Goal: Task Accomplishment & Management: Manage account settings

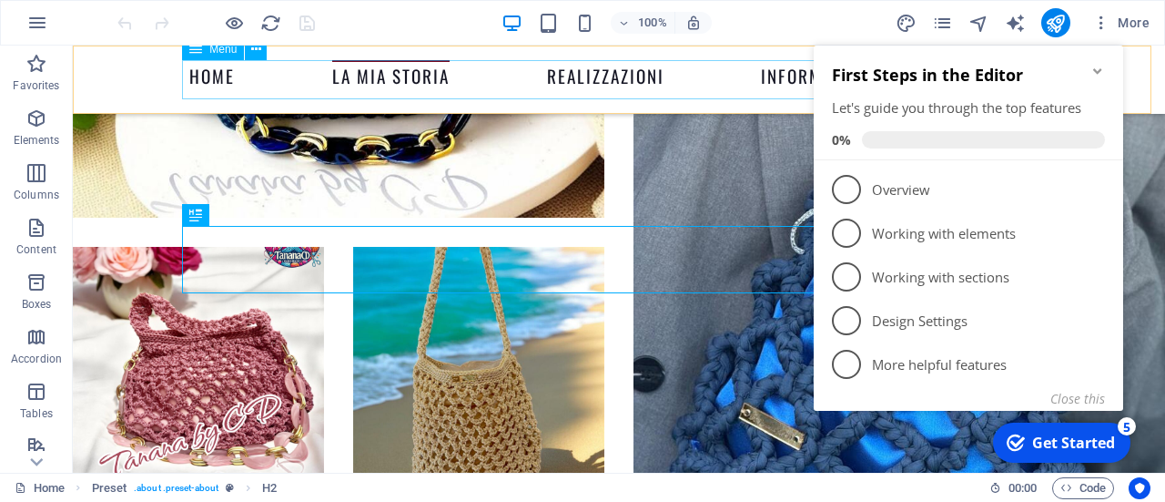
click at [204, 86] on nav "Home La Mia Storia Realizzazioni Informazioni Contatti" at bounding box center [619, 79] width 860 height 39
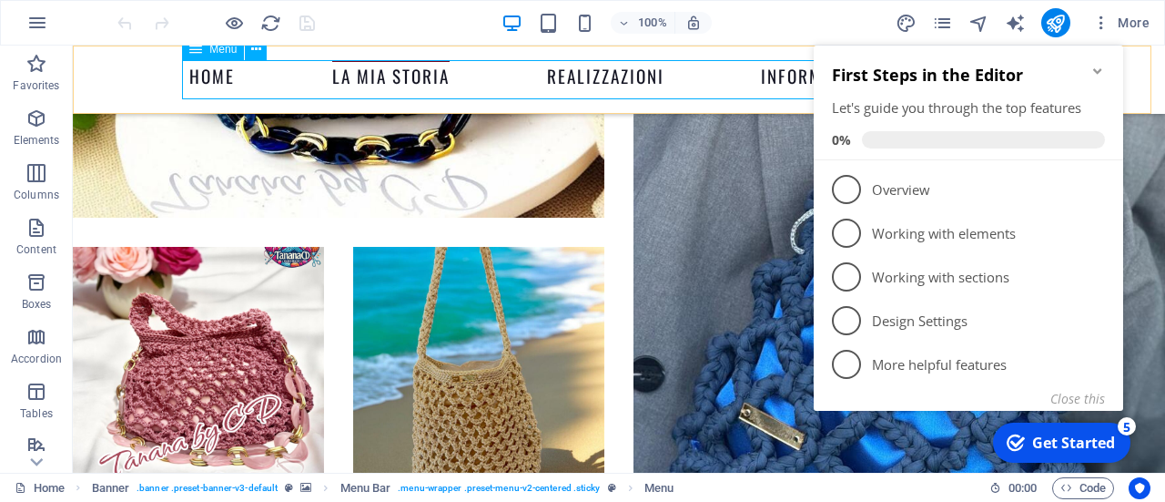
click at [199, 76] on nav "Home La Mia Storia Realizzazioni Informazioni Contatti" at bounding box center [619, 79] width 860 height 39
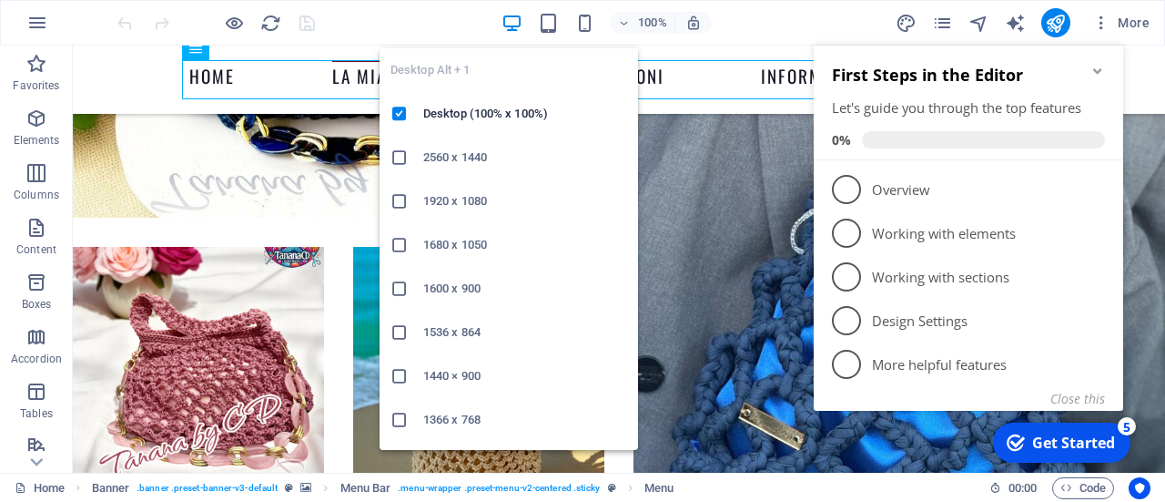
click at [513, 15] on icon "button" at bounding box center [512, 23] width 21 height 21
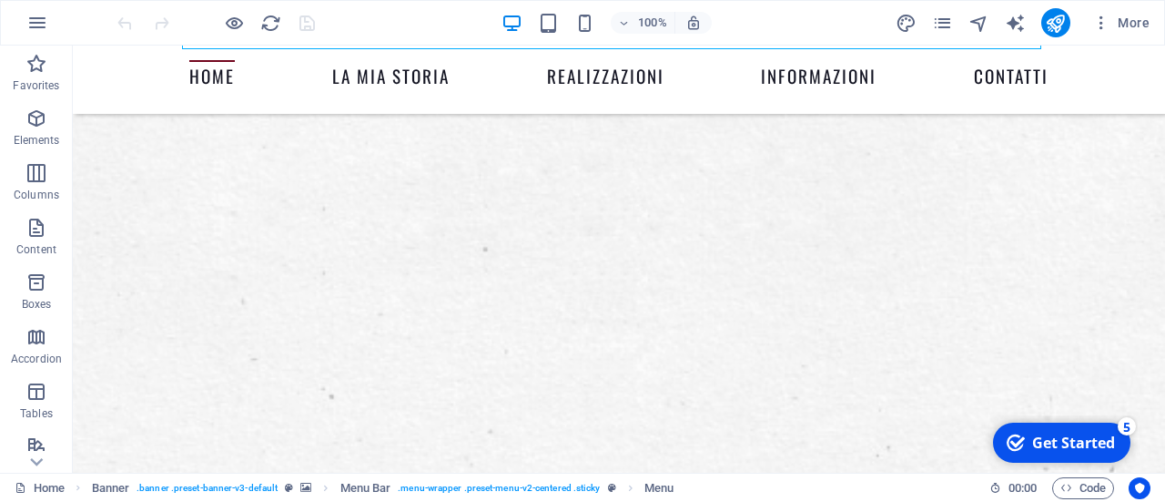
scroll to position [428, 0]
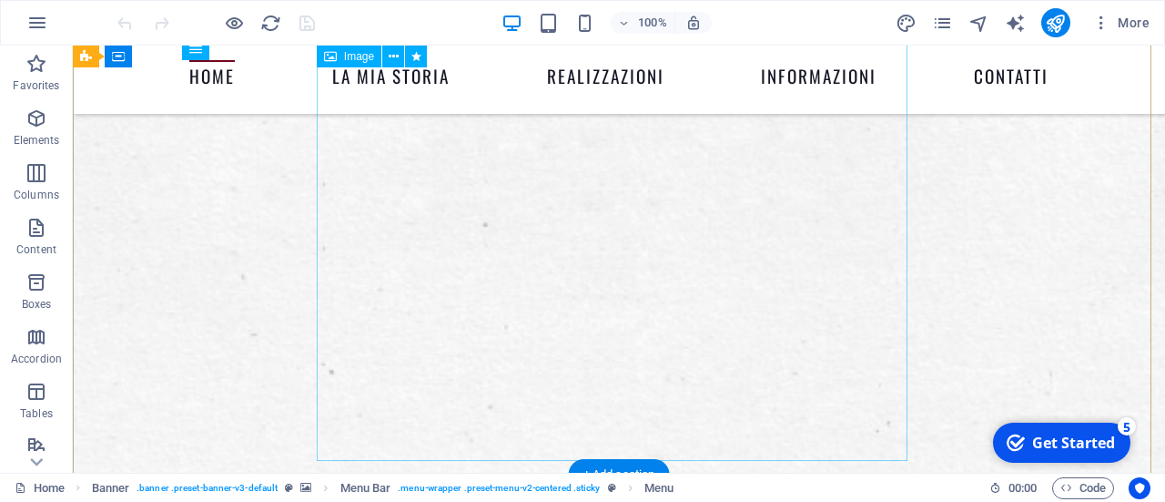
select select "px"
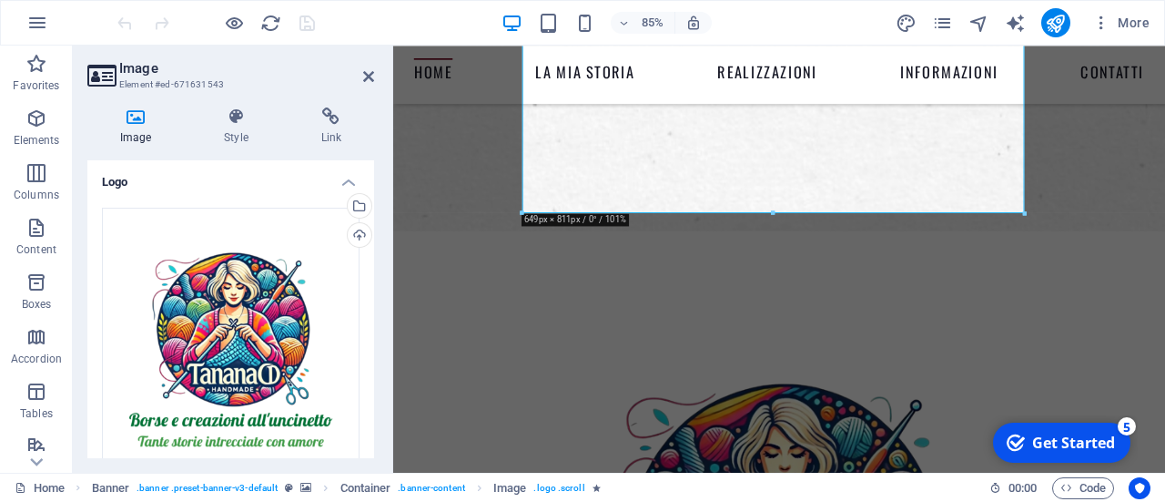
scroll to position [646, 0]
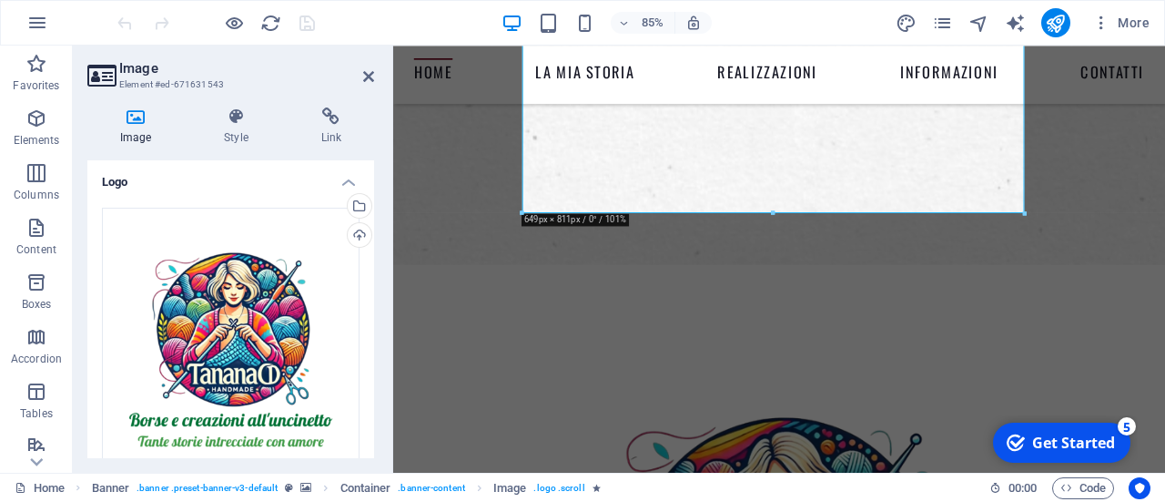
click at [377, 277] on div "Image Style Link Logo Drag files here, click to choose files or select files fr…" at bounding box center [231, 283] width 316 height 380
drag, startPoint x: 370, startPoint y: 281, endPoint x: 379, endPoint y: 383, distance: 102.4
click at [379, 383] on div "Image Style Link Logo Drag files here, click to choose files or select files fr…" at bounding box center [231, 283] width 316 height 380
click at [366, 73] on icon at bounding box center [368, 76] width 11 height 15
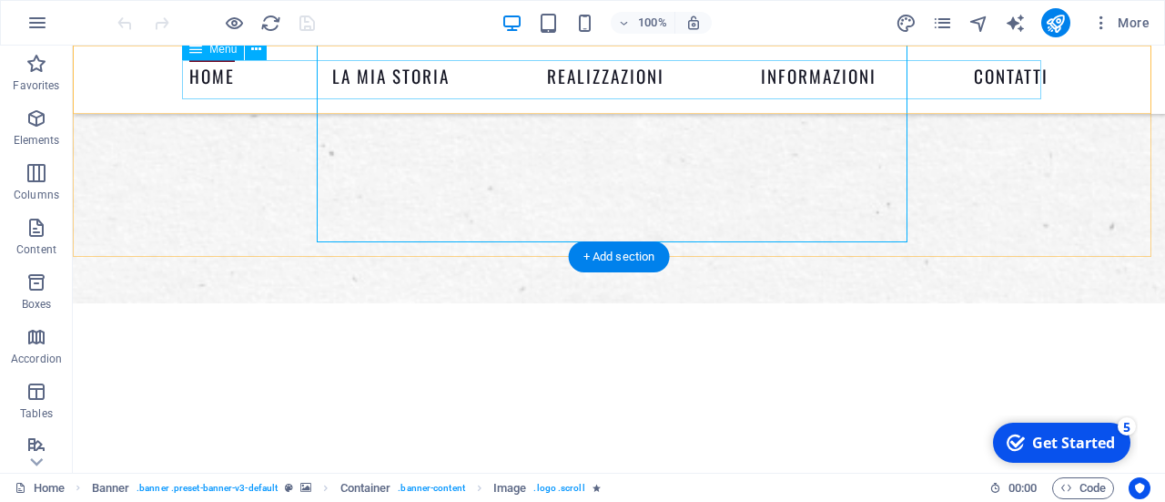
click at [189, 90] on nav "Home La Mia Storia Realizzazioni Informazioni Contatti" at bounding box center [619, 79] width 860 height 39
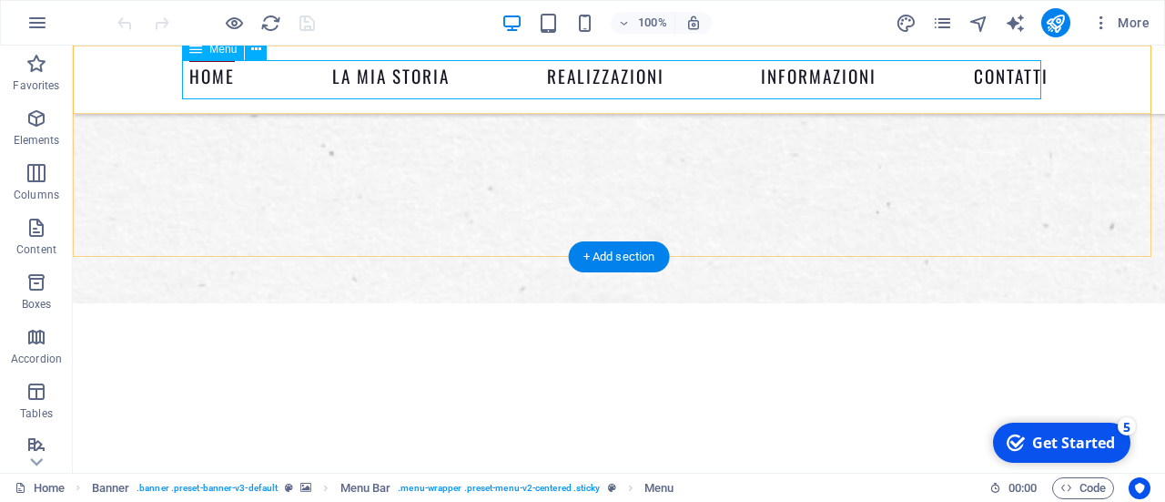
click at [595, 79] on nav "Home La Mia Storia Realizzazioni Informazioni Contatti" at bounding box center [619, 79] width 860 height 39
click at [558, 70] on nav "Home La Mia Storia Realizzazioni Informazioni Contatti" at bounding box center [619, 79] width 860 height 39
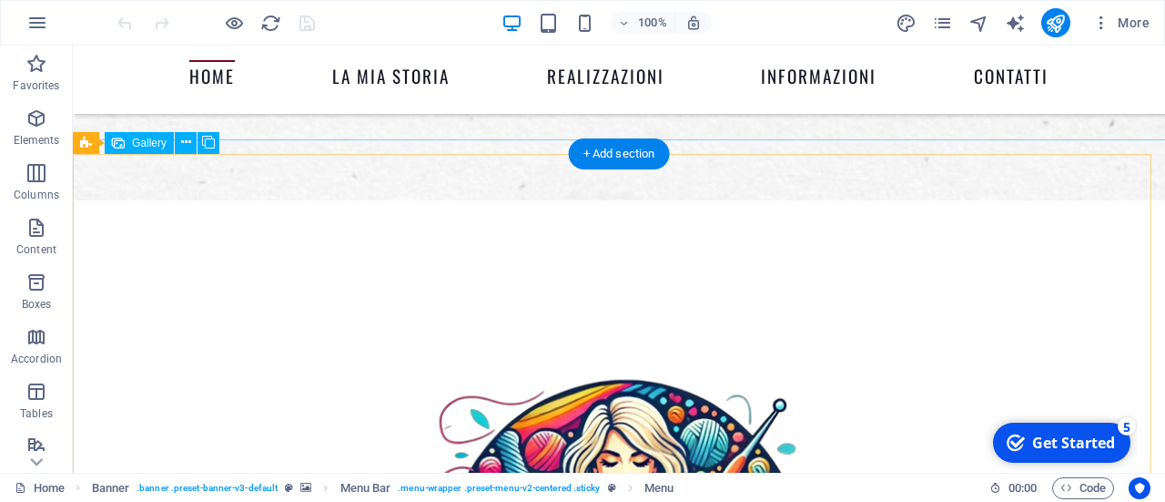
scroll to position [750, 0]
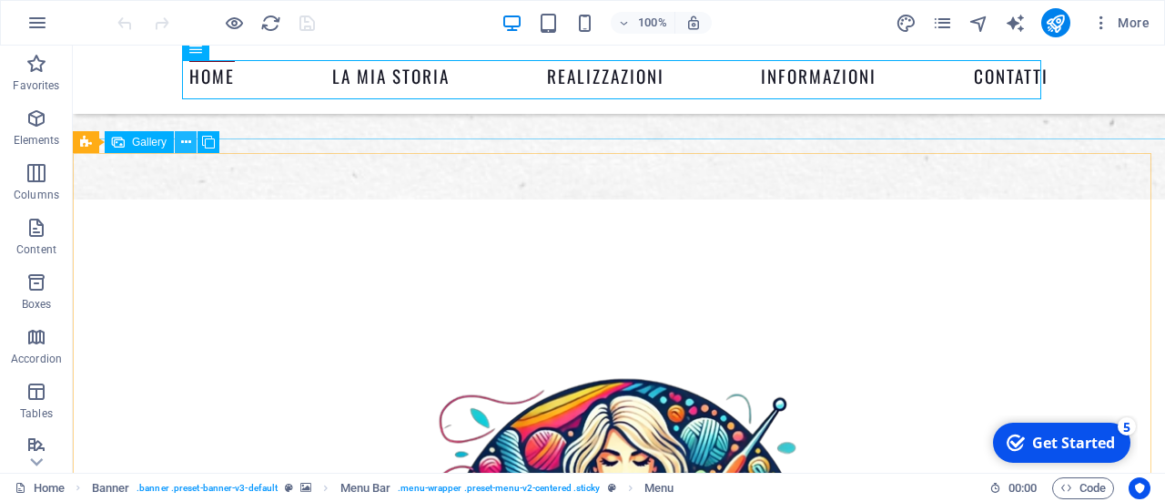
click at [0, 0] on button at bounding box center [0, 0] width 0 height 0
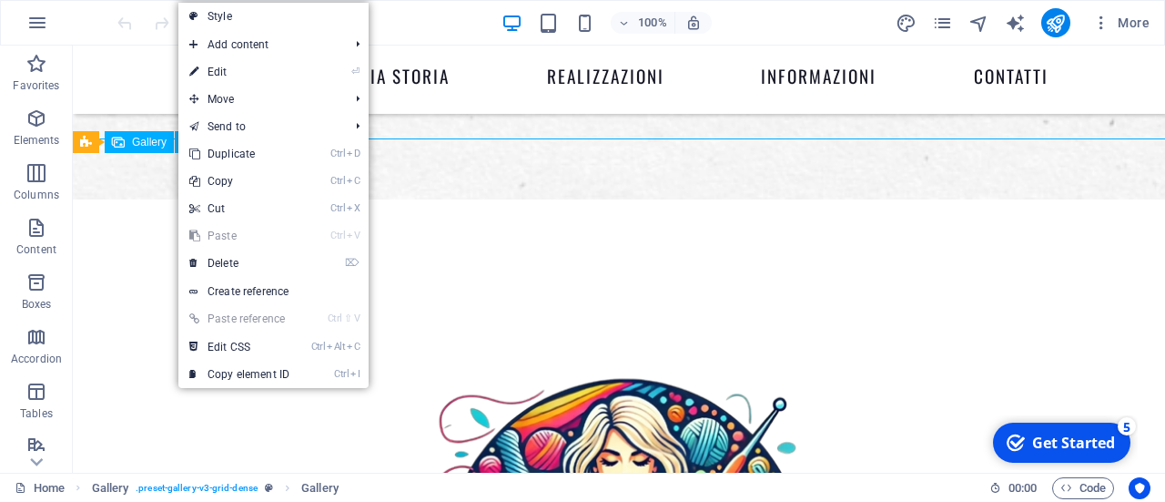
click at [0, 0] on button at bounding box center [0, 0] width 0 height 0
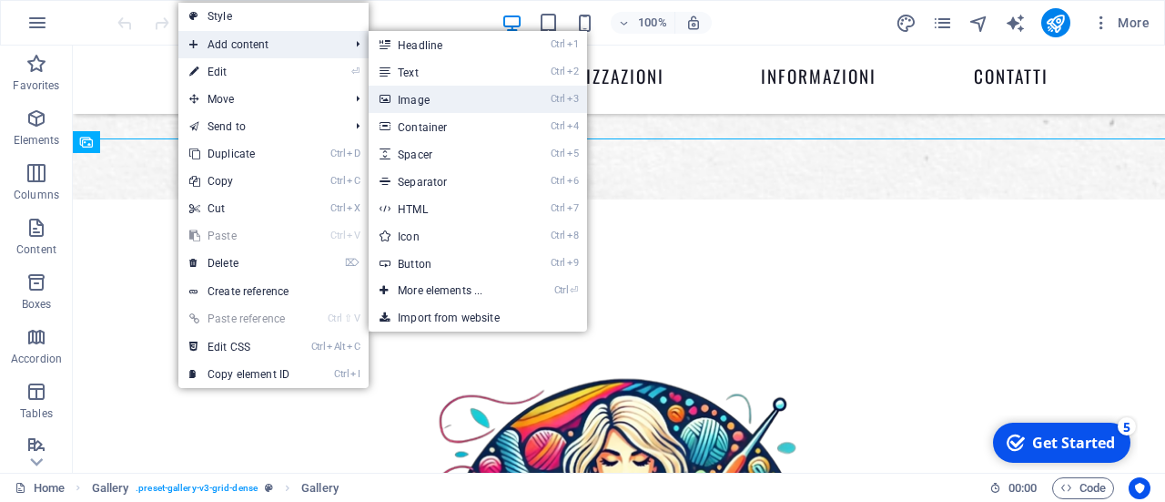
click at [424, 98] on link "Ctrl 3 Image" at bounding box center [444, 99] width 150 height 27
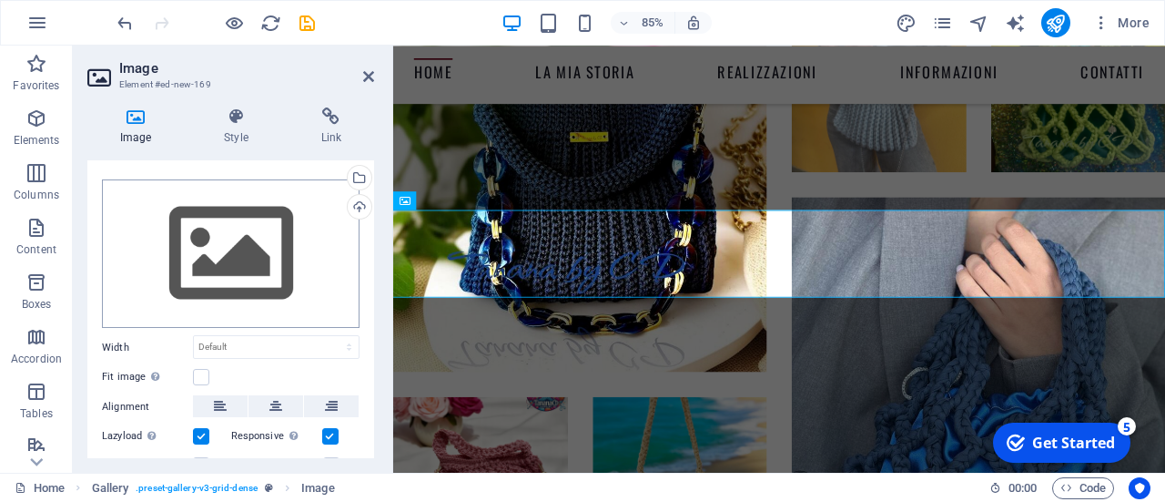
scroll to position [27, 0]
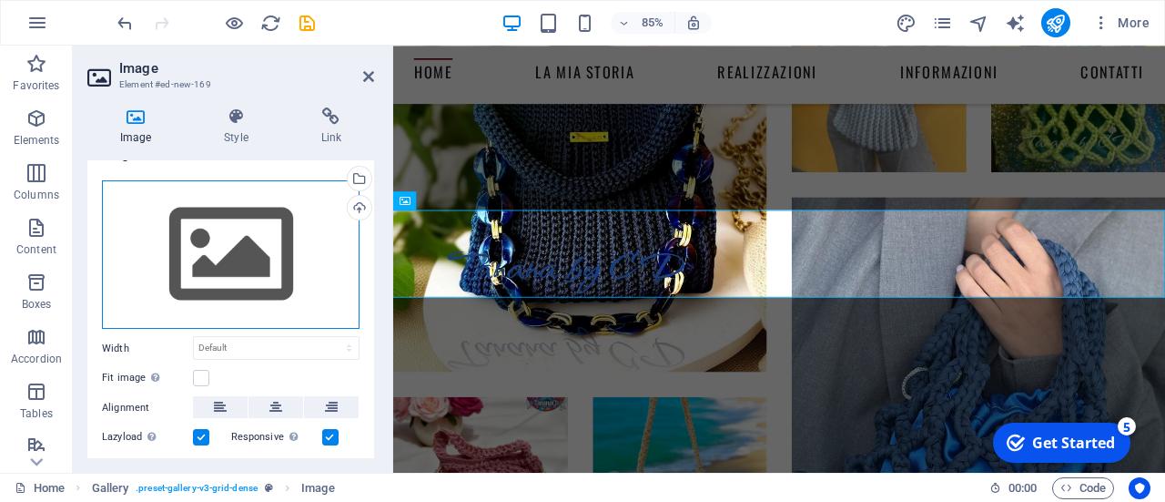
click at [251, 294] on div "Drag files here, click to choose files or select files from Files or our free s…" at bounding box center [231, 254] width 258 height 149
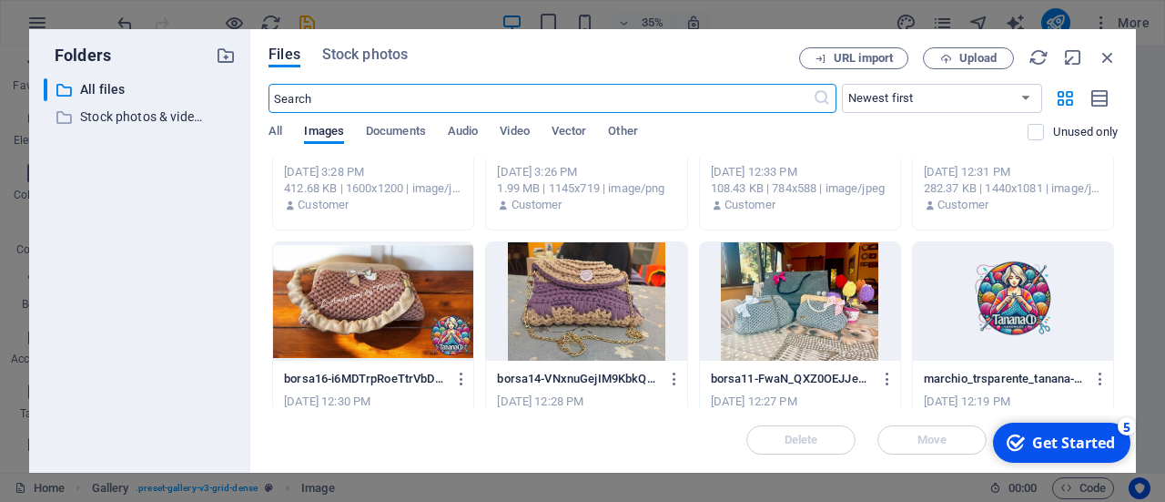
scroll to position [2443, 0]
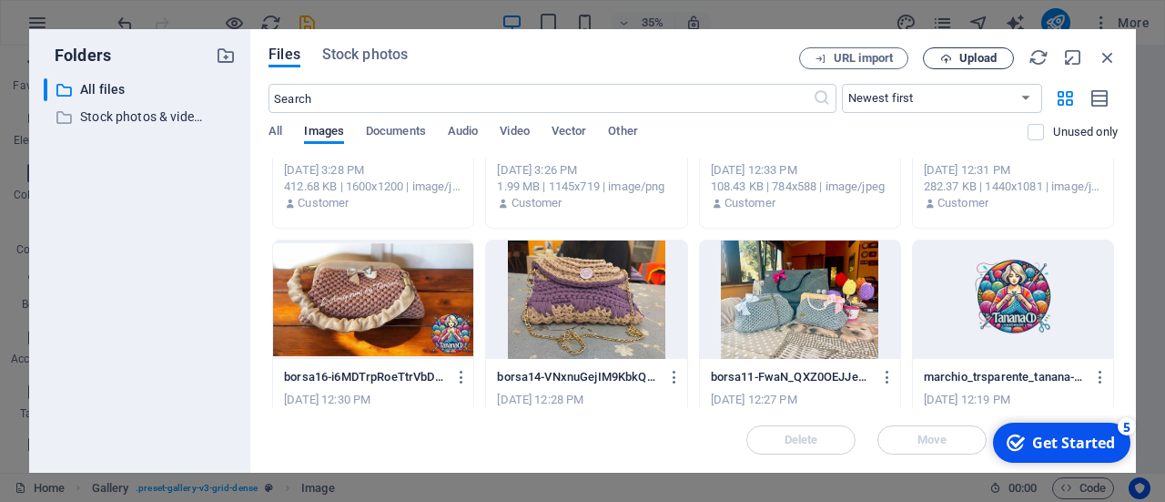
click at [965, 66] on button "Upload" at bounding box center [968, 58] width 91 height 22
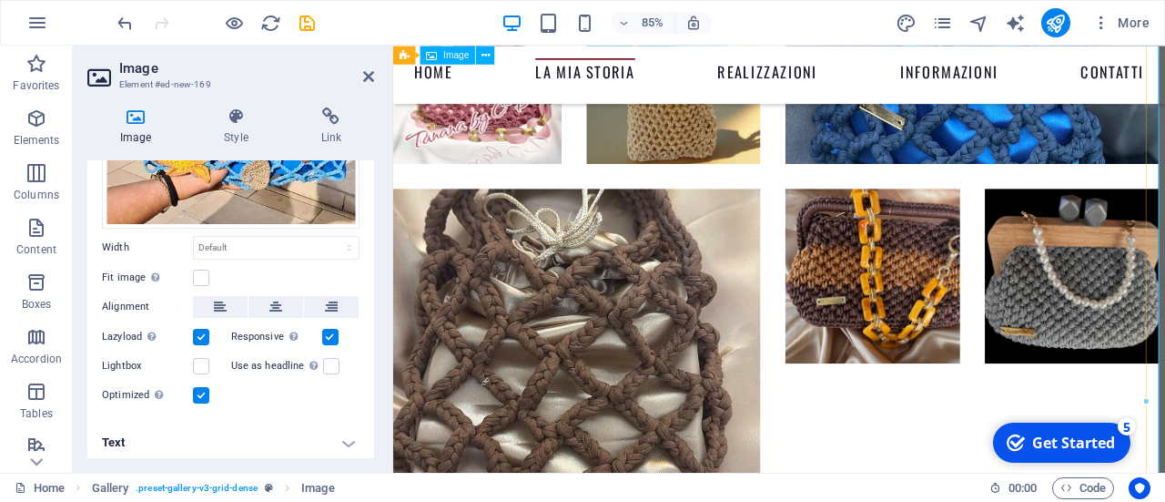
scroll to position [3657, 7]
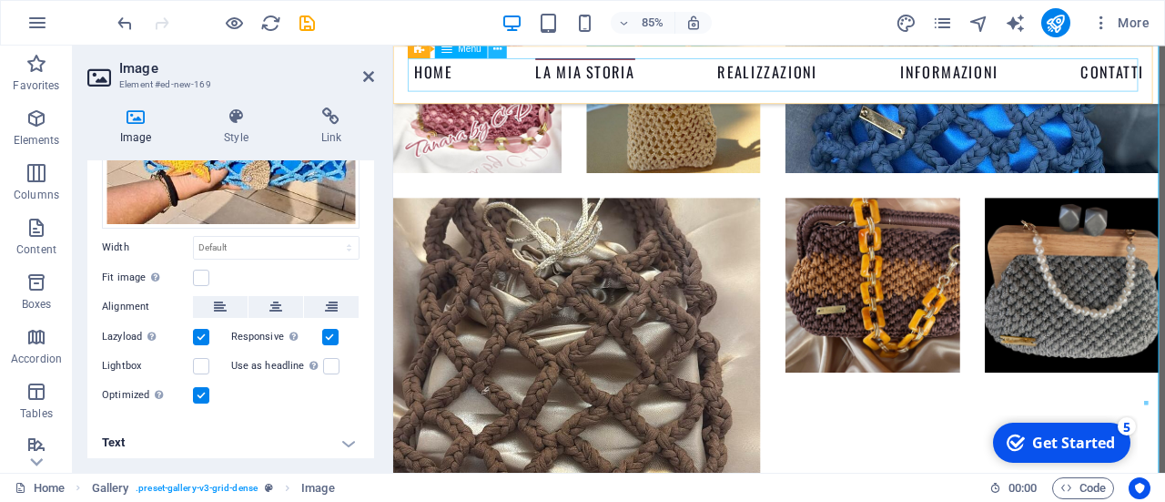
click at [497, 54] on icon at bounding box center [498, 48] width 8 height 16
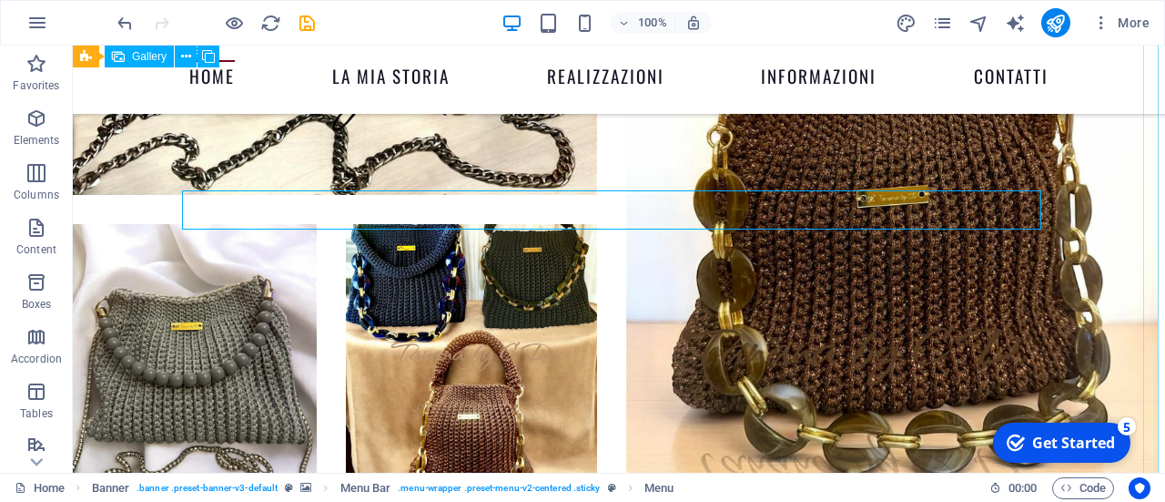
scroll to position [2948, 7]
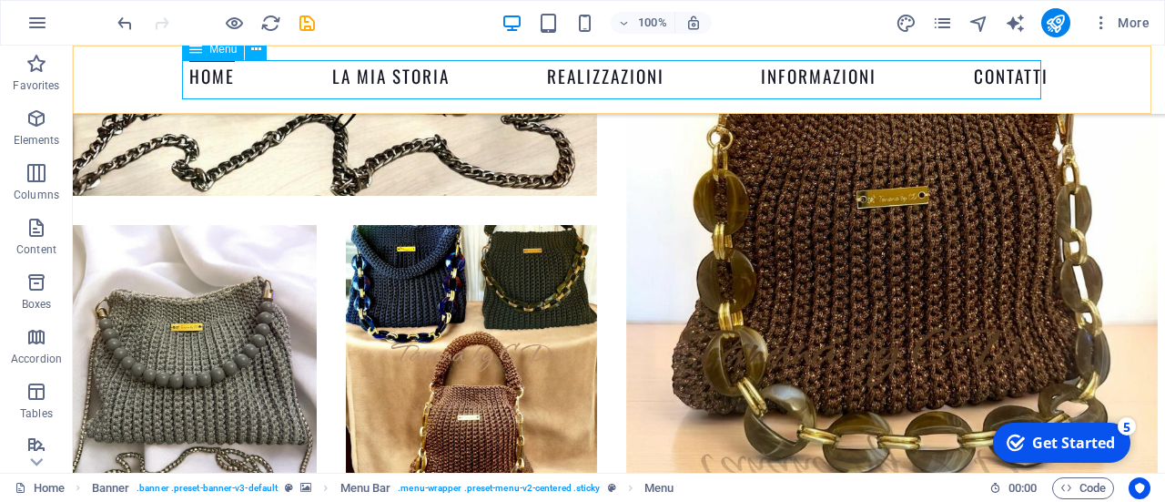
click at [588, 76] on nav "Home La Mia Storia Realizzazioni Informazioni Contatti" at bounding box center [619, 79] width 860 height 39
click at [260, 56] on icon at bounding box center [256, 49] width 10 height 19
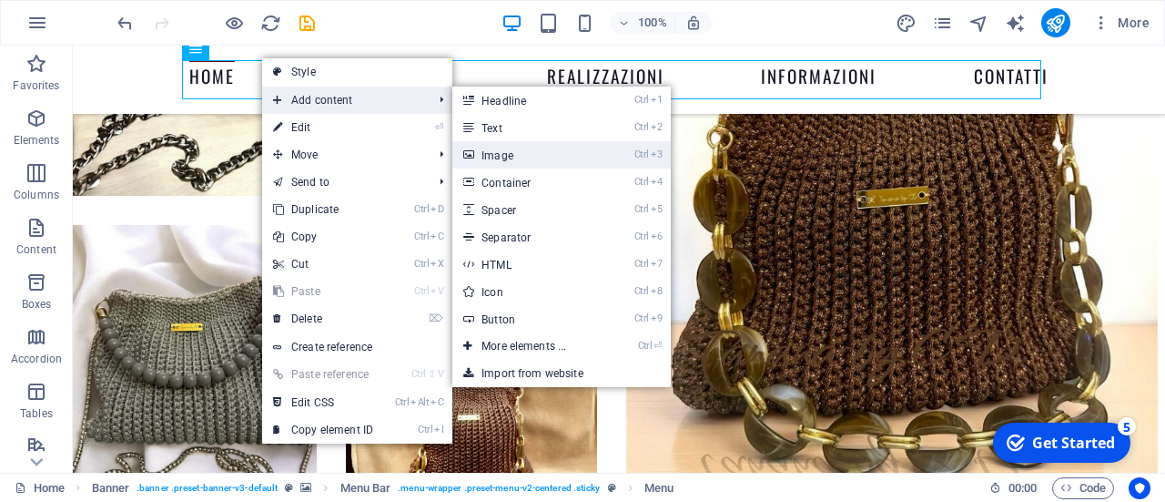
click at [534, 148] on link "Ctrl 3 Image" at bounding box center [528, 154] width 150 height 27
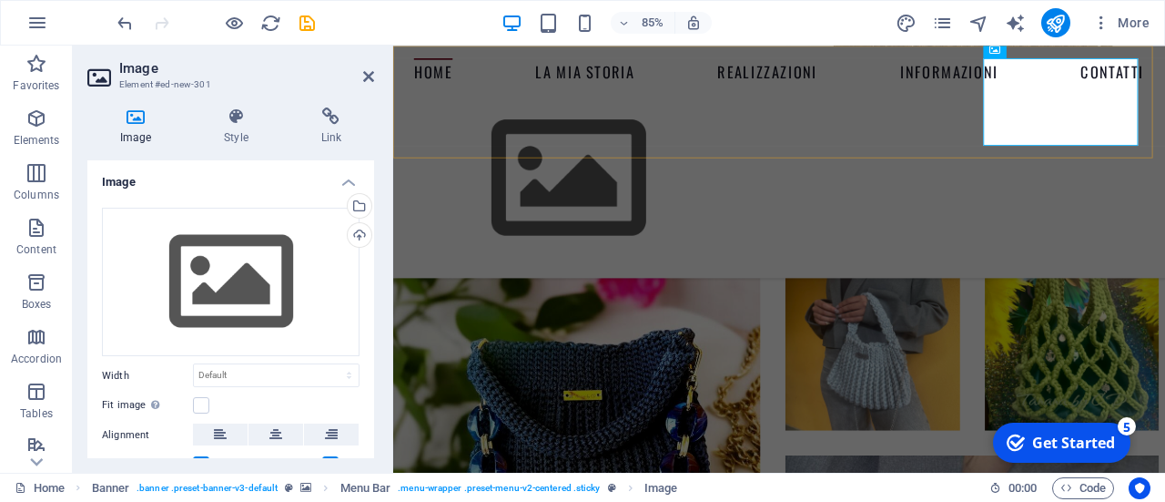
scroll to position [2735, 7]
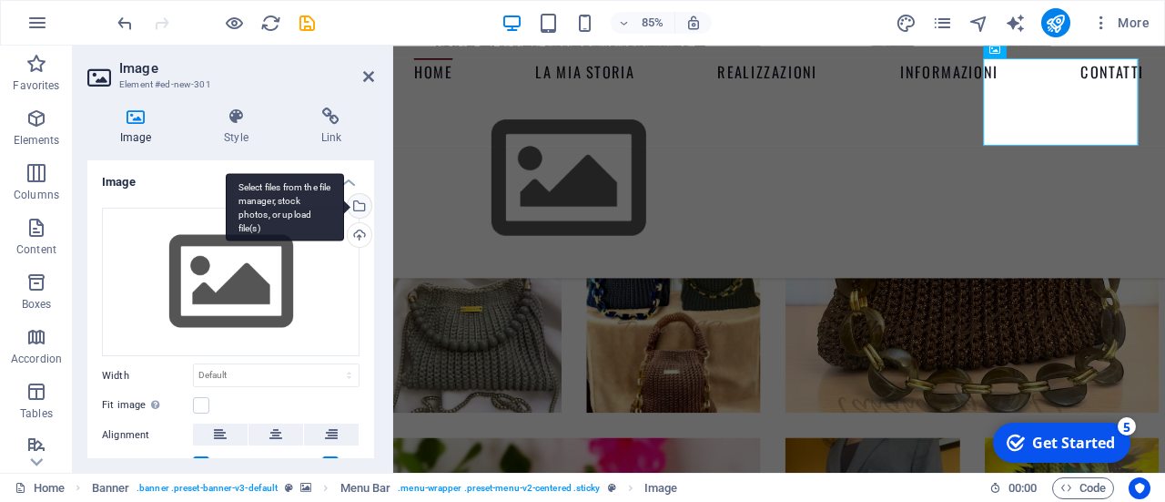
click at [344, 205] on div "Select files from the file manager, stock photos, or upload file(s)" at bounding box center [285, 207] width 118 height 68
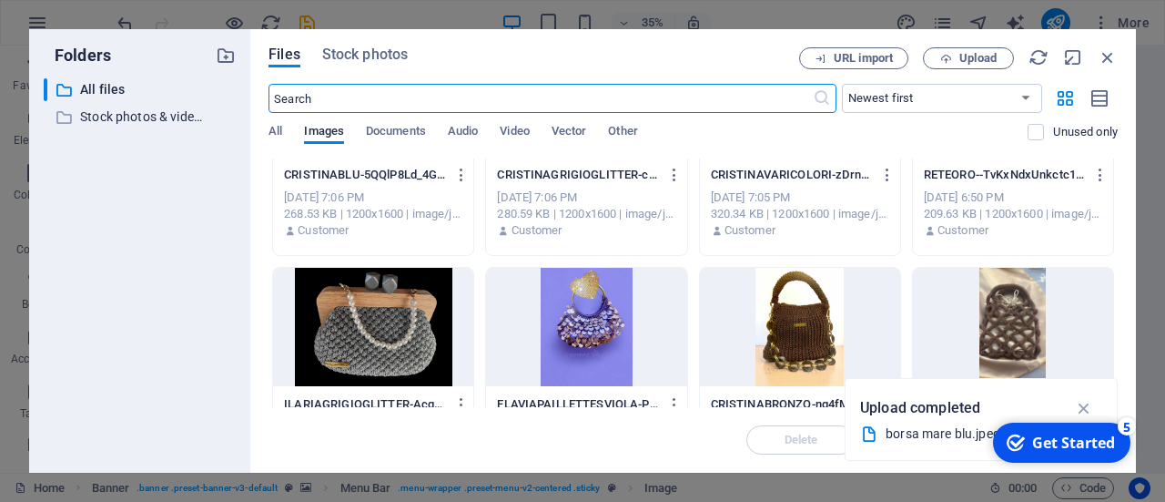
scroll to position [0, 0]
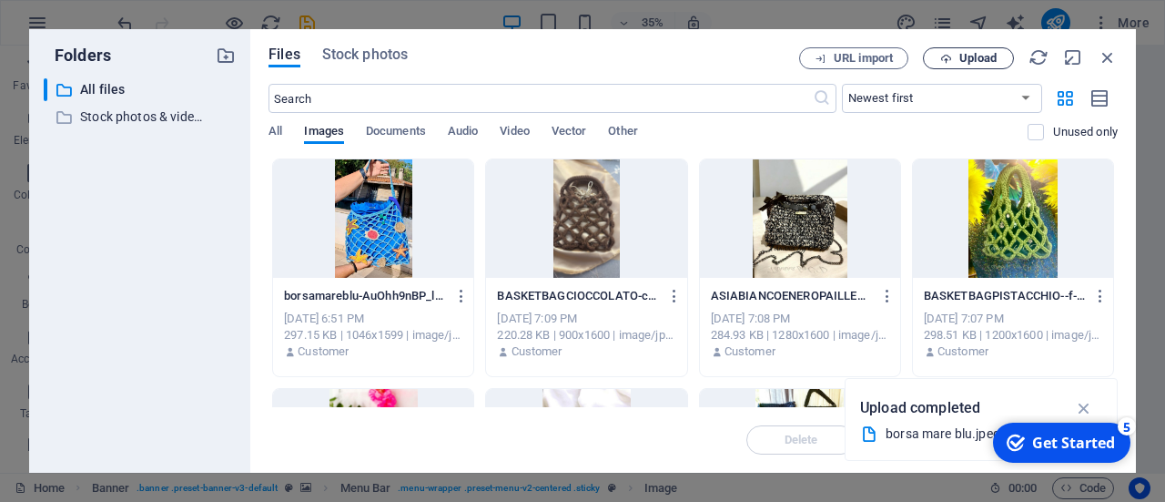
click at [962, 59] on span "Upload" at bounding box center [978, 58] width 37 height 11
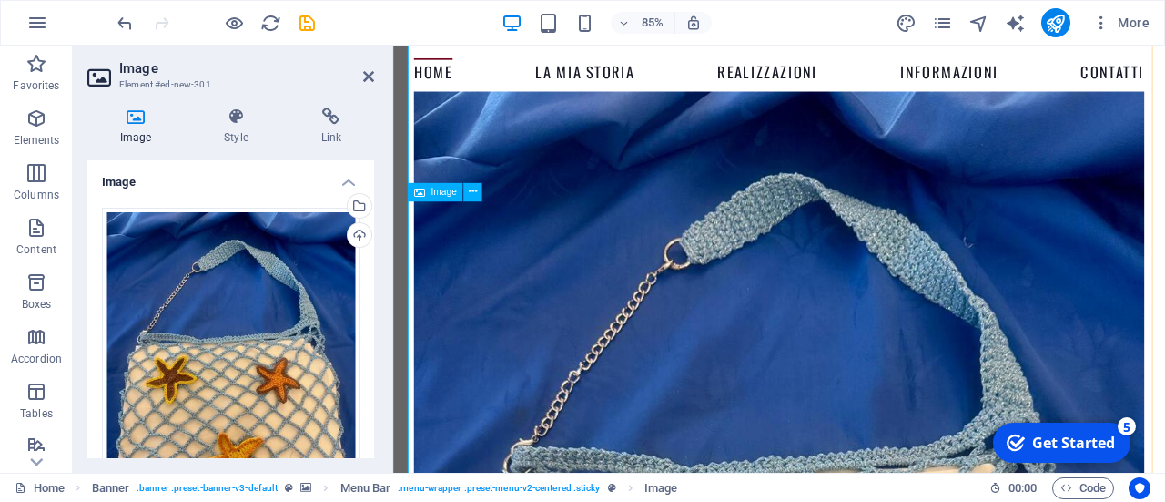
scroll to position [4234, 7]
click at [362, 111] on icon at bounding box center [332, 116] width 86 height 18
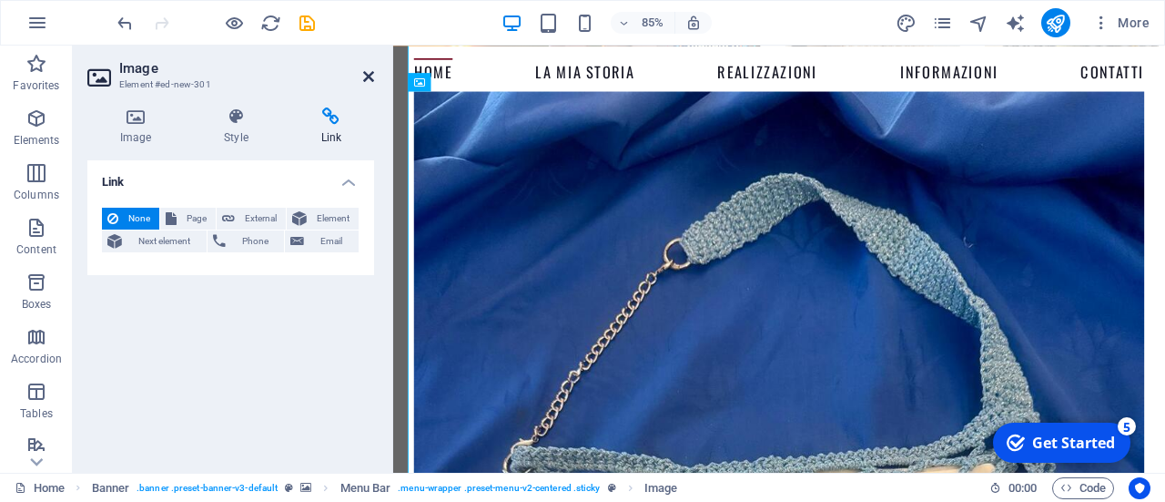
click at [368, 79] on icon at bounding box center [368, 76] width 11 height 15
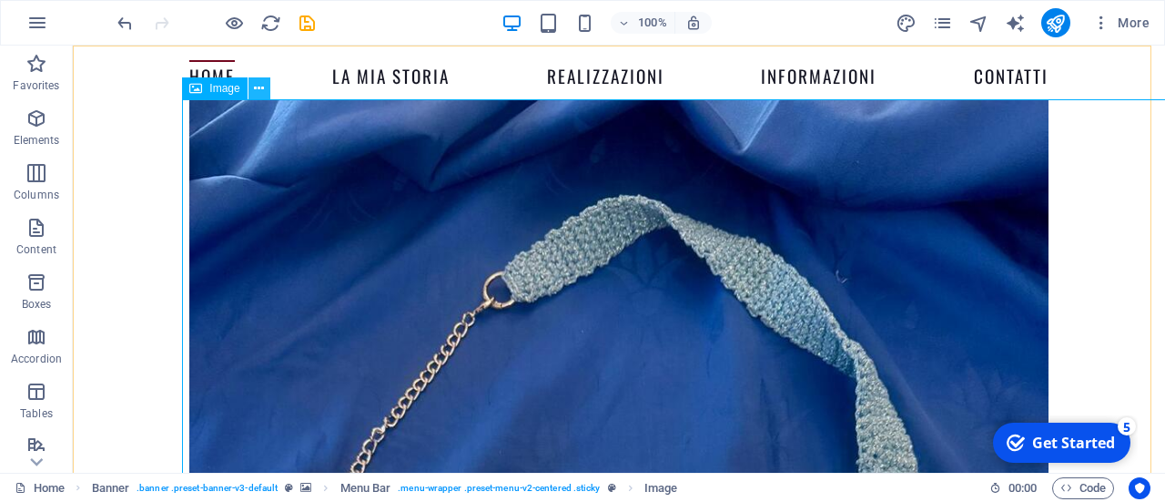
click at [262, 96] on icon at bounding box center [259, 88] width 10 height 19
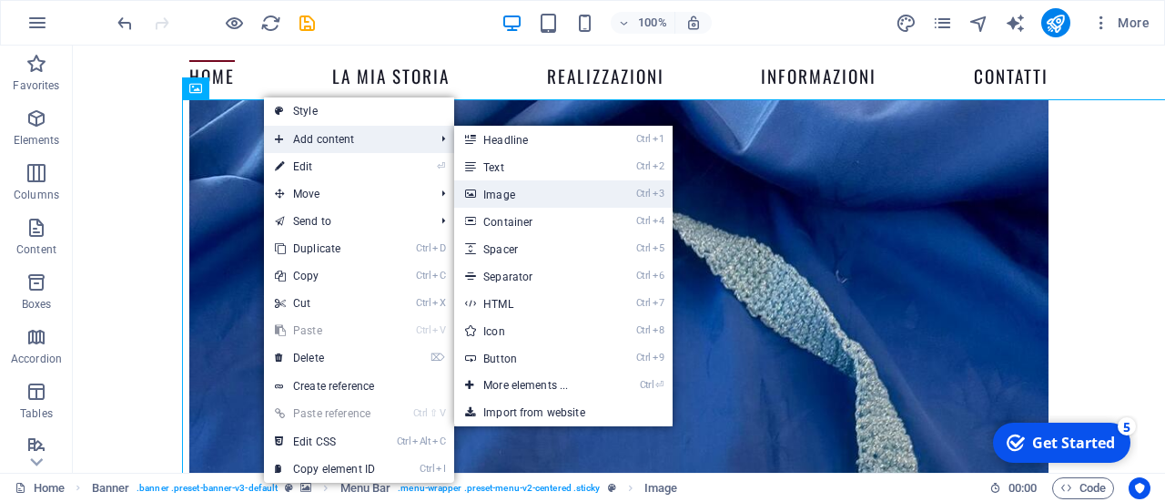
click at [548, 188] on link "Ctrl 3 Image" at bounding box center [529, 193] width 150 height 27
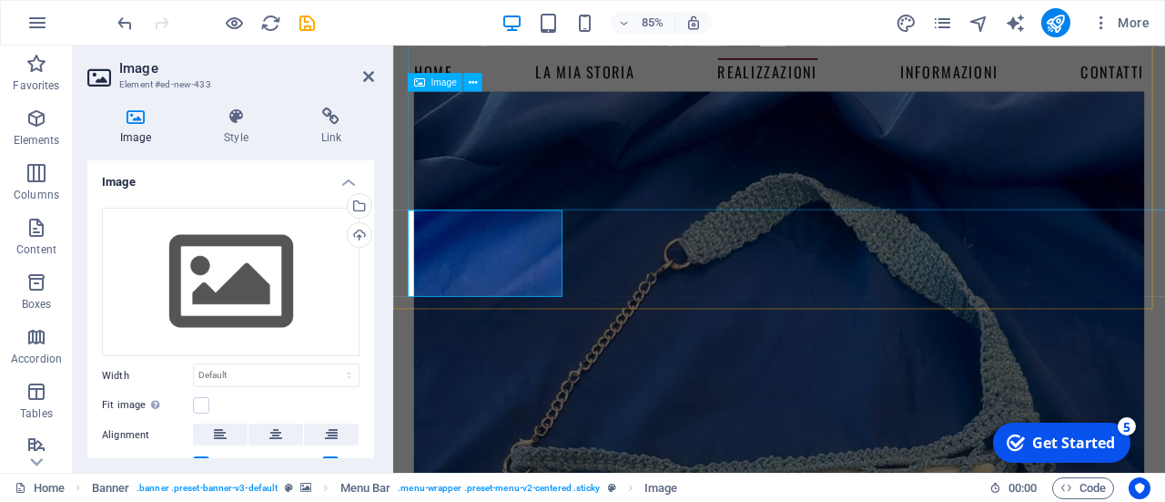
scroll to position [7940, 7]
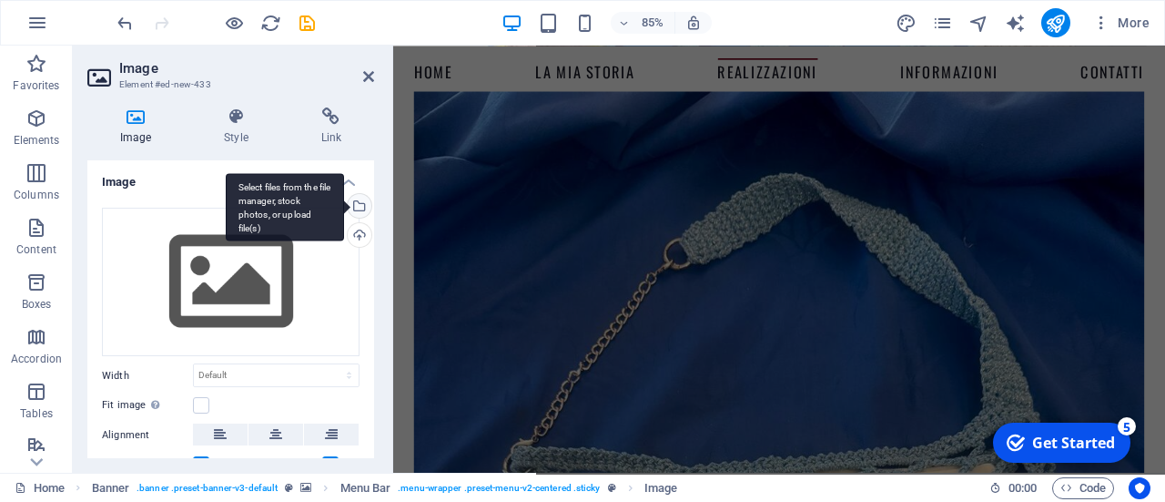
click at [359, 209] on div "Select files from the file manager, stock photos, or upload file(s)" at bounding box center [357, 207] width 27 height 27
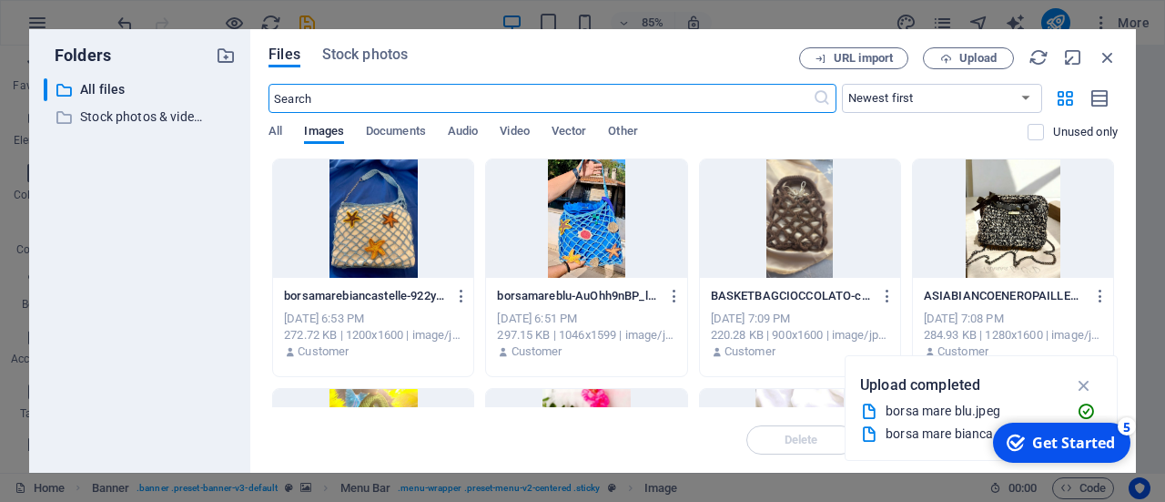
scroll to position [8988, 7]
click at [979, 54] on span "Upload" at bounding box center [978, 58] width 37 height 11
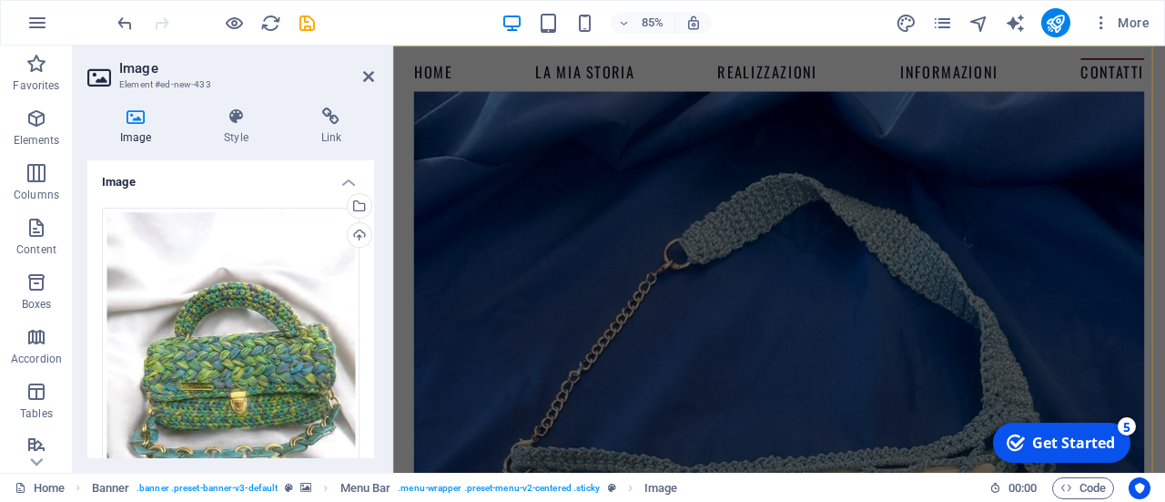
scroll to position [9669, 7]
click at [237, 121] on icon at bounding box center [235, 116] width 89 height 18
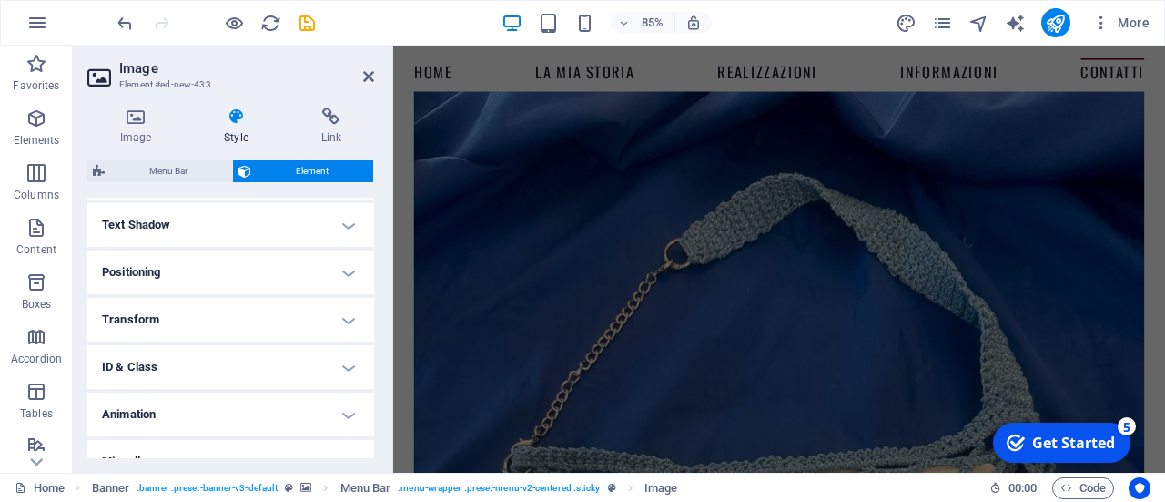
scroll to position [508, 0]
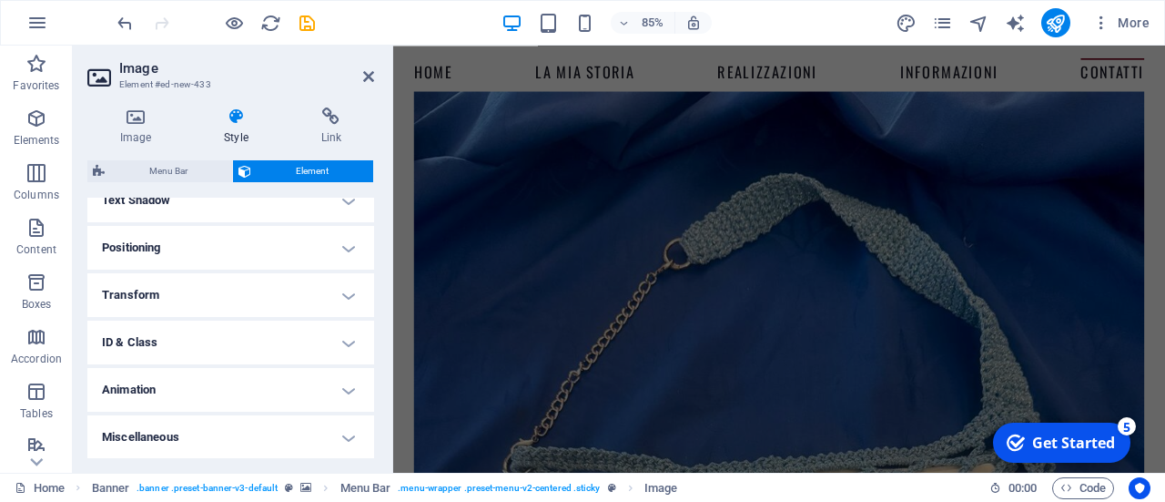
click at [226, 379] on h4 "Animation" at bounding box center [230, 390] width 287 height 44
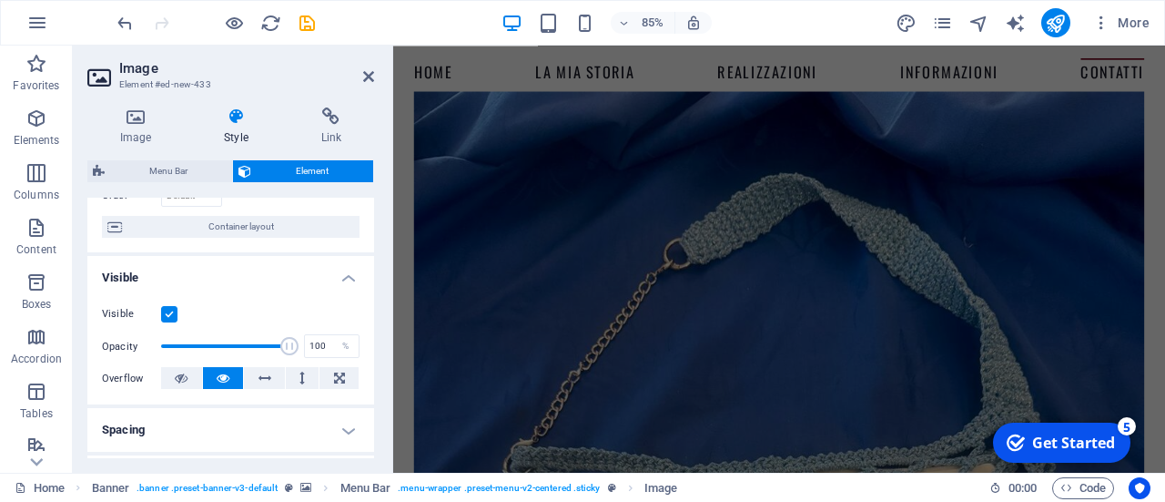
scroll to position [0, 0]
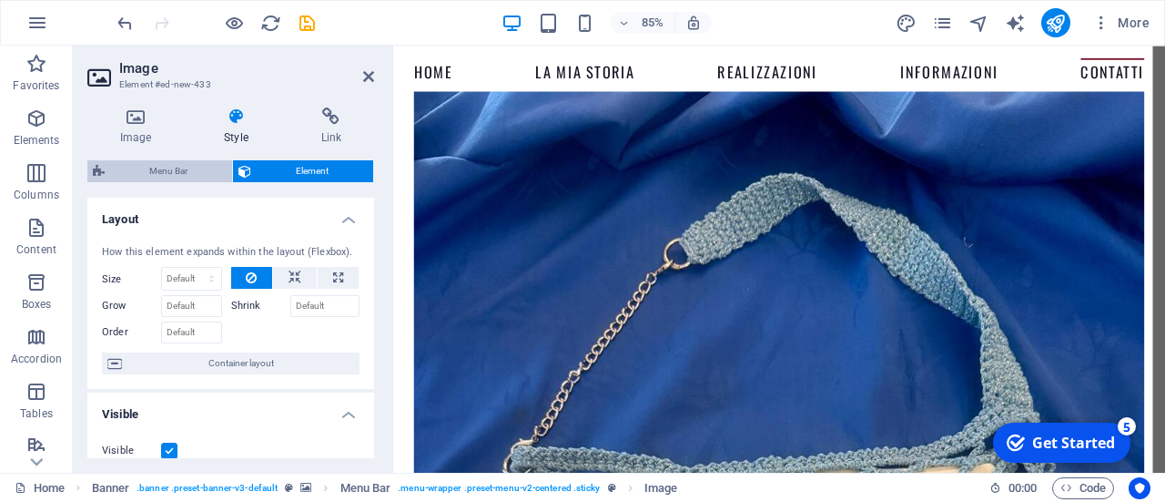
drag, startPoint x: 185, startPoint y: 165, endPoint x: 76, endPoint y: 345, distance: 210.8
click at [185, 165] on span "Menu Bar" at bounding box center [168, 171] width 117 height 22
select select "rem"
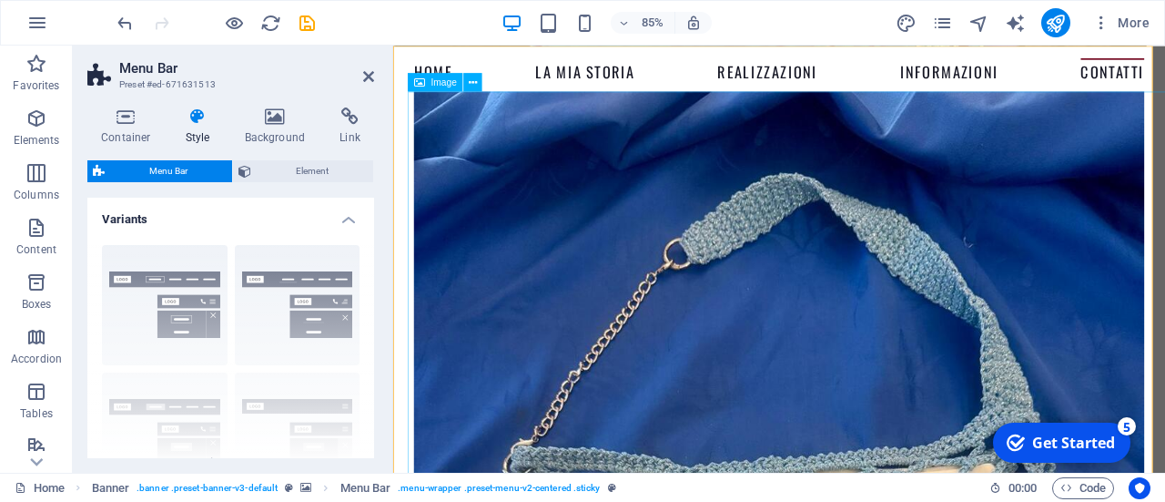
scroll to position [10679, 7]
click at [282, 138] on h4 "Background" at bounding box center [279, 126] width 96 height 38
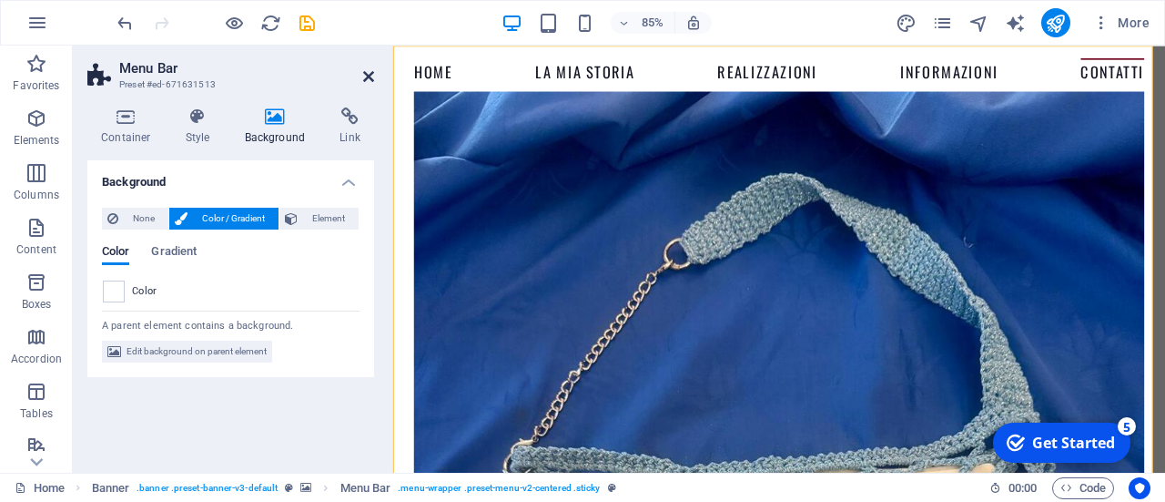
drag, startPoint x: 370, startPoint y: 66, endPoint x: 368, endPoint y: 79, distance: 13.8
click at [368, 79] on header "Menu Bar Preset #ed-671631513" at bounding box center [230, 69] width 287 height 47
click at [368, 79] on icon at bounding box center [368, 76] width 11 height 15
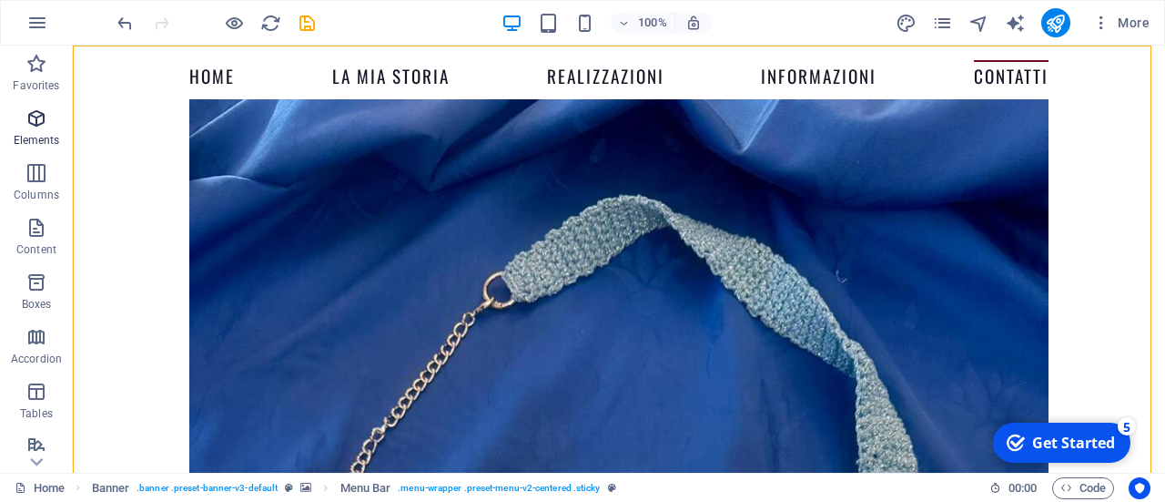
click at [48, 137] on p "Elements" at bounding box center [37, 140] width 46 height 15
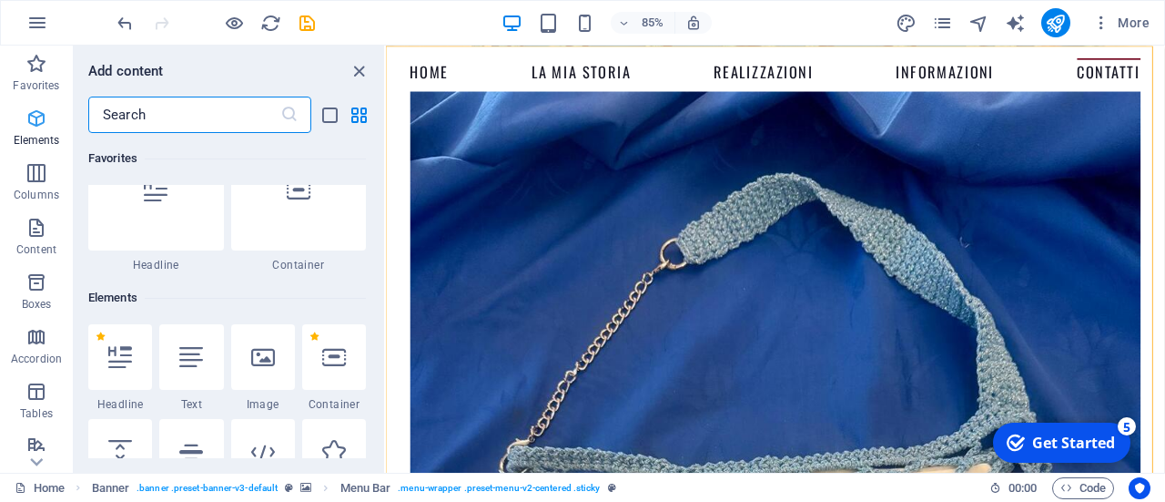
scroll to position [194, 0]
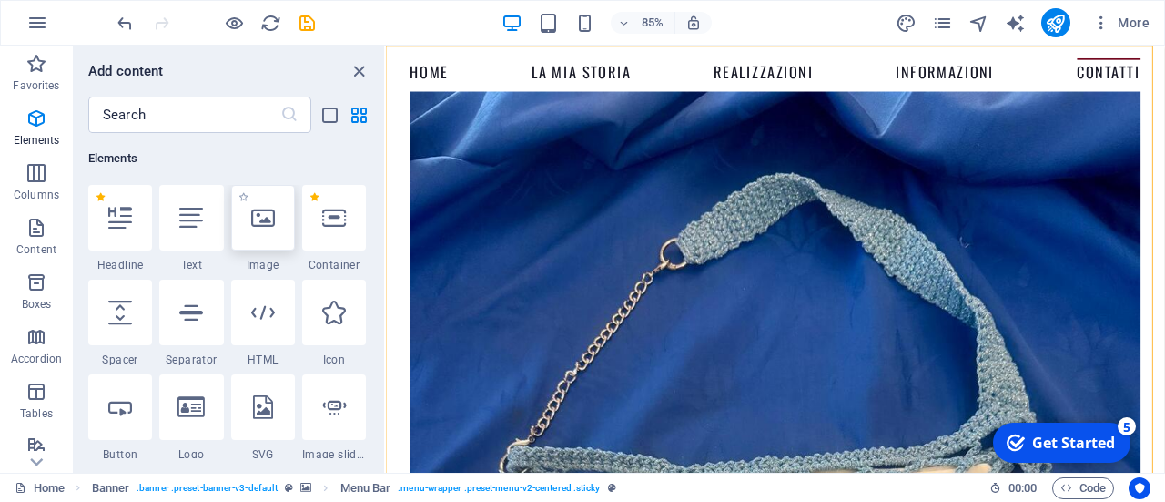
click at [271, 229] on div at bounding box center [263, 218] width 64 height 66
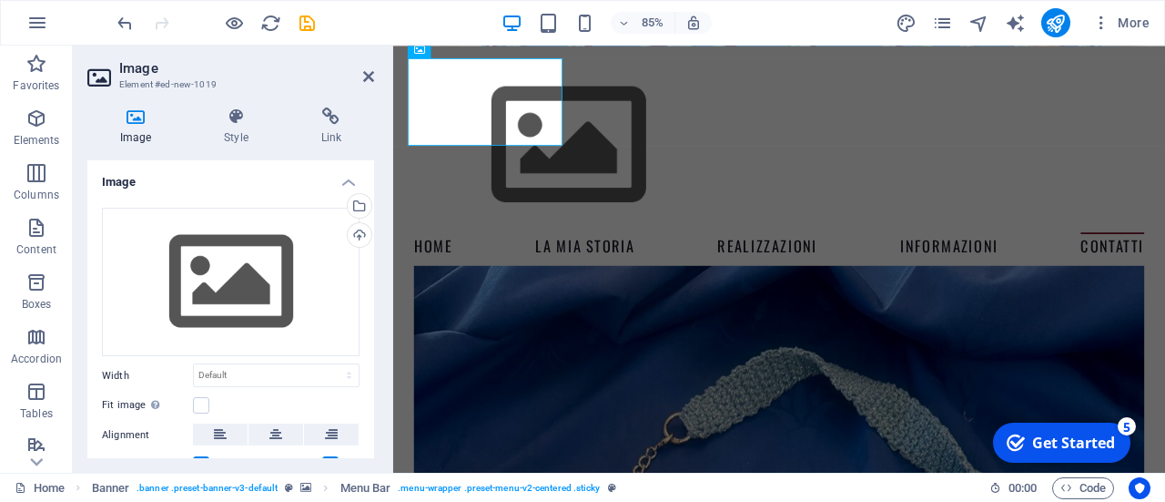
scroll to position [10198, 7]
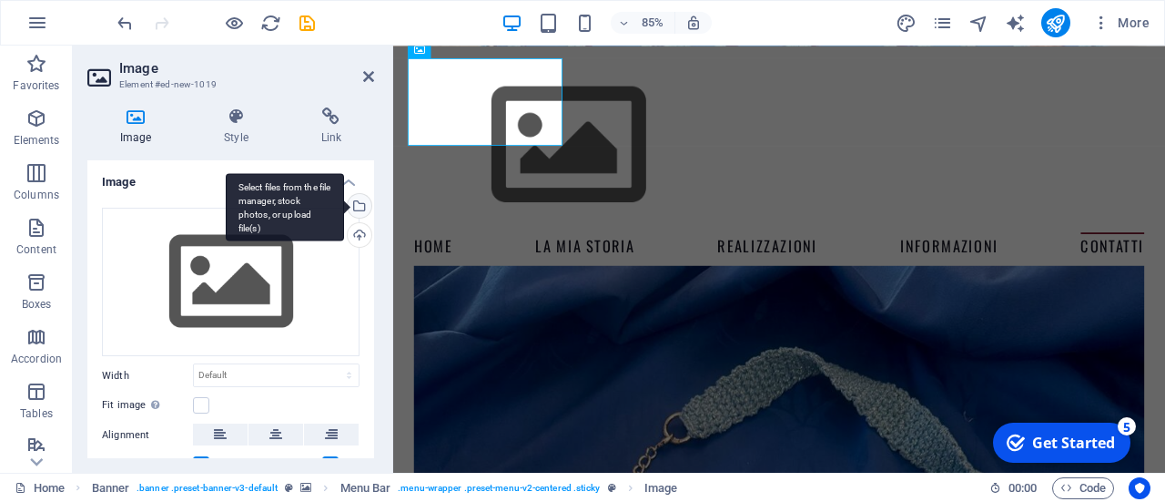
click at [361, 206] on div "Select files from the file manager, stock photos, or upload file(s)" at bounding box center [357, 207] width 27 height 27
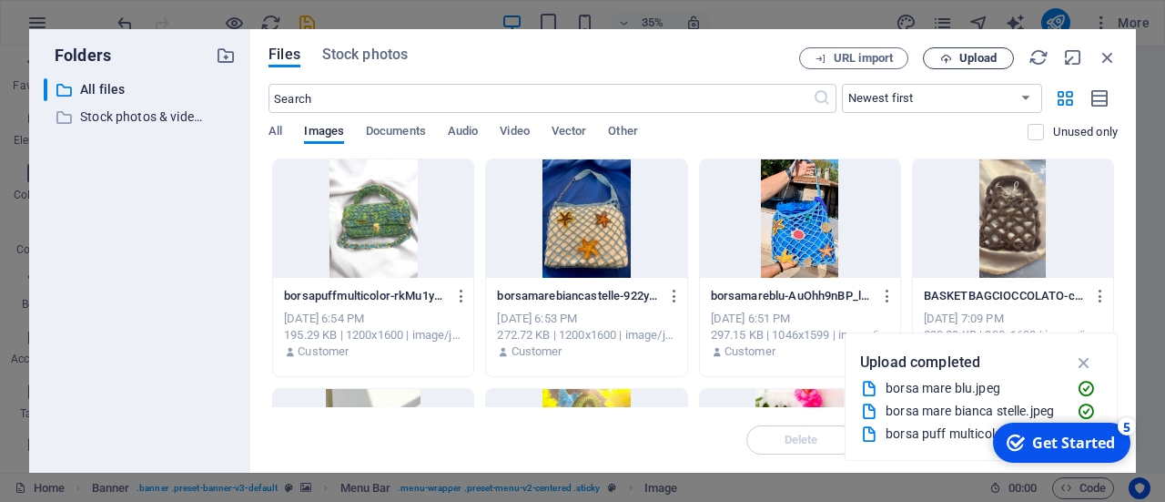
click at [962, 56] on span "Upload" at bounding box center [978, 58] width 37 height 11
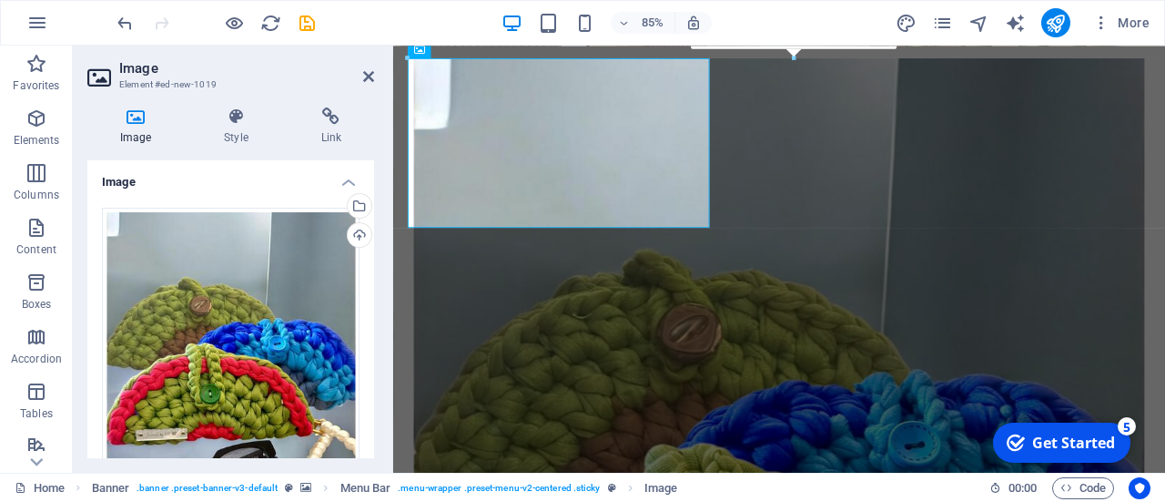
scroll to position [11347, 7]
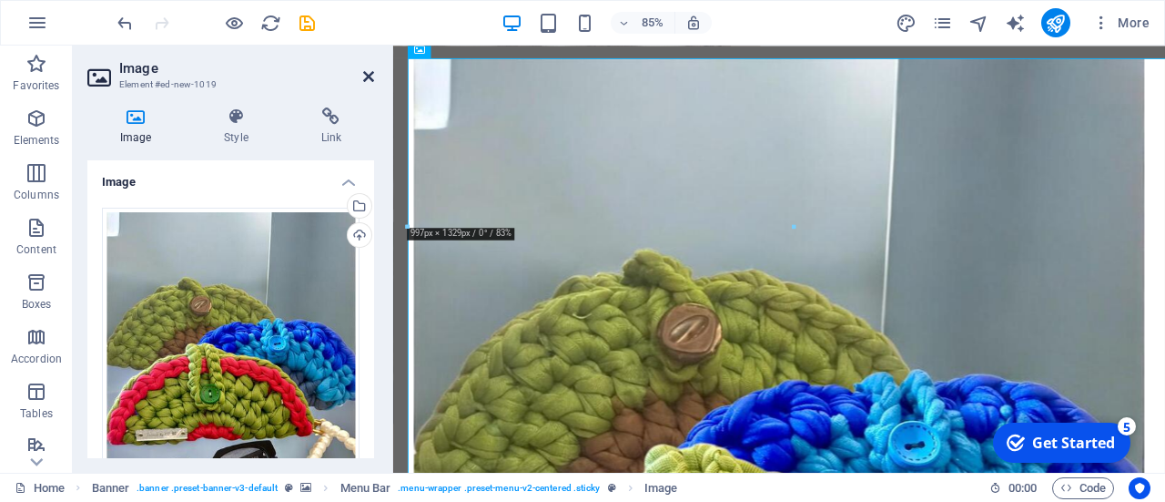
click at [370, 76] on icon at bounding box center [368, 76] width 11 height 15
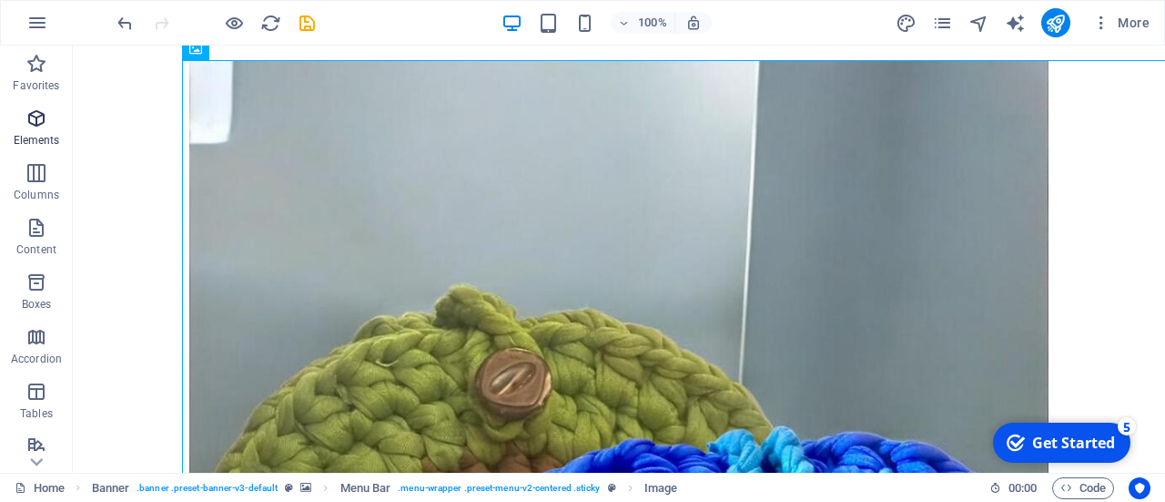
click at [38, 129] on span "Elements" at bounding box center [36, 129] width 73 height 44
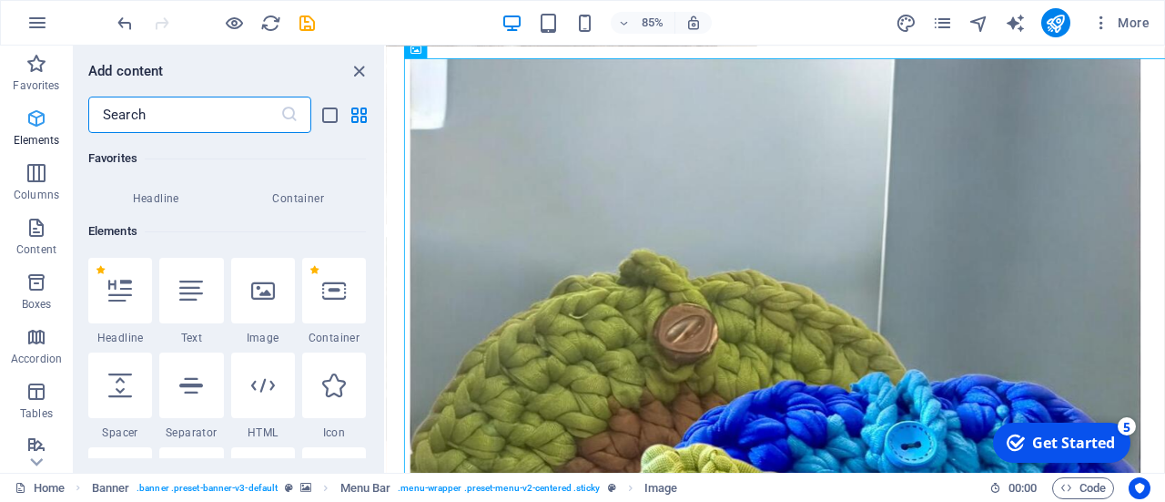
scroll to position [194, 0]
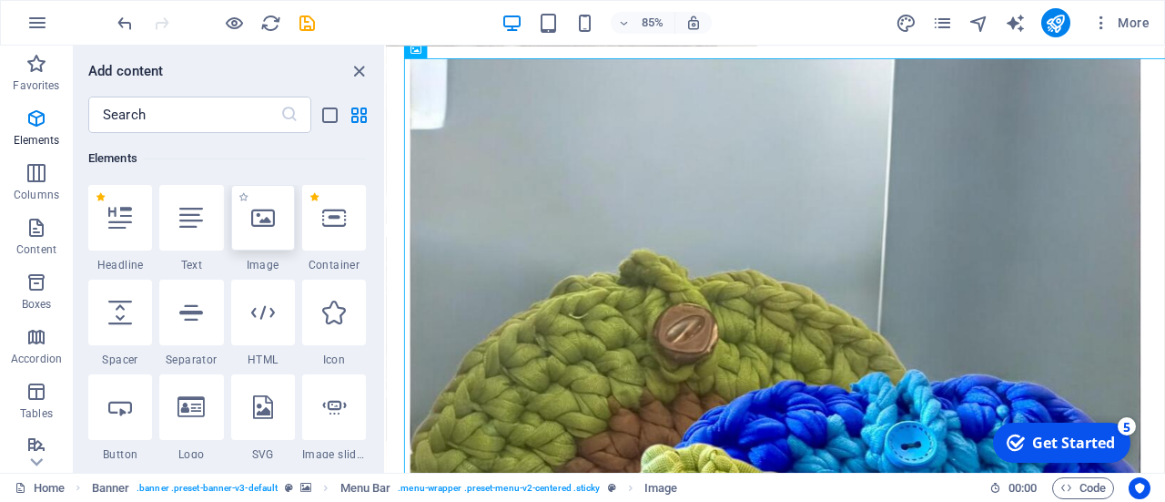
click at [270, 214] on icon at bounding box center [263, 218] width 24 height 24
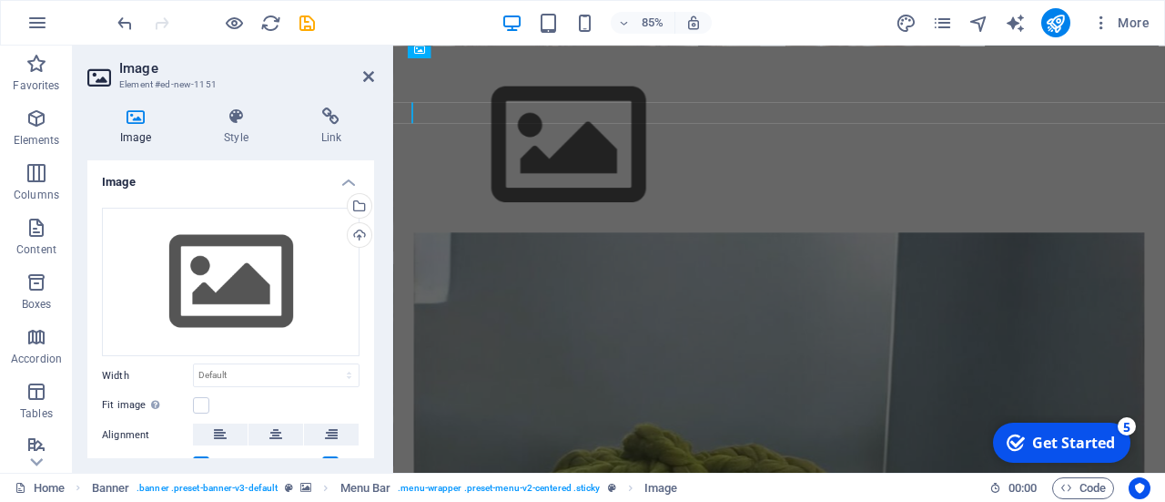
scroll to position [11449, 7]
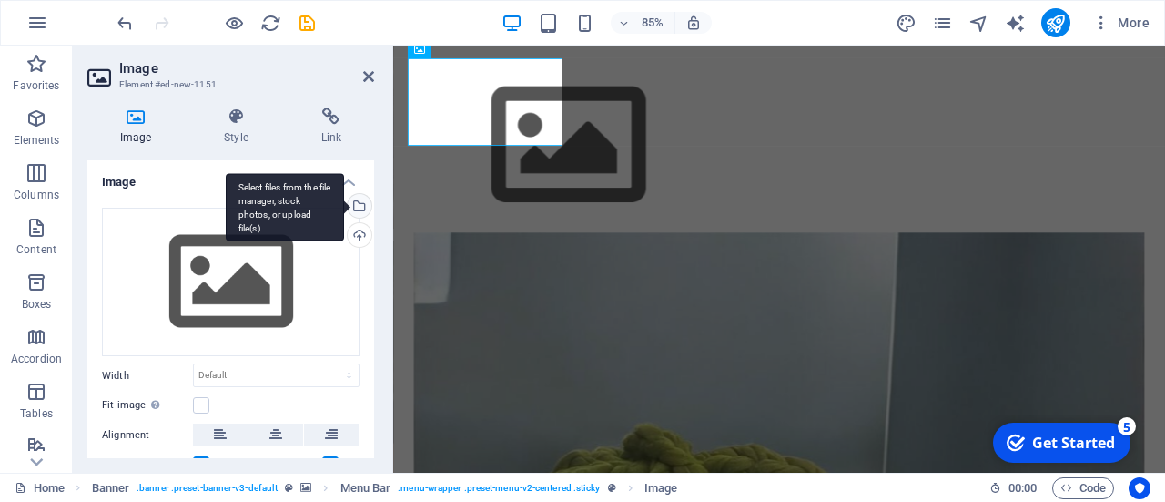
click at [359, 199] on div "Select files from the file manager, stock photos, or upload file(s)" at bounding box center [357, 207] width 27 height 27
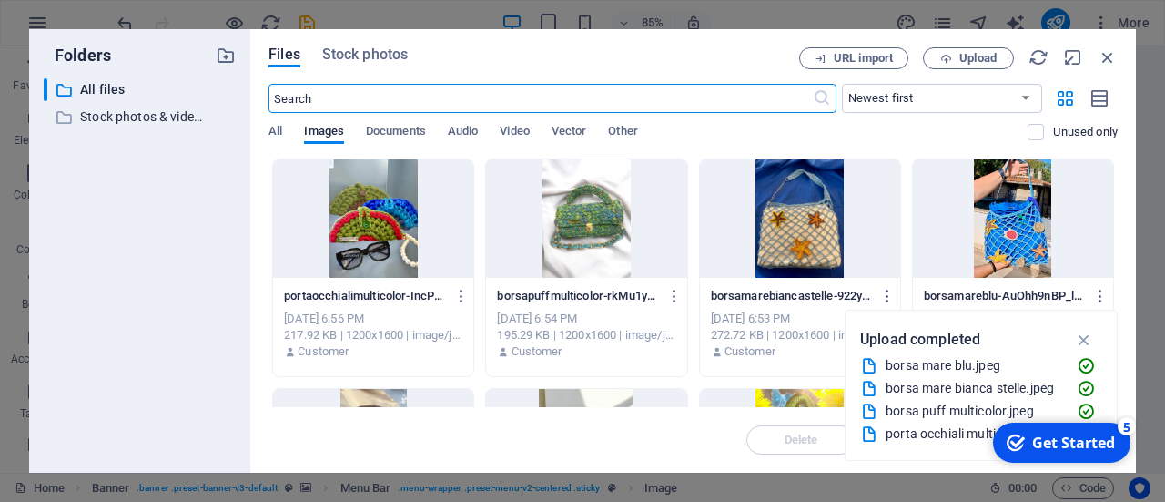
scroll to position [11470, 7]
click at [958, 59] on span "Upload" at bounding box center [968, 59] width 75 height 12
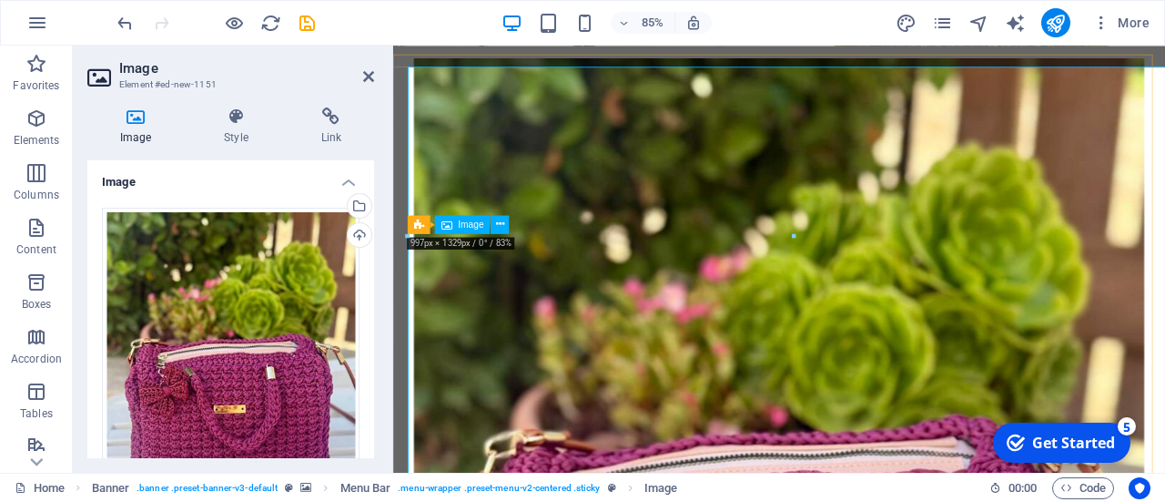
scroll to position [12543, 7]
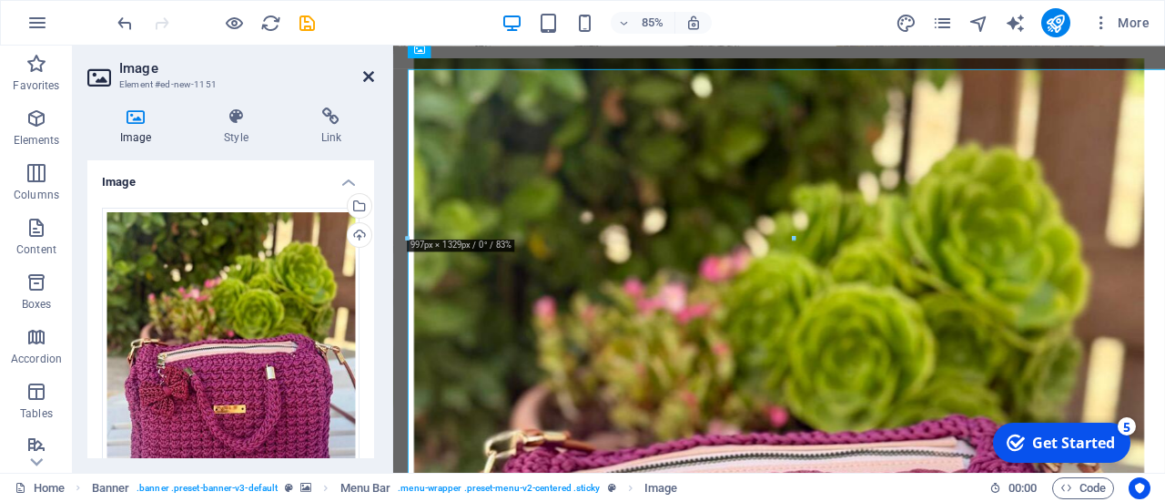
click at [371, 73] on icon at bounding box center [368, 76] width 11 height 15
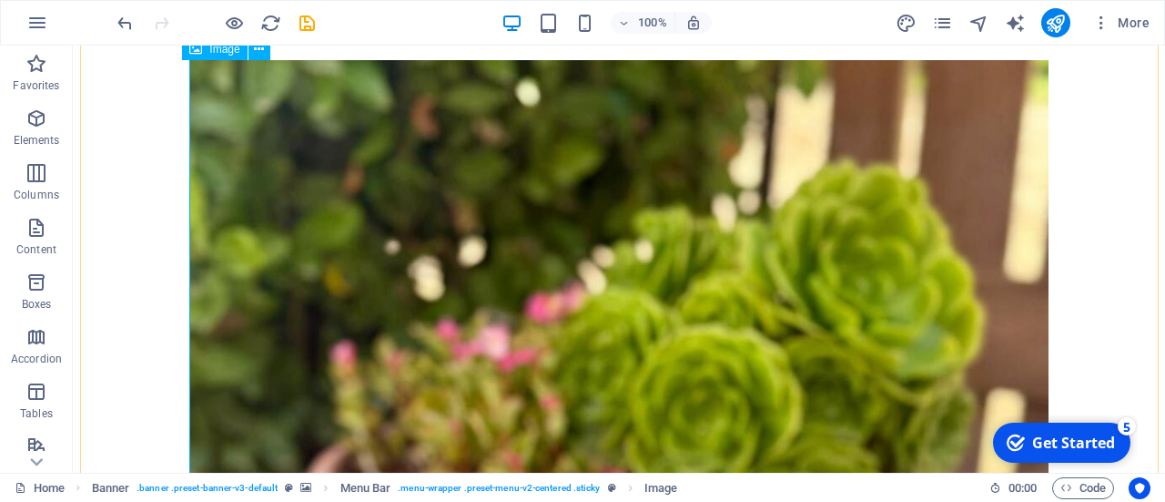
scroll to position [14591, 1]
click at [556, 488] on span ". menu-wrapper .preset-menu-v2-centered .sticky" at bounding box center [499, 488] width 202 height 22
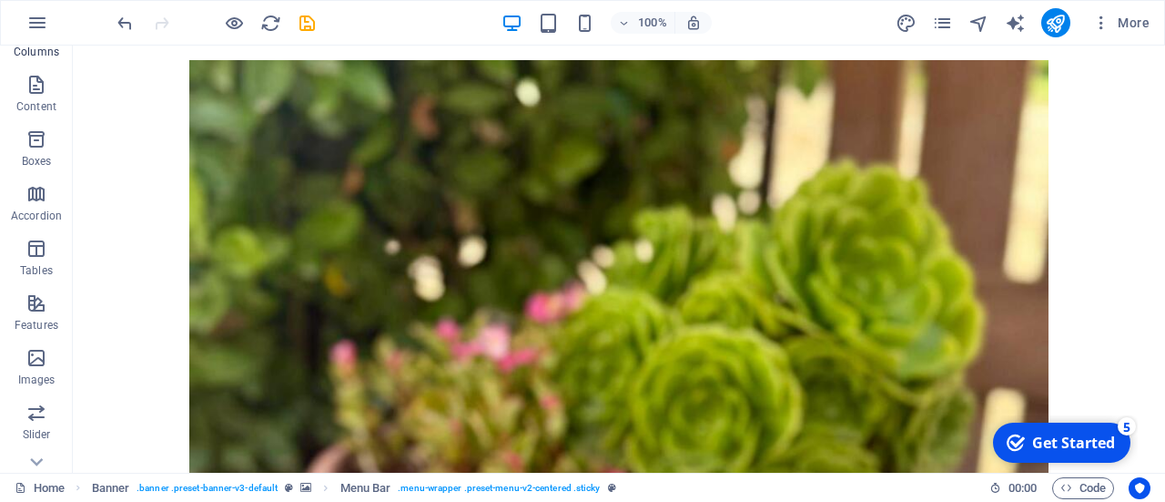
scroll to position [0, 0]
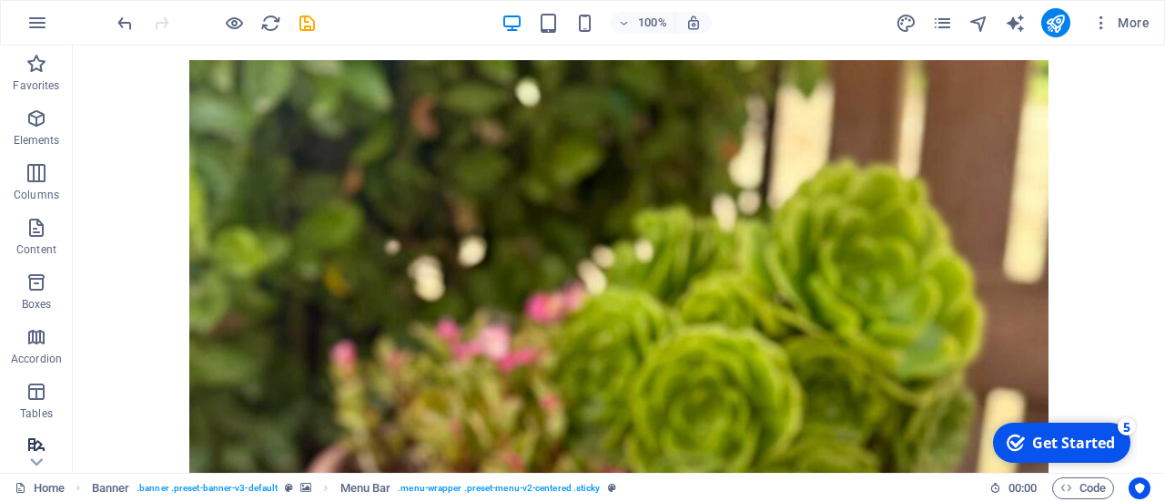
click at [36, 433] on button "Features" at bounding box center [36, 455] width 73 height 55
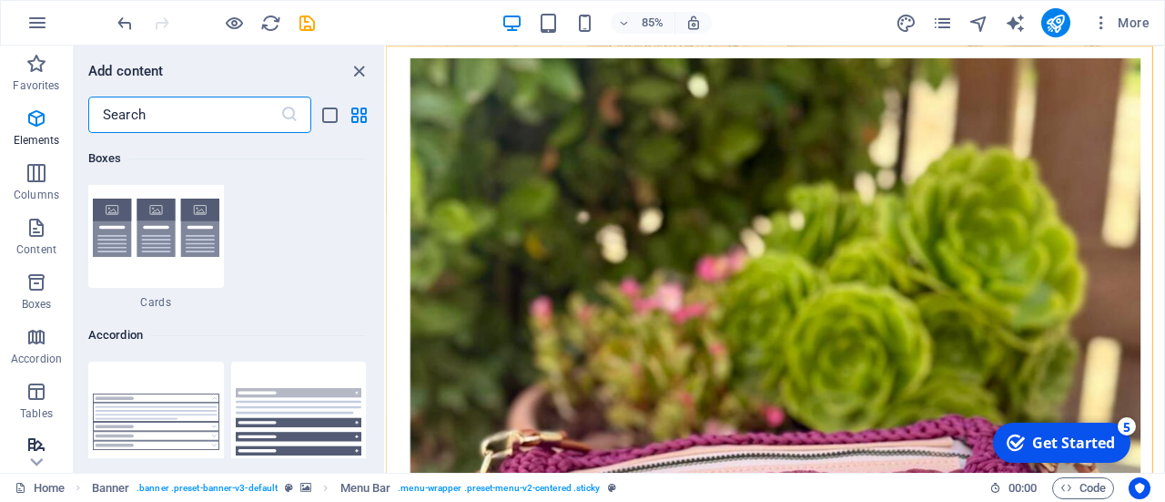
scroll to position [7097, 0]
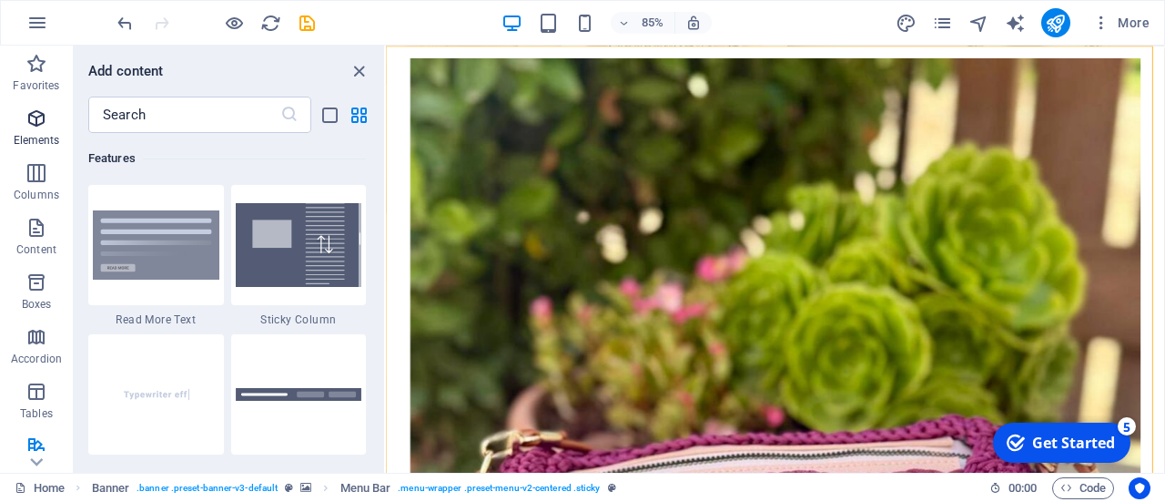
click at [47, 127] on icon "button" at bounding box center [36, 118] width 22 height 22
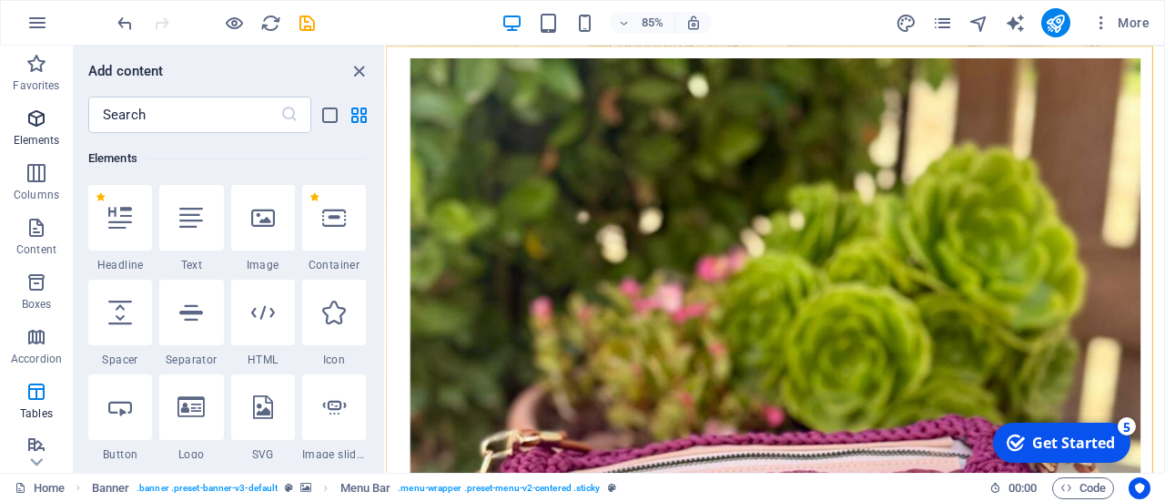
scroll to position [194, 0]
click at [344, 221] on icon at bounding box center [334, 218] width 24 height 24
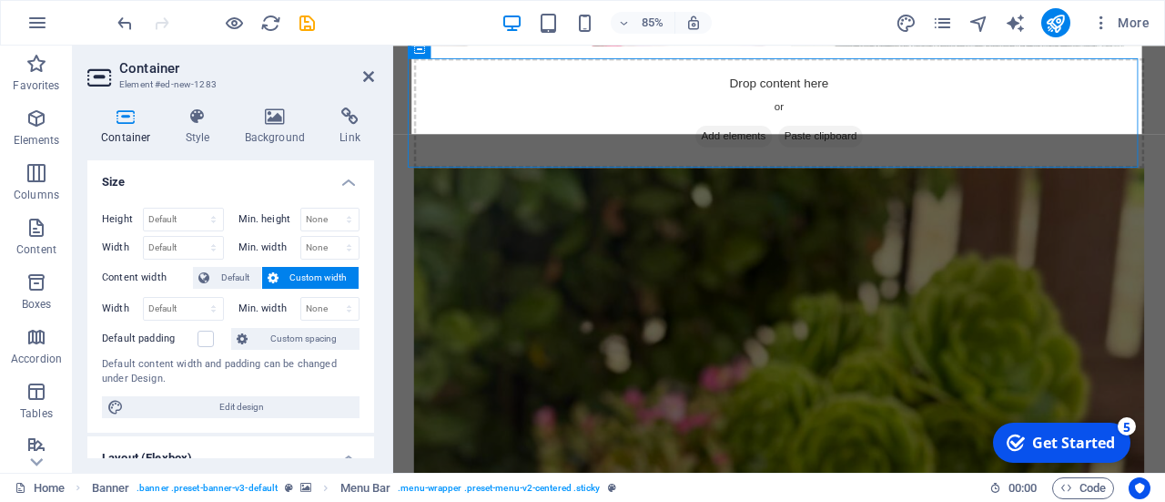
scroll to position [12181, 1]
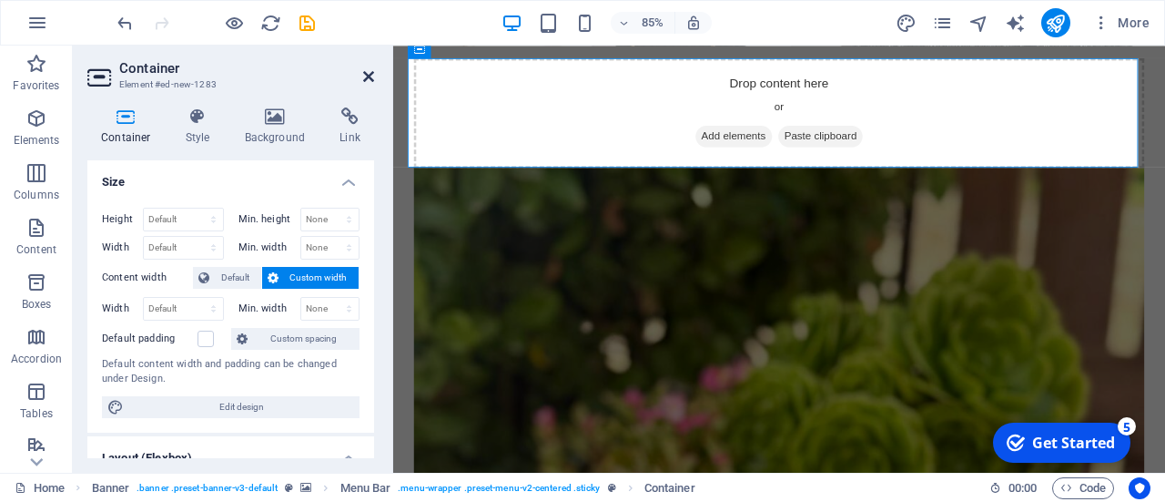
click at [368, 79] on icon at bounding box center [368, 76] width 11 height 15
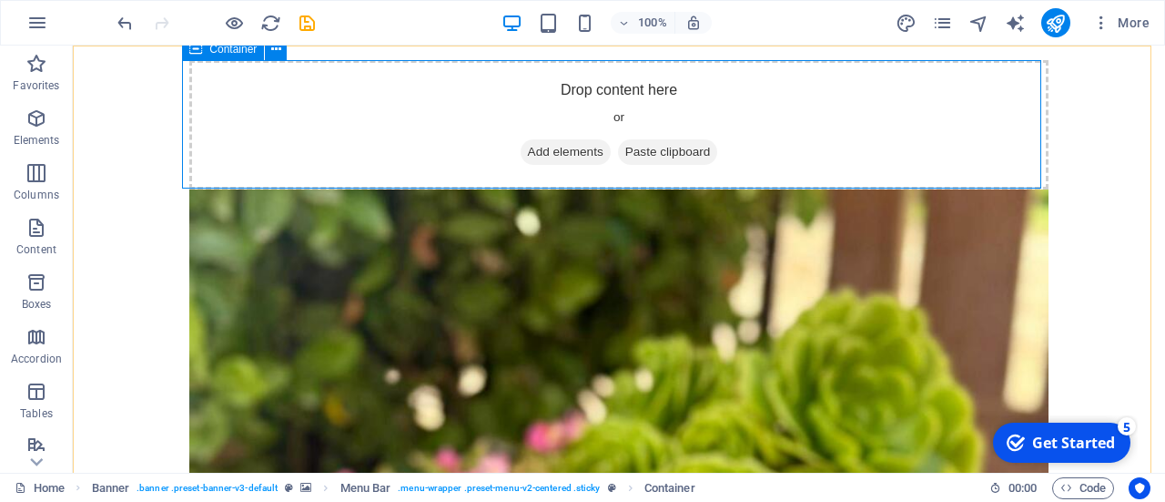
scroll to position [13991, 1]
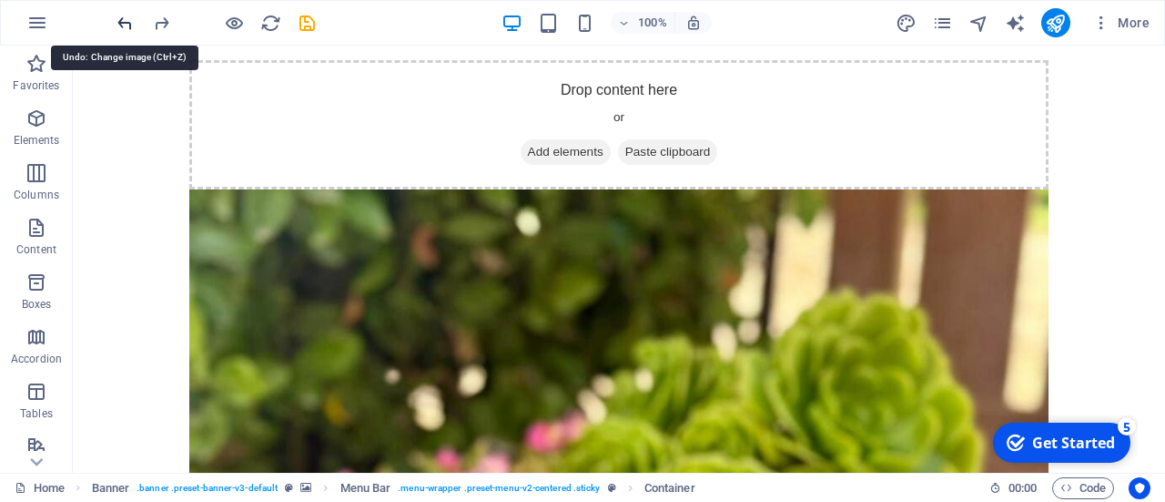
scroll to position [13863, 1]
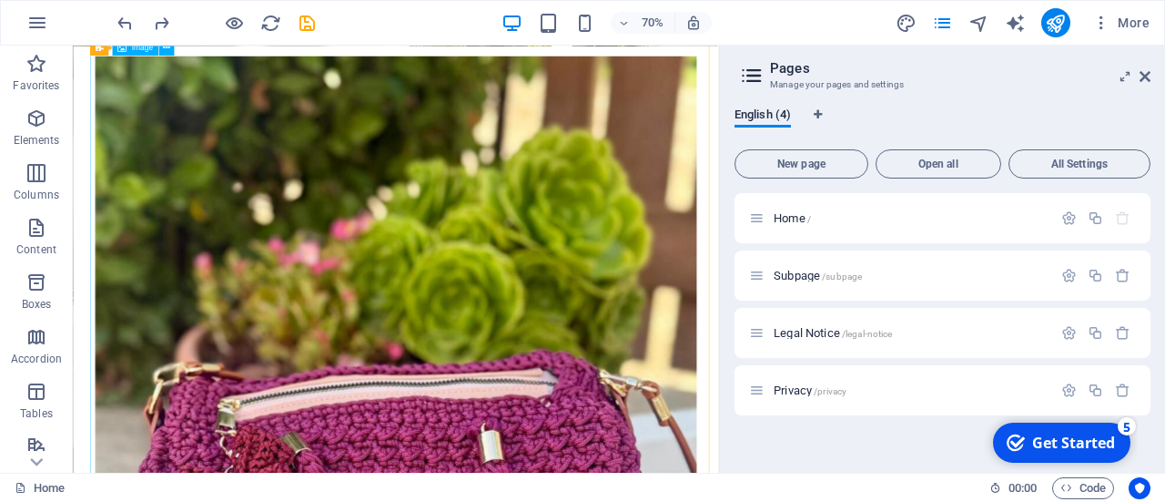
scroll to position [12361, 1]
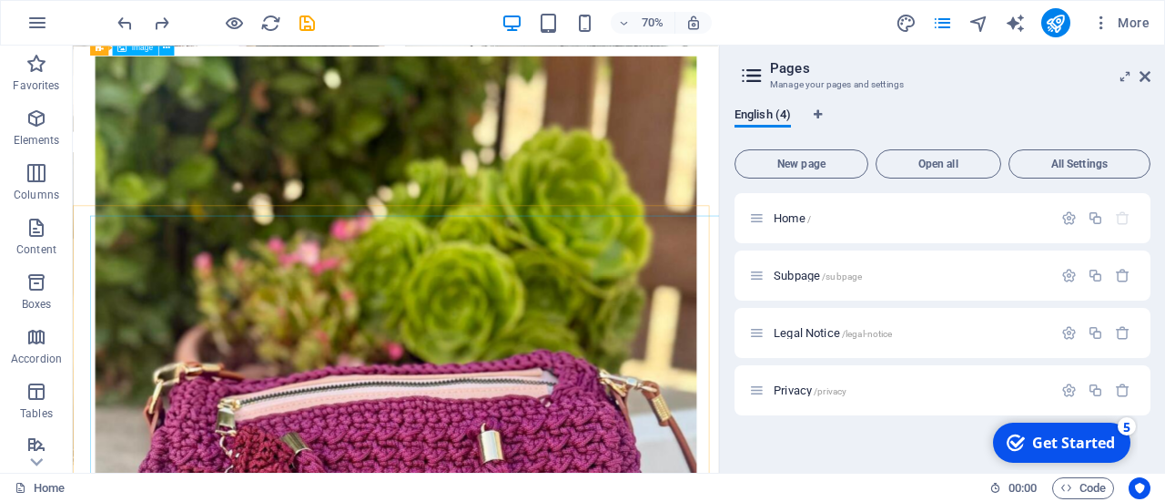
scroll to position [12134, 1]
click at [38, 463] on icon at bounding box center [36, 462] width 13 height 8
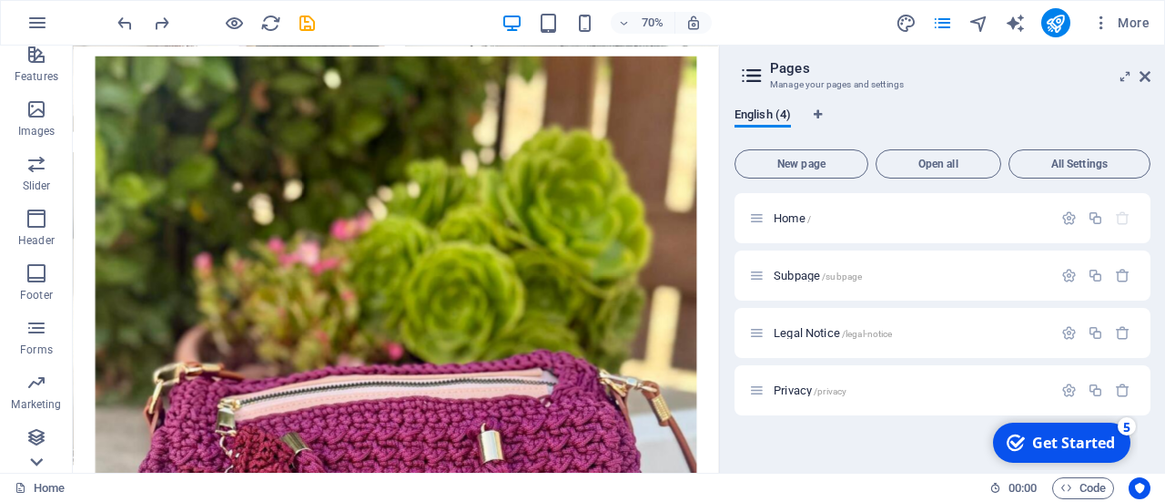
scroll to position [392, 0]
click at [51, 110] on span "Images" at bounding box center [36, 120] width 73 height 44
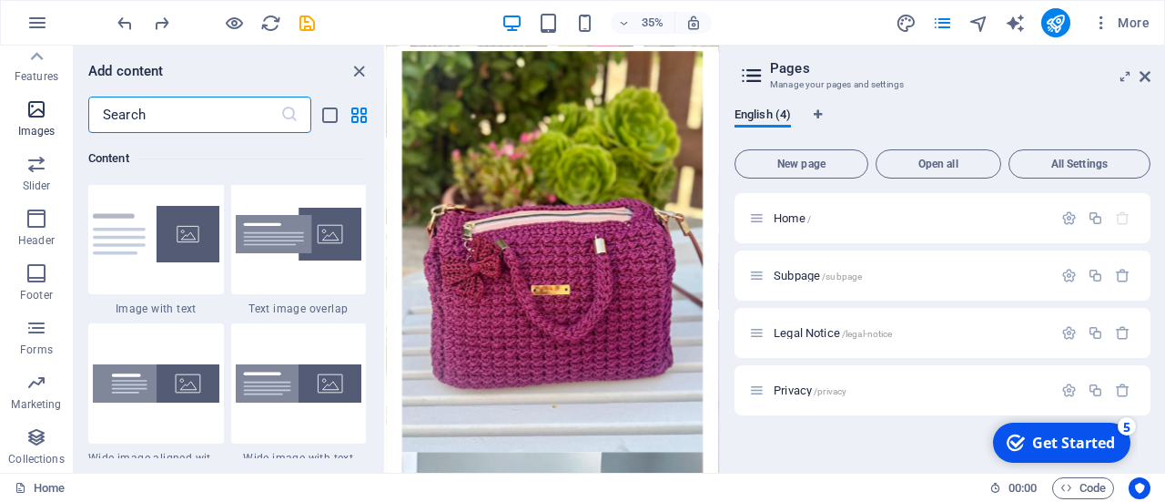
scroll to position [9233, 0]
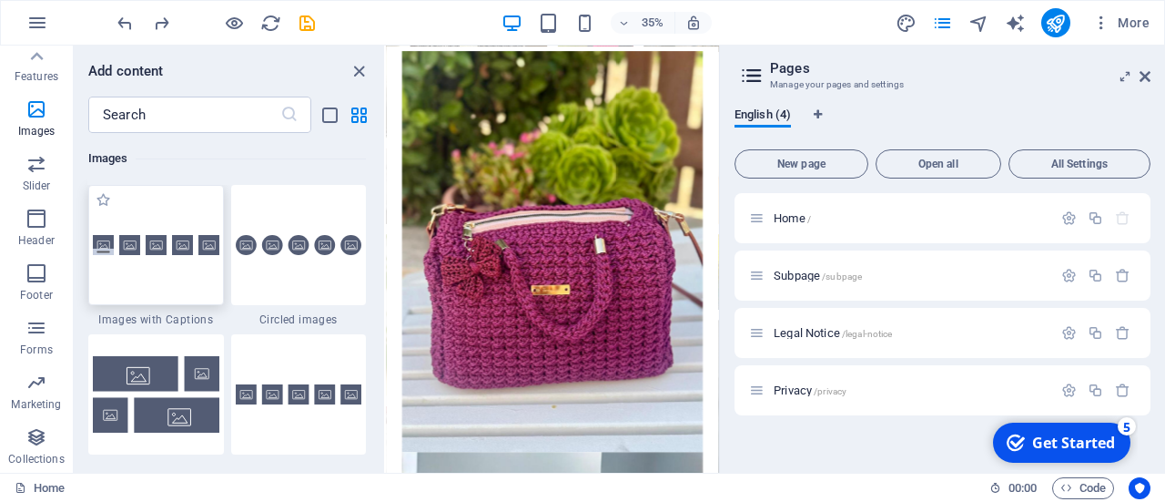
click at [148, 233] on div at bounding box center [156, 245] width 136 height 120
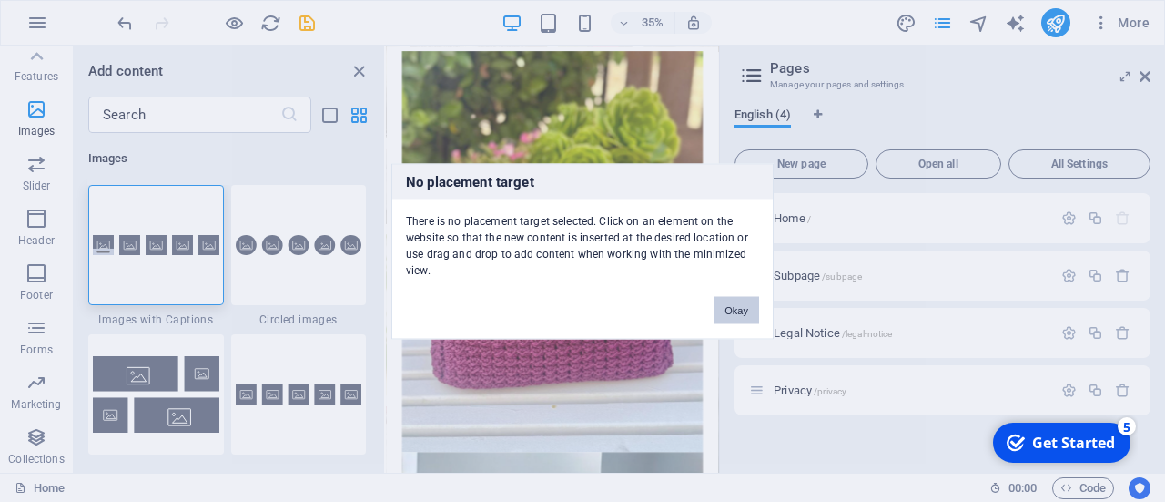
click at [732, 312] on button "Okay" at bounding box center [737, 309] width 46 height 27
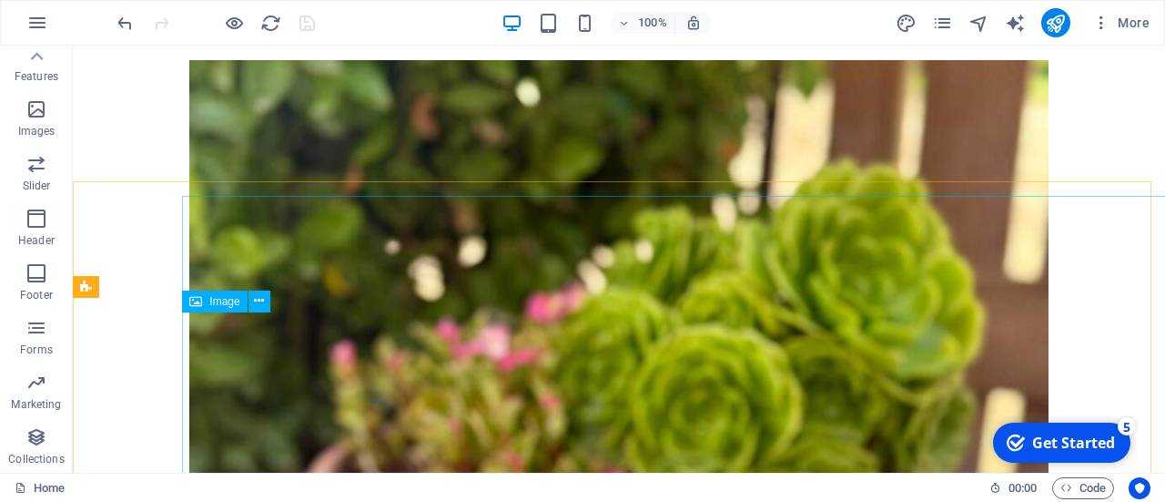
scroll to position [14726, 1]
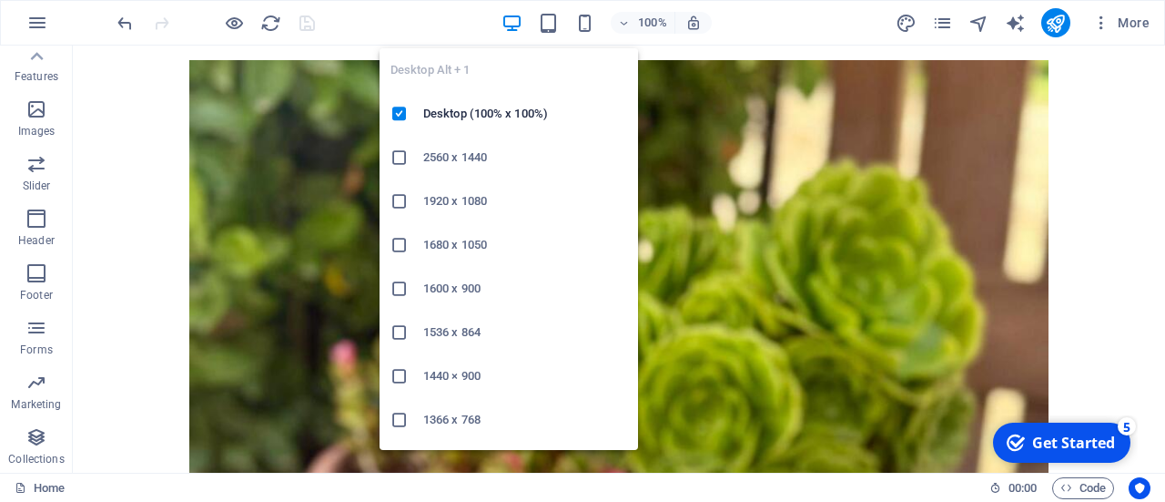
click at [515, 25] on icon "button" at bounding box center [512, 23] width 21 height 21
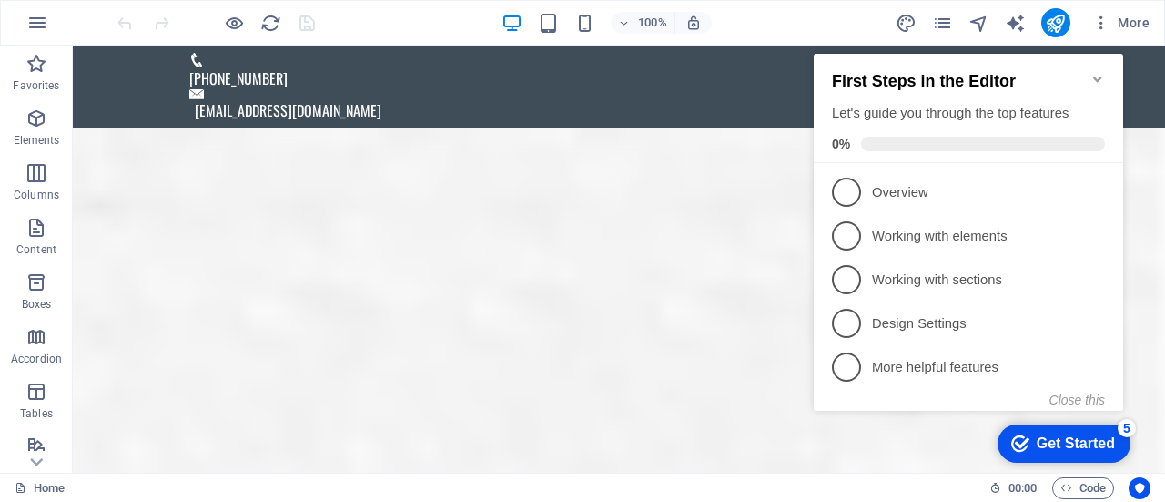
click at [1104, 72] on icon "Minimize checklist" at bounding box center [1098, 79] width 15 height 15
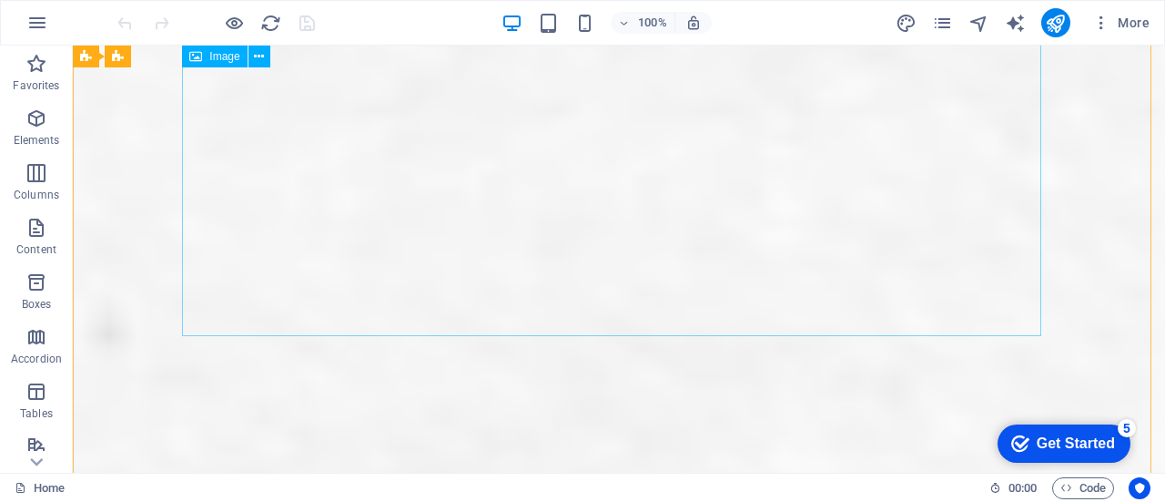
scroll to position [2053, 0]
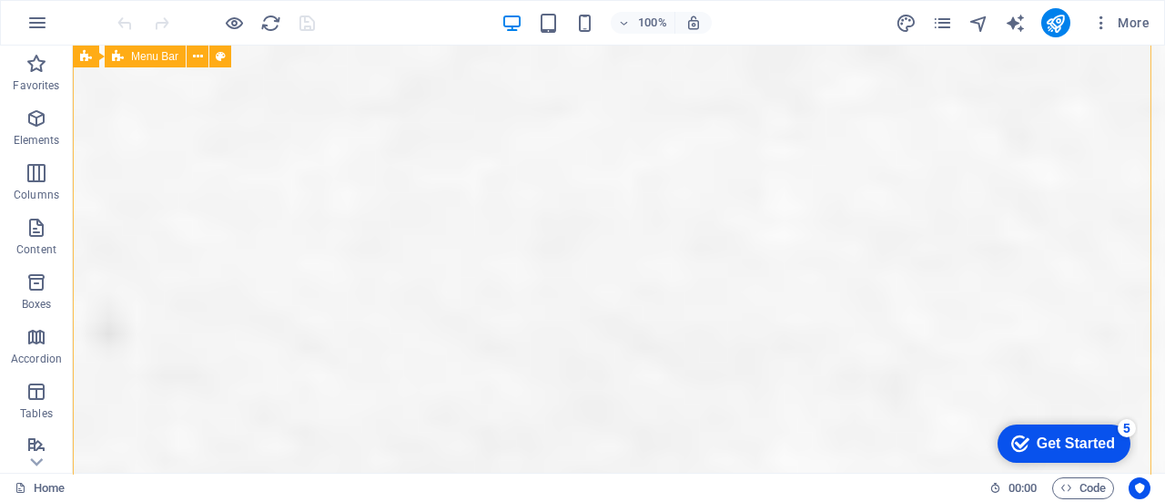
click at [120, 65] on icon at bounding box center [118, 57] width 12 height 22
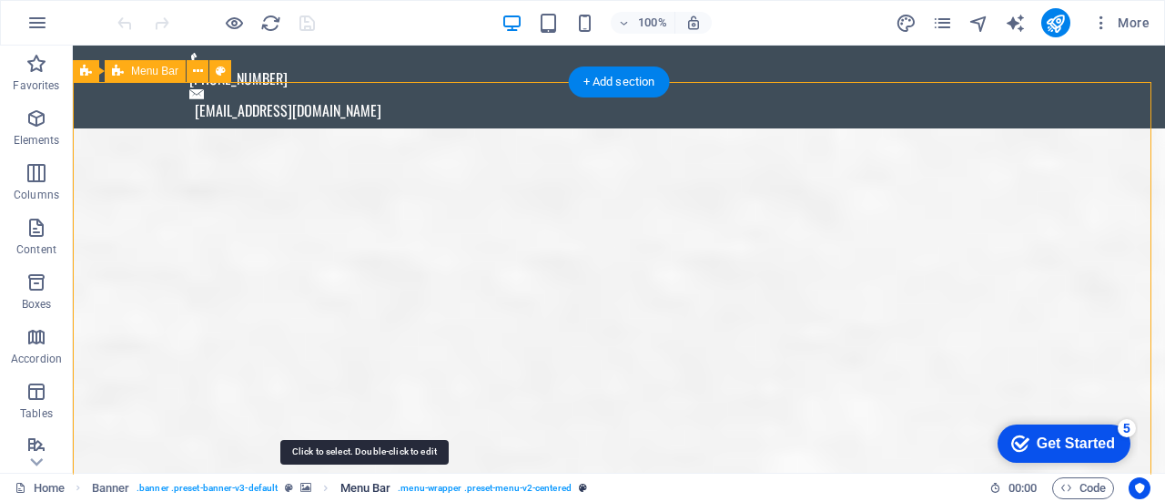
click at [377, 492] on span "Menu Bar" at bounding box center [366, 488] width 51 height 22
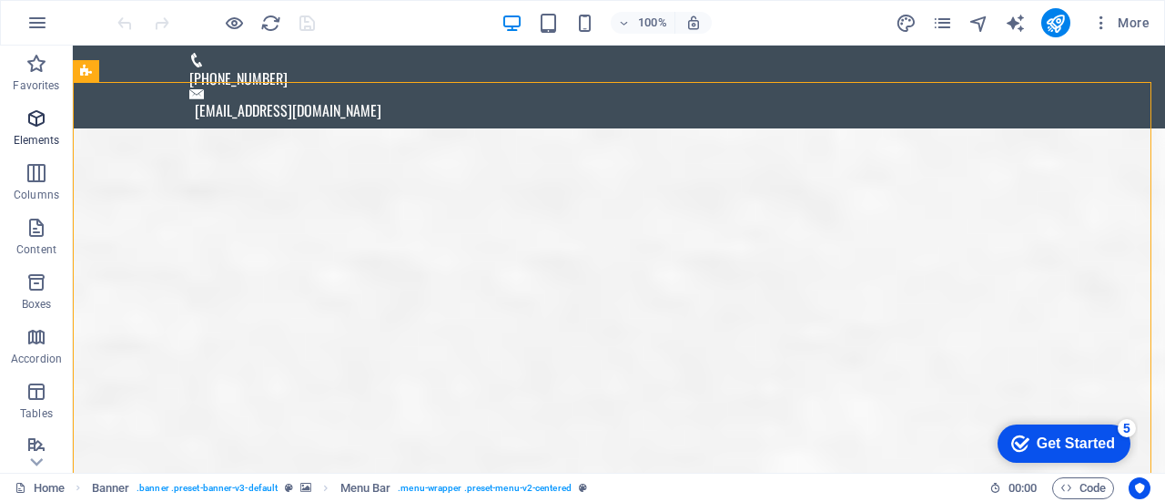
click at [43, 119] on icon "button" at bounding box center [36, 118] width 22 height 22
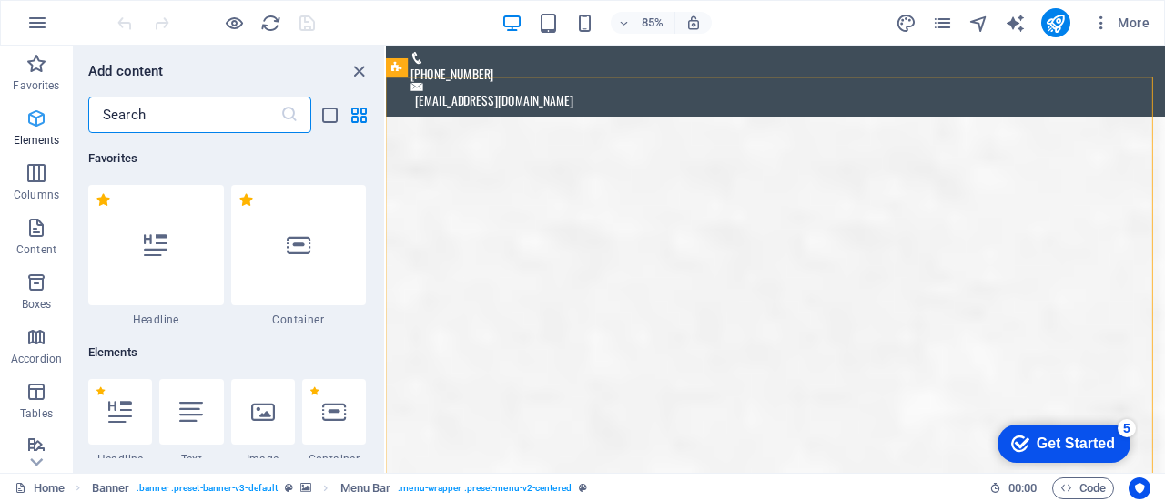
scroll to position [194, 0]
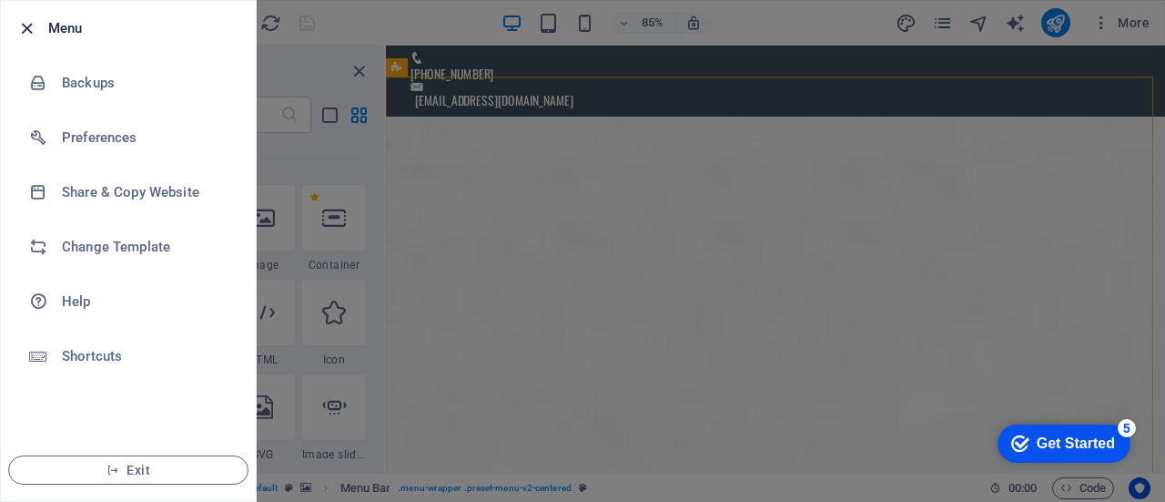
click at [16, 19] on icon "button" at bounding box center [26, 28] width 21 height 21
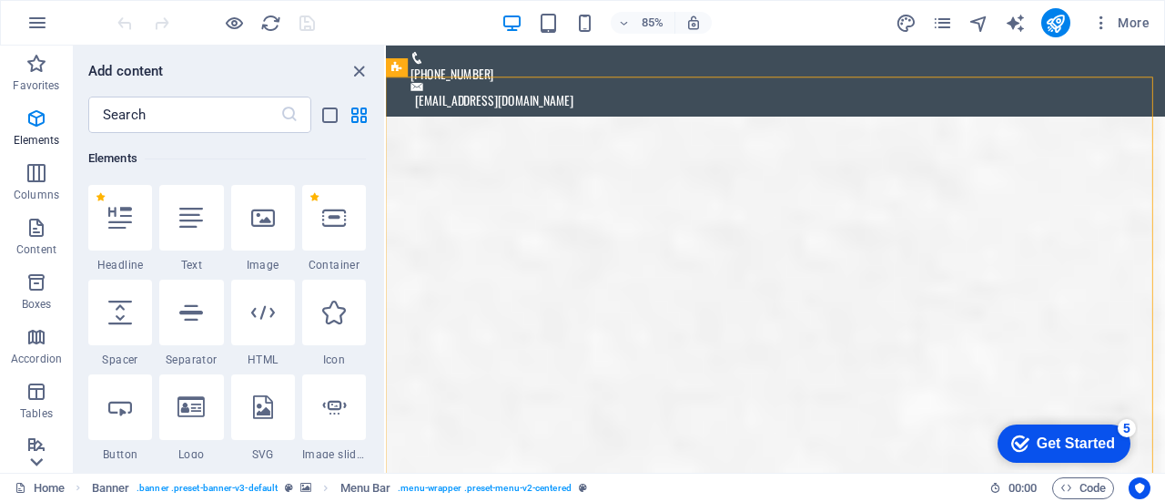
click at [43, 460] on icon at bounding box center [36, 461] width 25 height 25
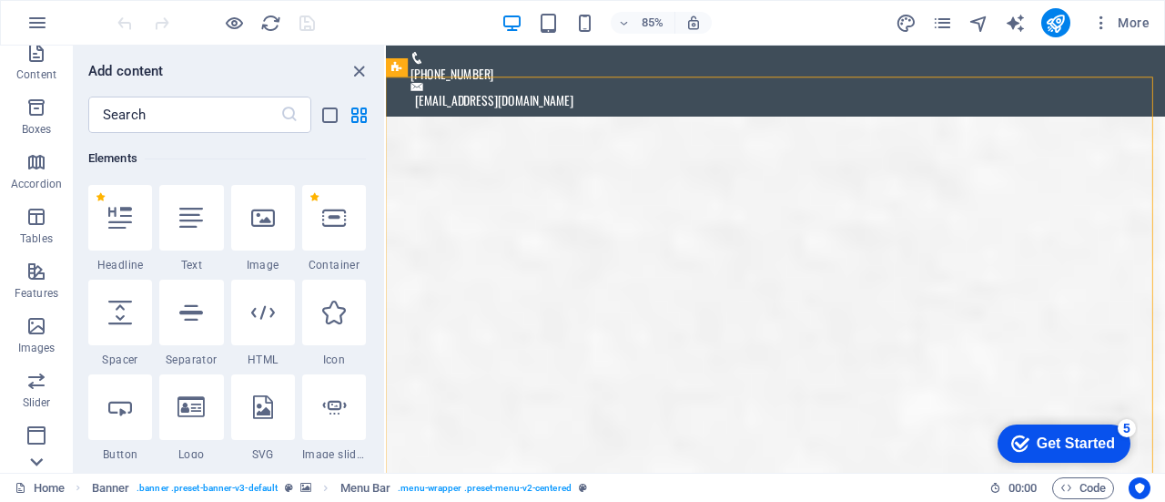
click at [43, 460] on icon at bounding box center [36, 461] width 25 height 25
click at [43, 460] on div "Favorites Elements Columns Content Boxes Accordion Tables Features Images Slide…" at bounding box center [36, 259] width 73 height 427
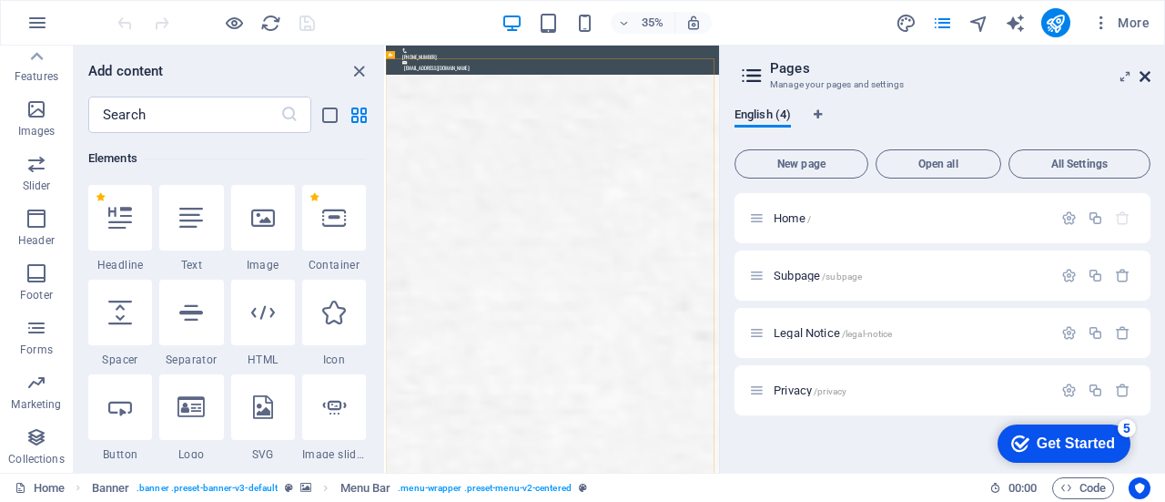
click at [1140, 77] on icon at bounding box center [1145, 76] width 11 height 15
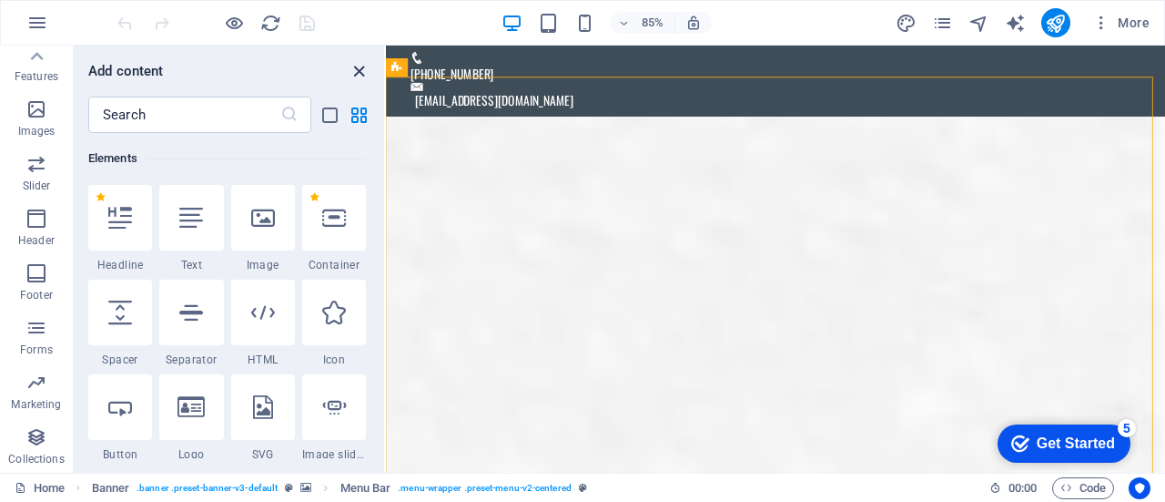
click at [358, 66] on icon "close panel" at bounding box center [359, 71] width 21 height 21
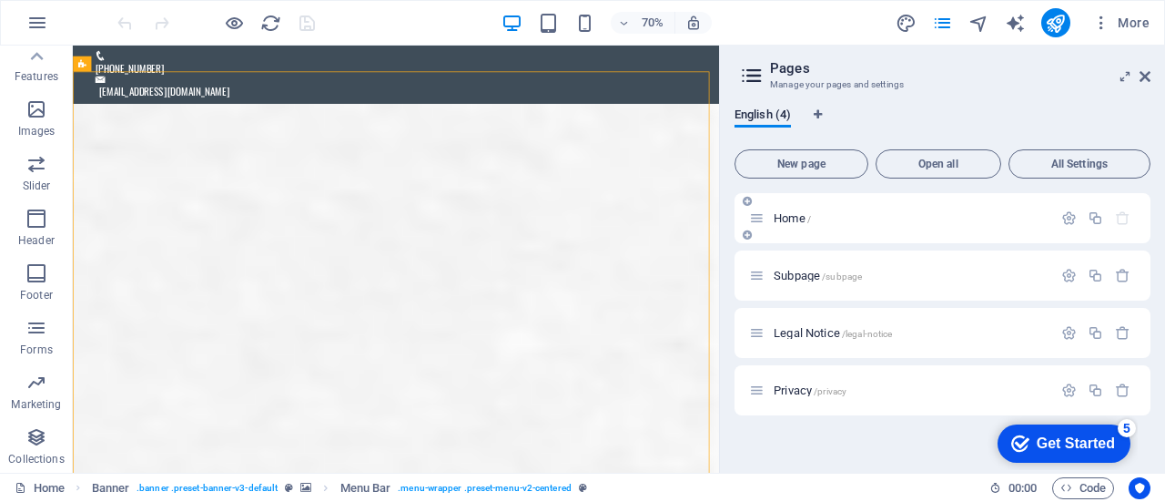
click at [789, 225] on div "Home /" at bounding box center [900, 218] width 303 height 21
click at [789, 215] on span "Home /" at bounding box center [792, 218] width 37 height 14
click at [817, 165] on span "New page" at bounding box center [801, 163] width 117 height 11
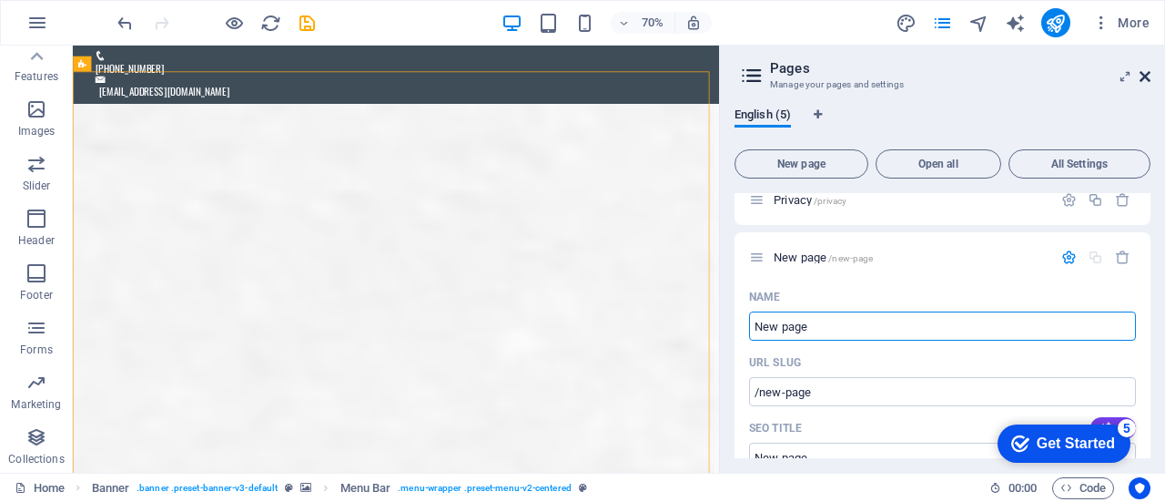
click at [1148, 74] on icon at bounding box center [1145, 76] width 11 height 15
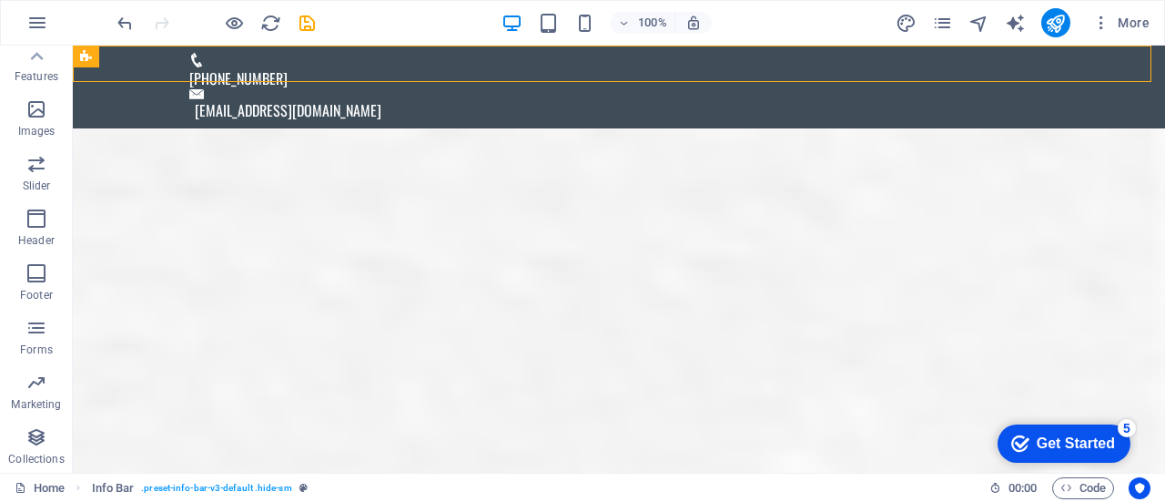
drag, startPoint x: 1221, startPoint y: 119, endPoint x: 1142, endPoint y: -103, distance: 235.9
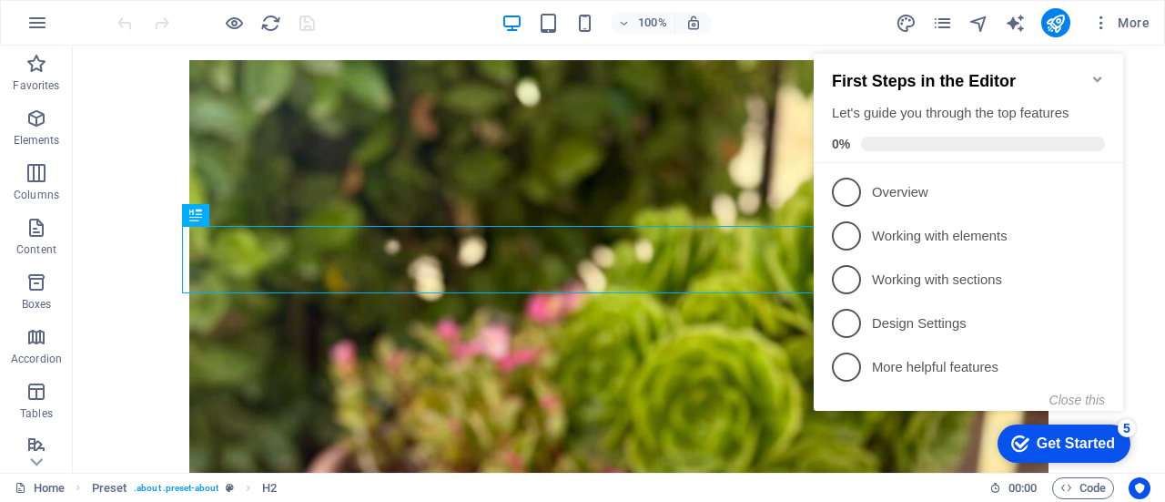
click at [1096, 76] on icon "Minimize checklist" at bounding box center [1098, 78] width 8 height 5
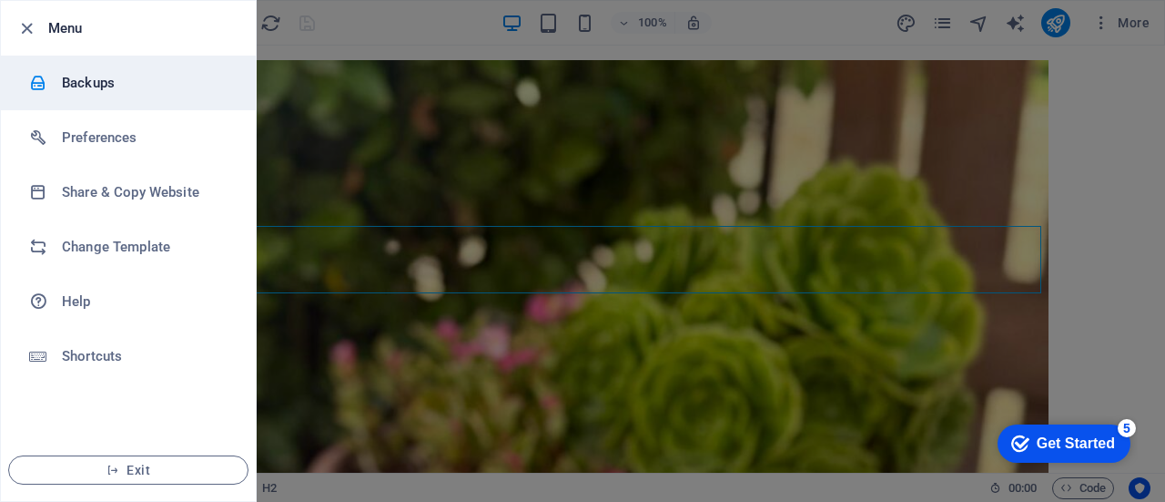
click at [66, 93] on h6 "Backups" at bounding box center [146, 83] width 168 height 22
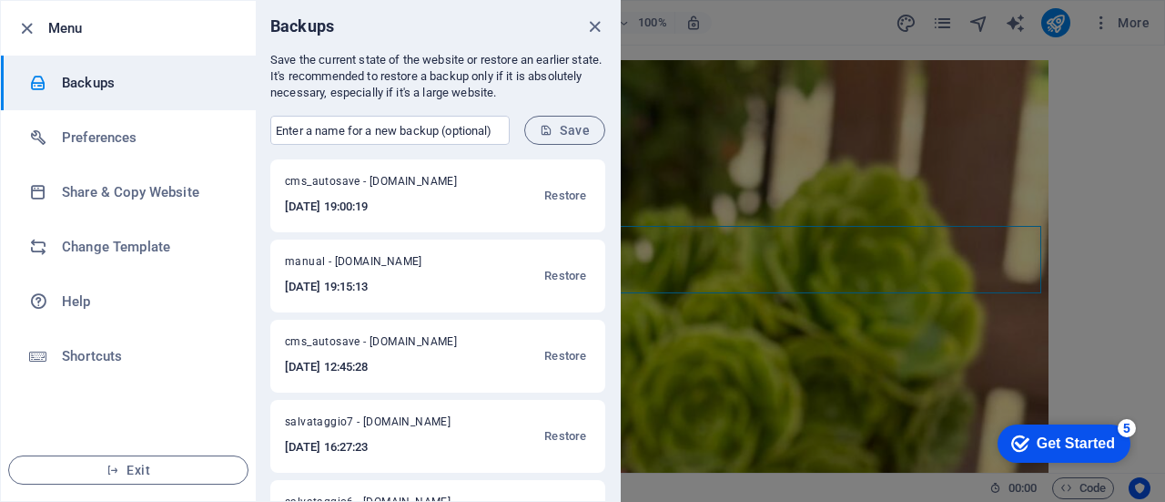
click at [381, 285] on h6 "2025-06-13 19:15:13" at bounding box center [374, 287] width 178 height 22
click at [556, 267] on span "Restore" at bounding box center [565, 276] width 42 height 22
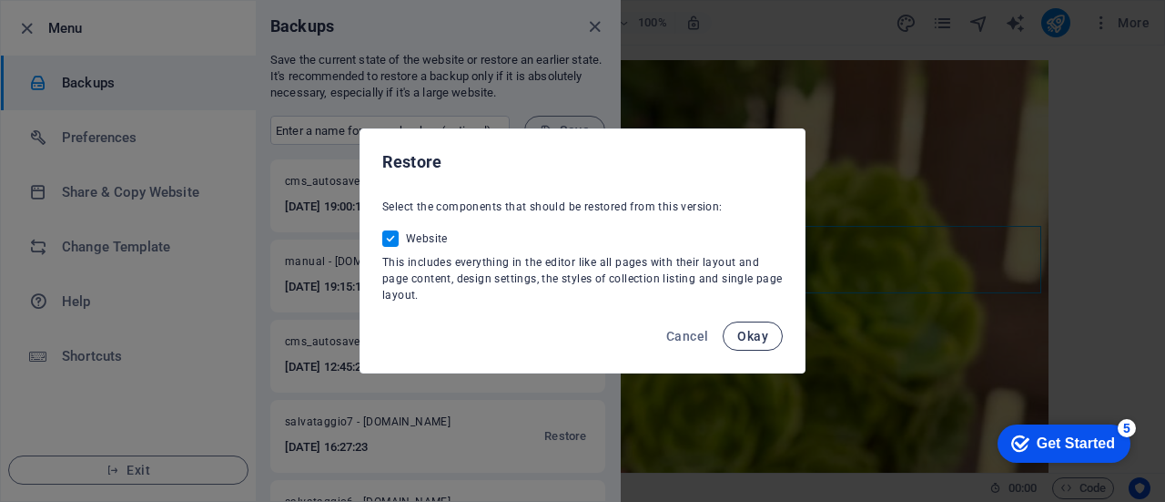
click at [755, 329] on span "Okay" at bounding box center [753, 336] width 31 height 15
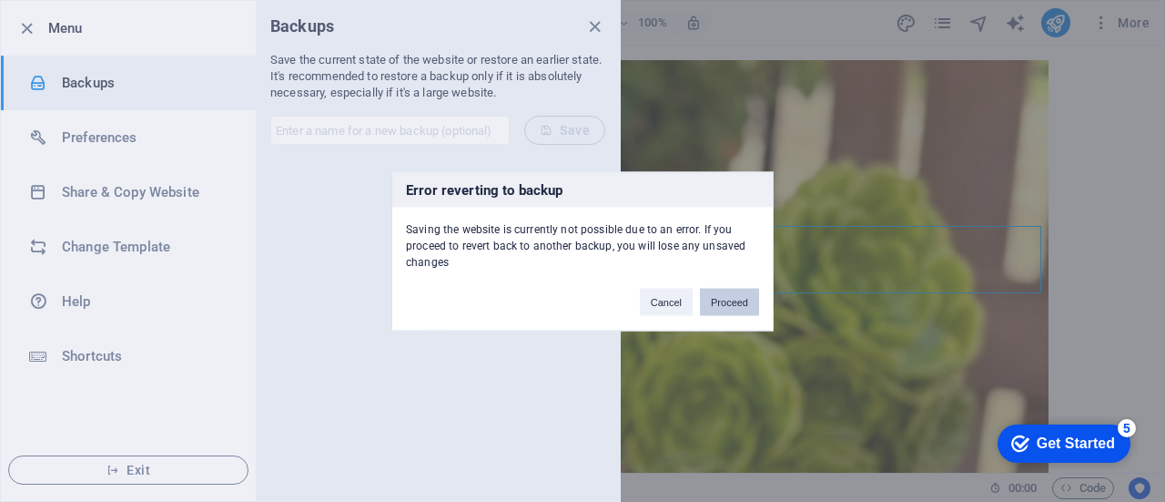
click at [736, 294] on button "Proceed" at bounding box center [729, 301] width 59 height 27
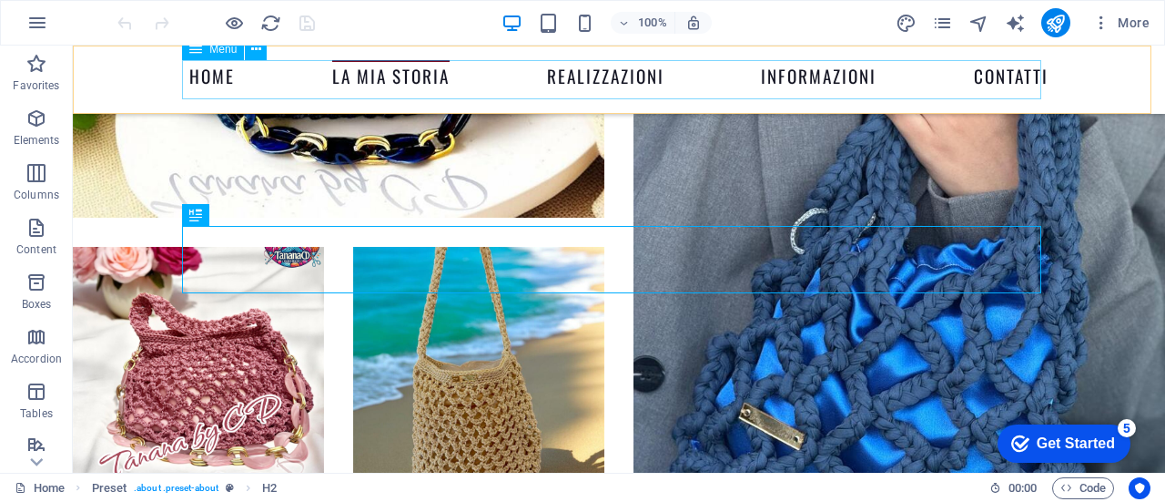
click at [216, 76] on nav "Home La Mia Storia Realizzazioni Informazioni Contatti" at bounding box center [619, 79] width 860 height 39
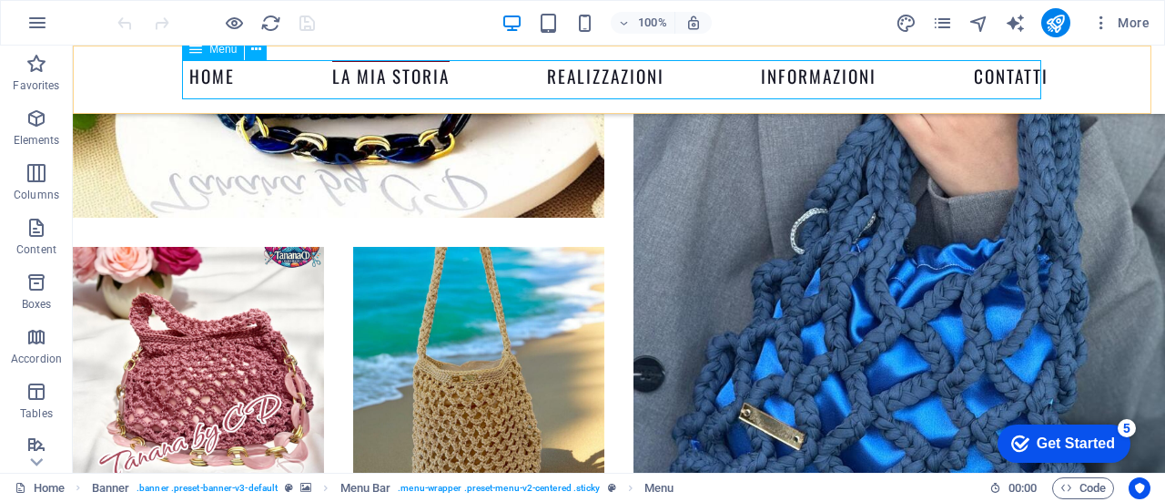
click at [210, 78] on nav "Home La Mia Storia Realizzazioni Informazioni Contatti" at bounding box center [619, 79] width 860 height 39
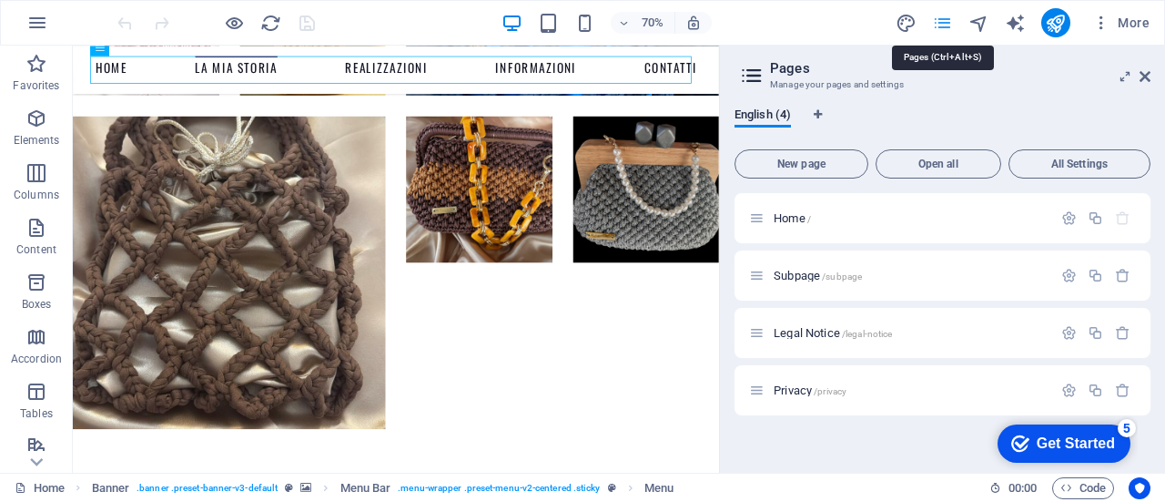
scroll to position [3386, 0]
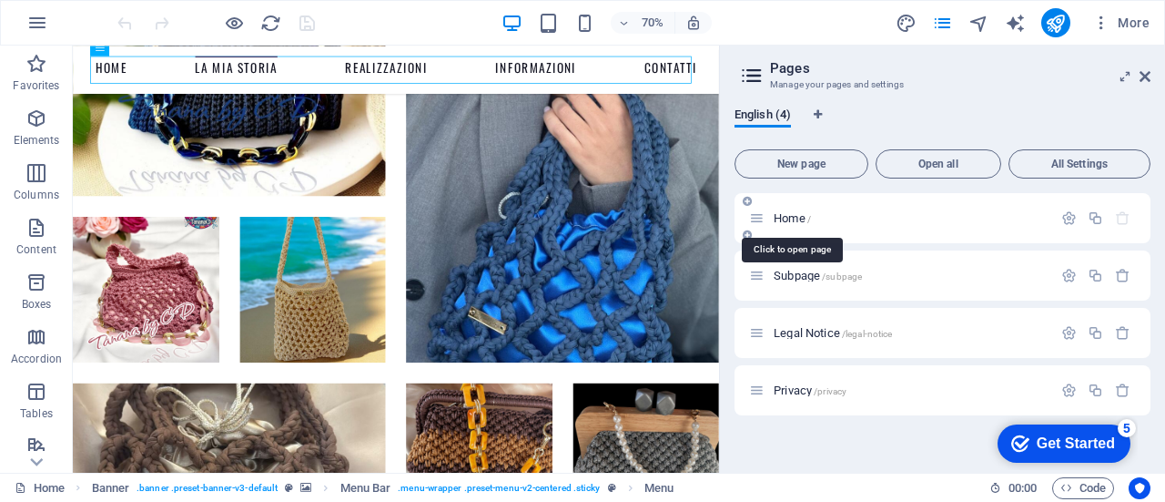
click at [791, 217] on span "Home /" at bounding box center [792, 218] width 37 height 14
click at [1147, 76] on icon at bounding box center [1145, 76] width 11 height 15
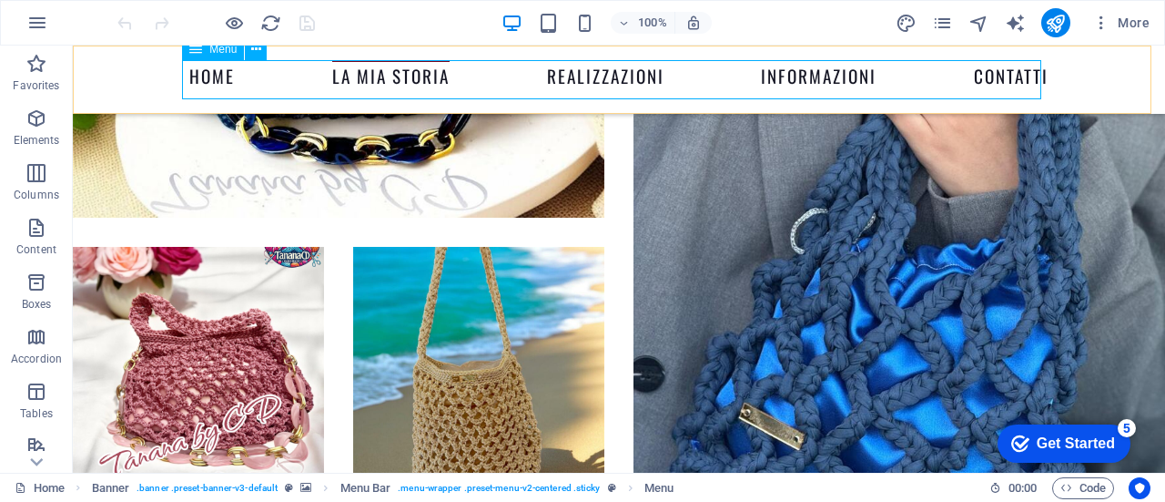
click at [209, 79] on nav "Home La Mia Storia Realizzazioni Informazioni Contatti" at bounding box center [619, 79] width 860 height 39
click at [229, 56] on div "Menu" at bounding box center [213, 49] width 62 height 22
click at [256, 56] on icon at bounding box center [256, 49] width 10 height 19
click at [208, 79] on nav "Home La Mia Storia Realizzazioni Informazioni Contatti" at bounding box center [619, 79] width 860 height 39
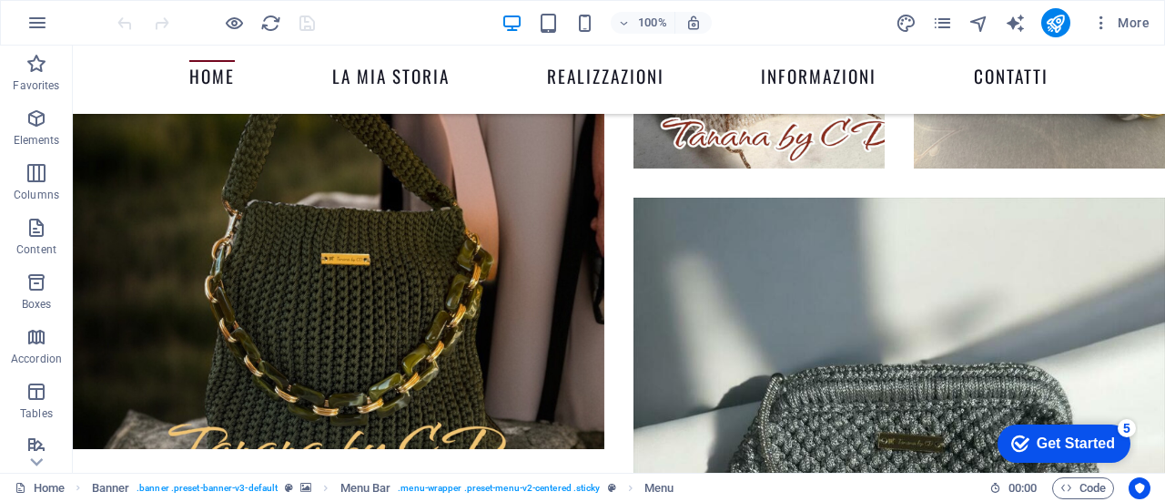
scroll to position [1867, 0]
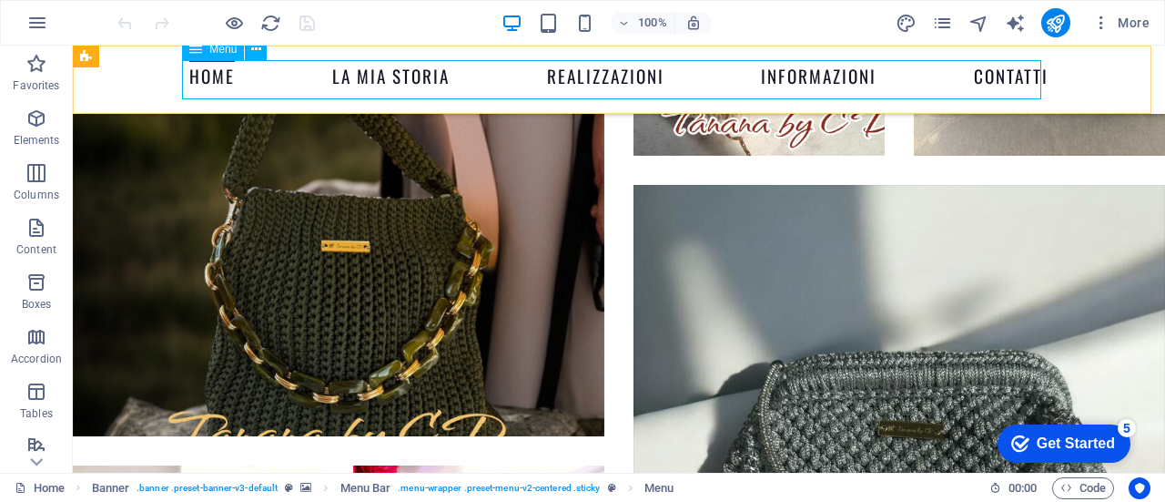
click at [614, 79] on nav "Home La Mia Storia Realizzazioni Informazioni Contatti" at bounding box center [619, 79] width 860 height 39
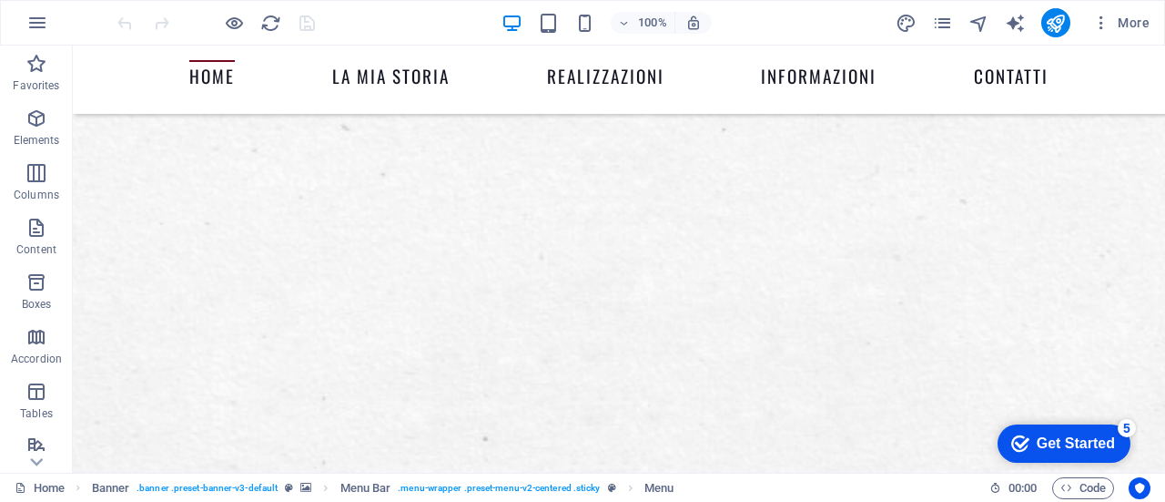
scroll to position [0, 0]
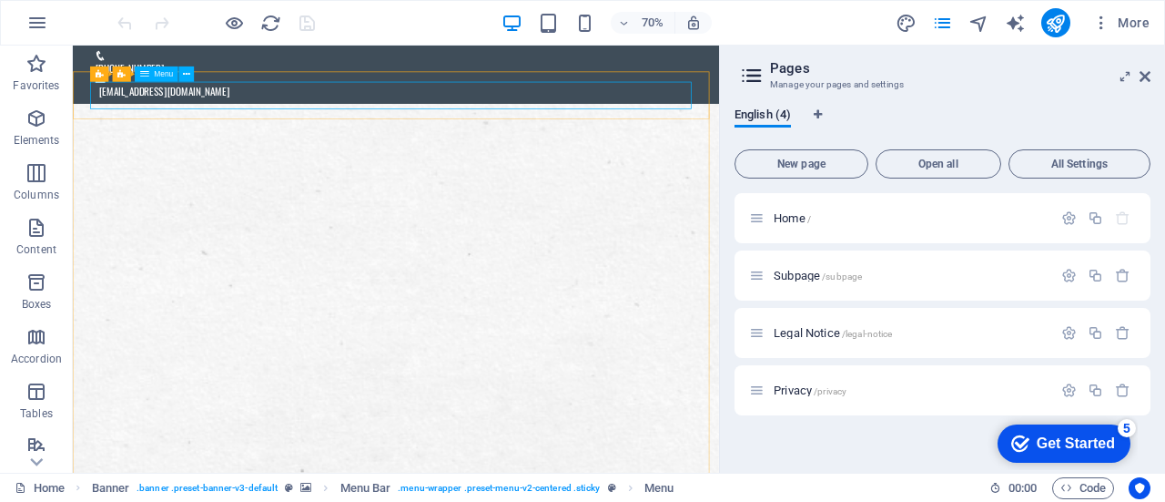
click at [145, 74] on icon at bounding box center [144, 73] width 9 height 15
click at [180, 78] on button at bounding box center [185, 73] width 15 height 15
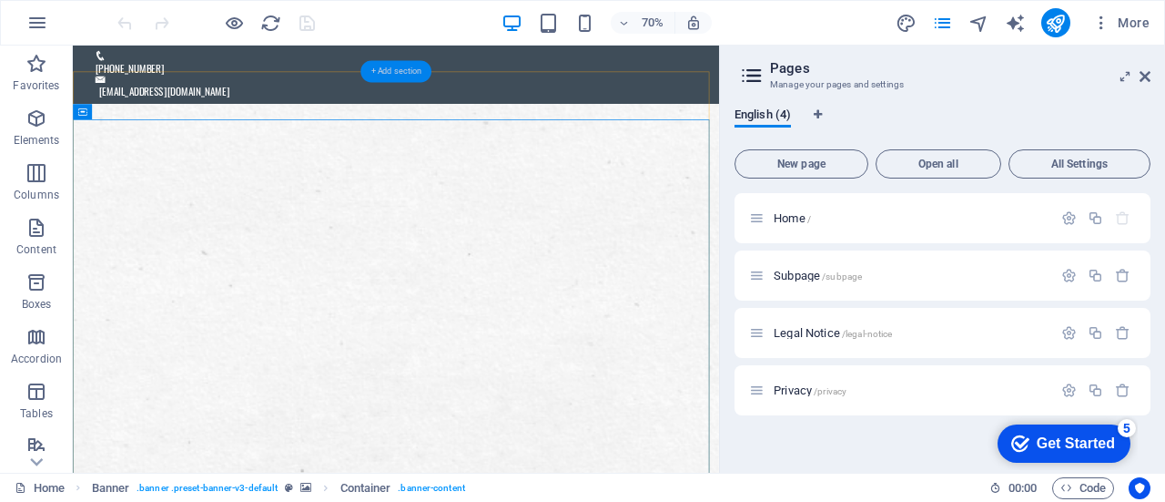
click at [399, 76] on div "+ Add section" at bounding box center [396, 71] width 71 height 22
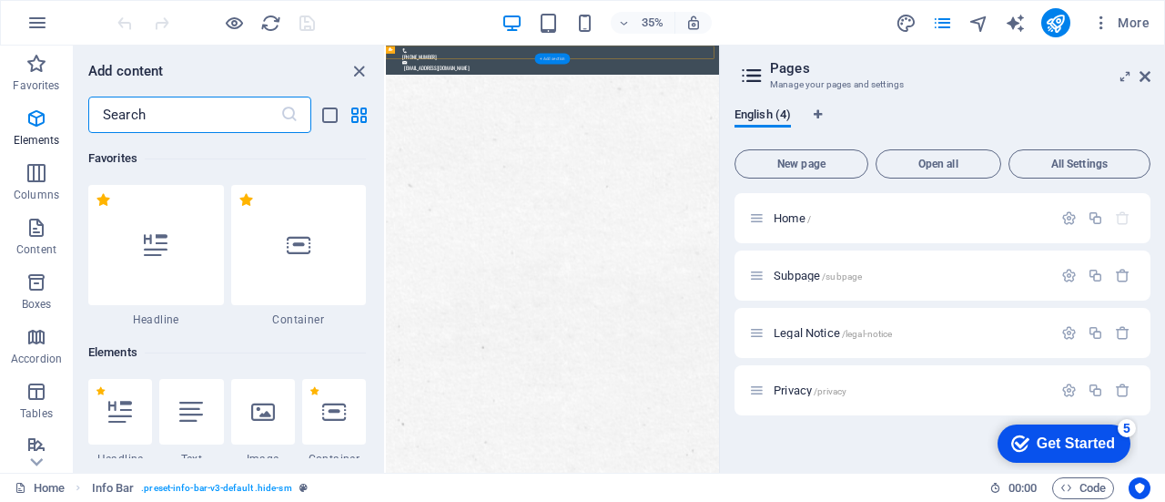
scroll to position [3186, 0]
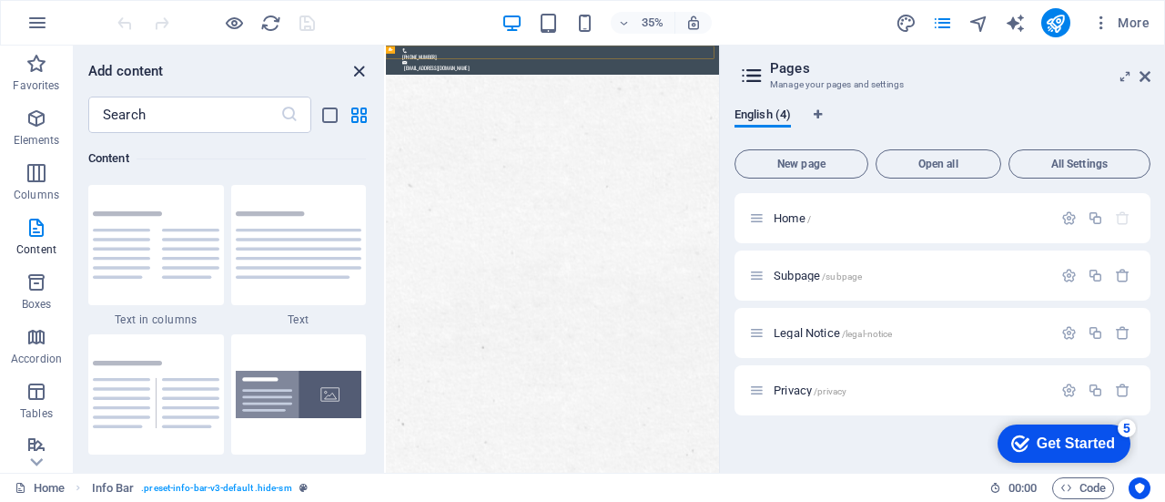
drag, startPoint x: 36, startPoint y: 86, endPoint x: 362, endPoint y: 74, distance: 327.1
click at [362, 74] on icon "close panel" at bounding box center [359, 71] width 21 height 21
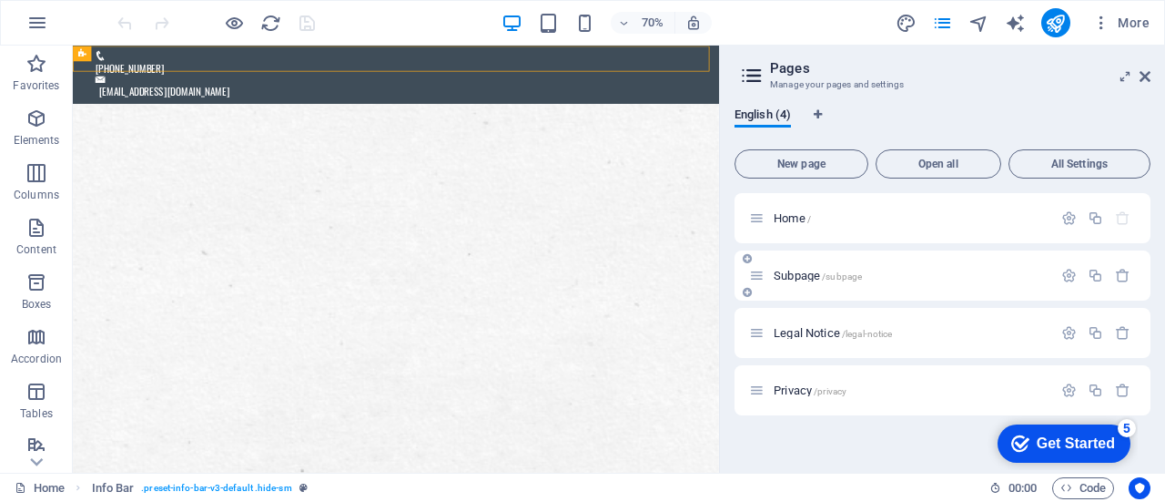
click at [783, 274] on span "Subpage /subpage" at bounding box center [818, 276] width 88 height 14
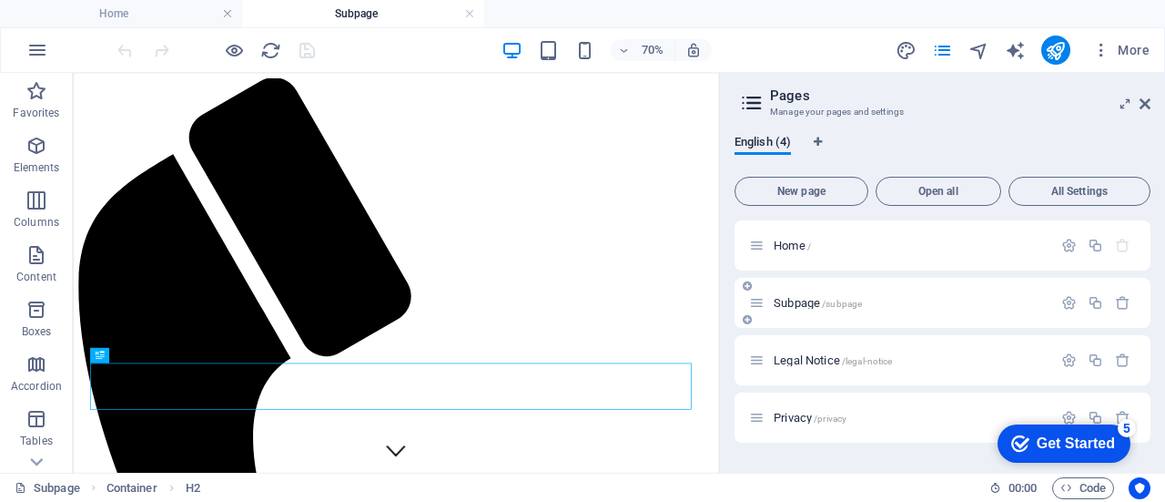
scroll to position [0, 0]
click at [1124, 300] on icon "button" at bounding box center [1122, 302] width 15 height 15
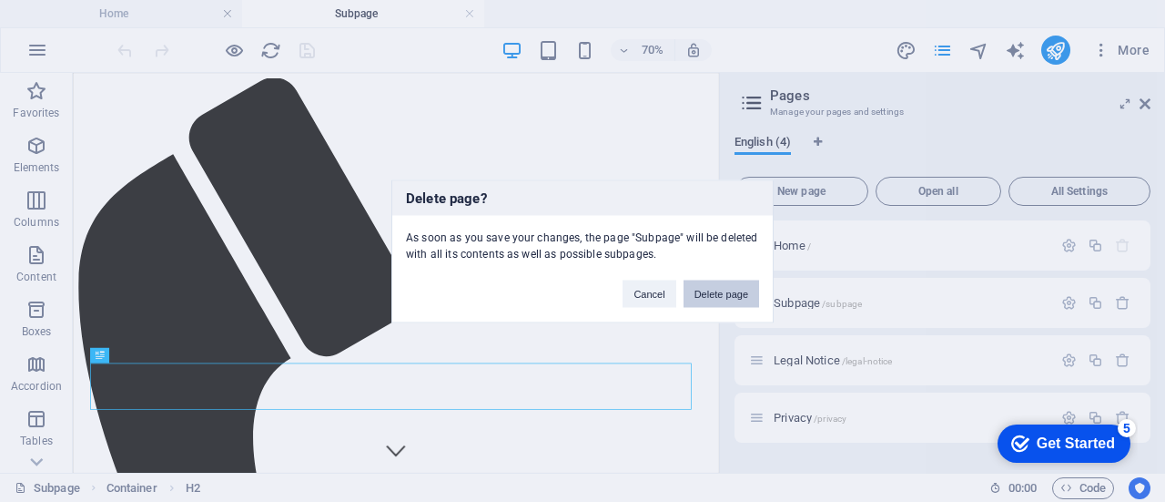
click at [752, 296] on button "Delete page" at bounding box center [722, 293] width 76 height 27
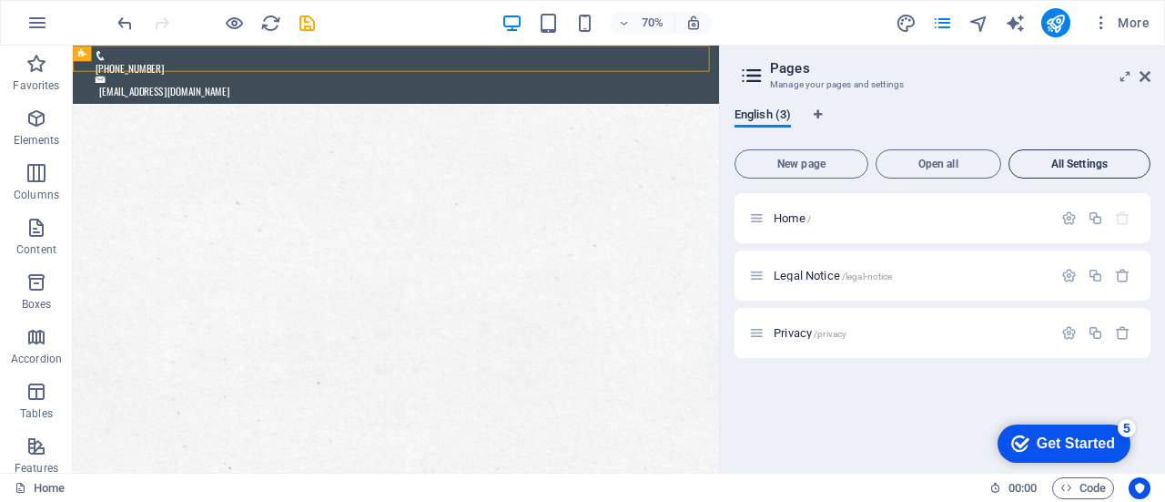
click at [1056, 168] on span "All Settings" at bounding box center [1080, 163] width 126 height 11
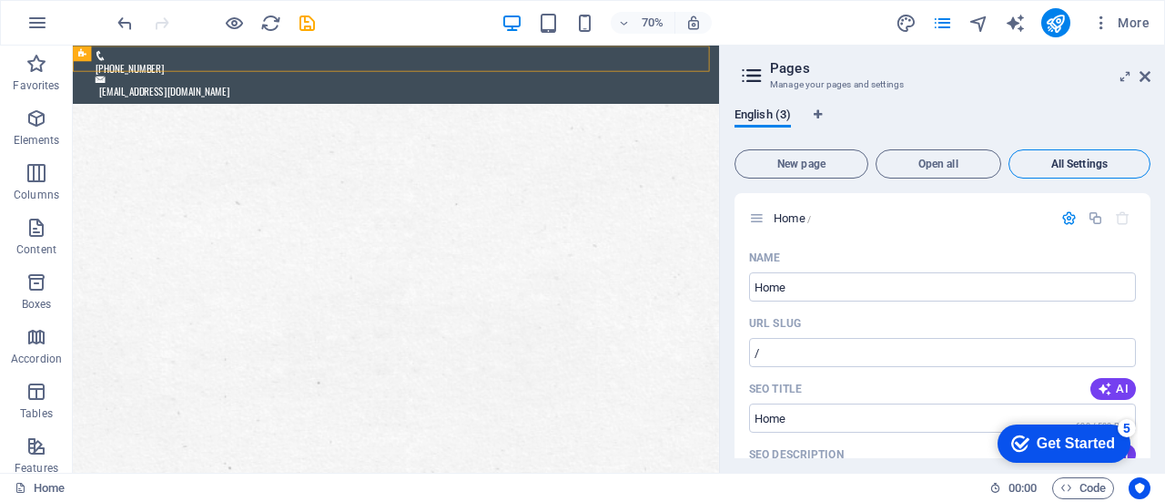
scroll to position [1482, 0]
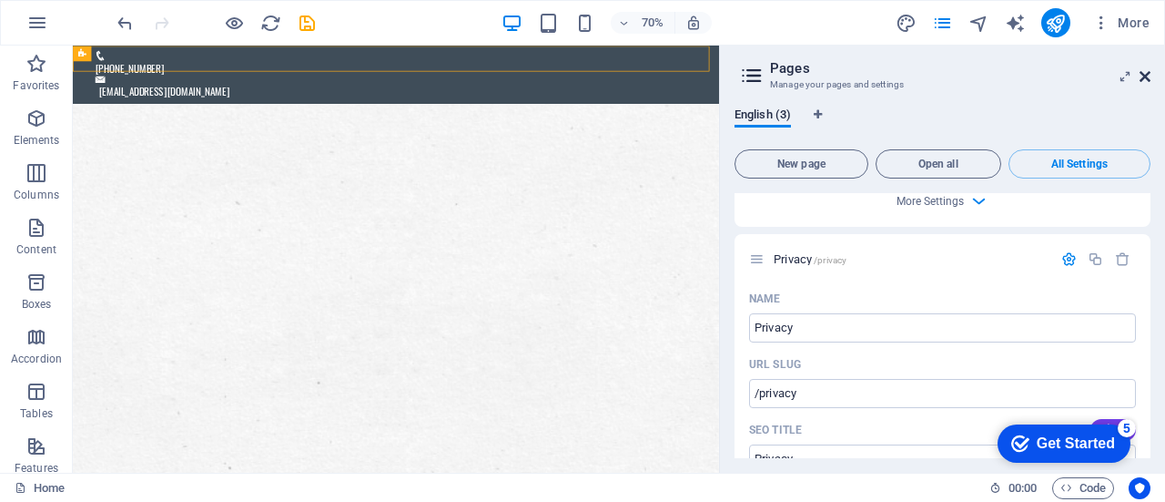
click at [1149, 74] on icon at bounding box center [1145, 76] width 11 height 15
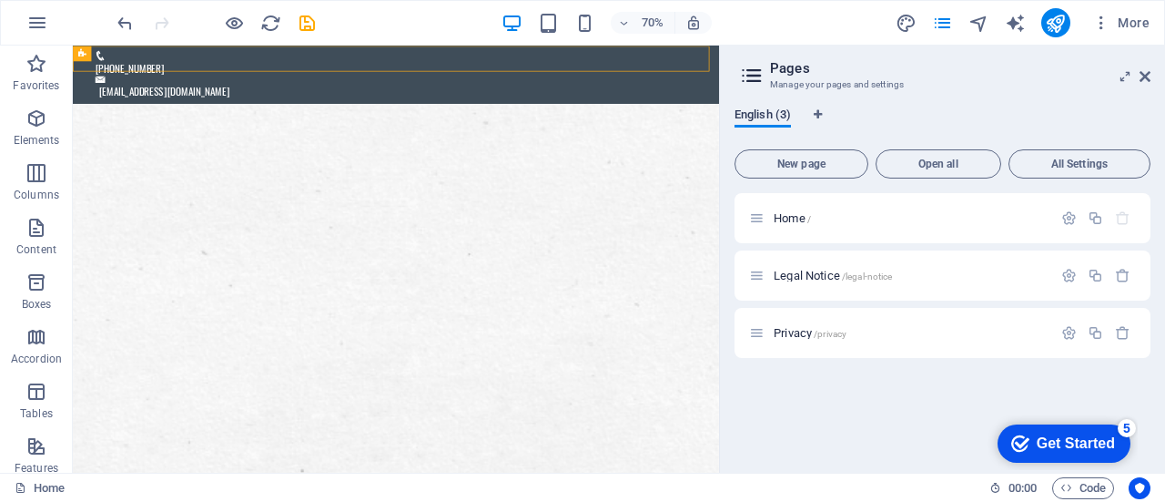
click at [759, 121] on span "English (3)" at bounding box center [763, 116] width 56 height 25
click at [813, 115] on span "Language Tabs" at bounding box center [818, 114] width 11 height 11
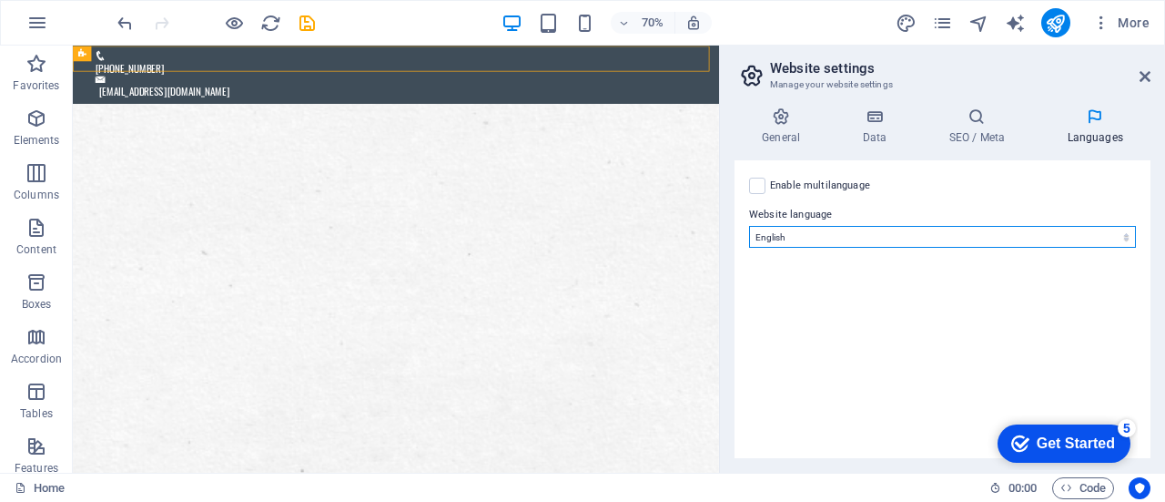
click at [1053, 241] on select "Abkhazian Afar Afrikaans Akan Albanian Amharic Arabic Aragonese Armenian Assame…" at bounding box center [942, 237] width 387 height 22
select select "76"
click at [749, 226] on select "Abkhazian Afar Afrikaans Akan Albanian Amharic Arabic Aragonese Armenian Assame…" at bounding box center [942, 237] width 387 height 22
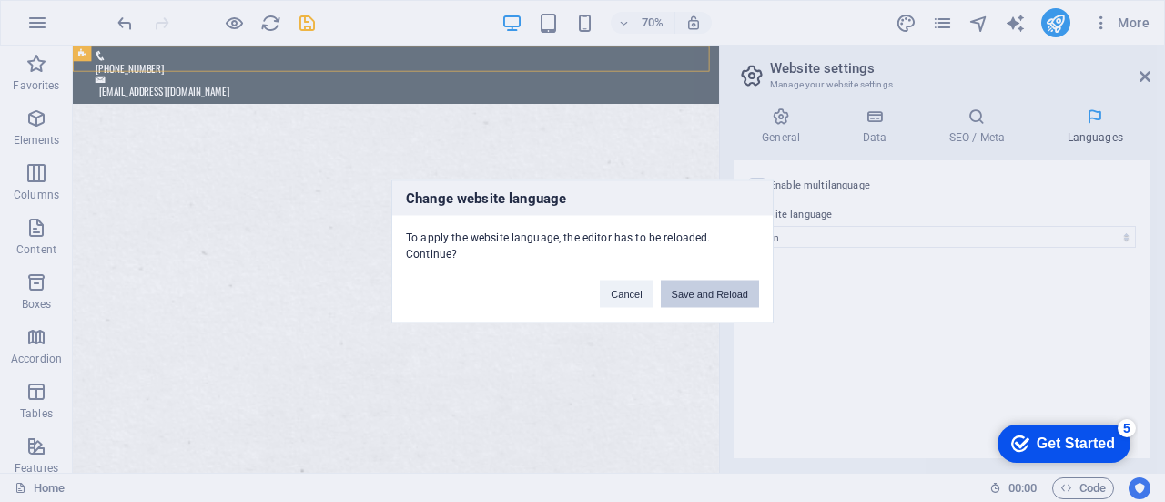
click at [696, 286] on button "Save and Reload" at bounding box center [710, 293] width 98 height 27
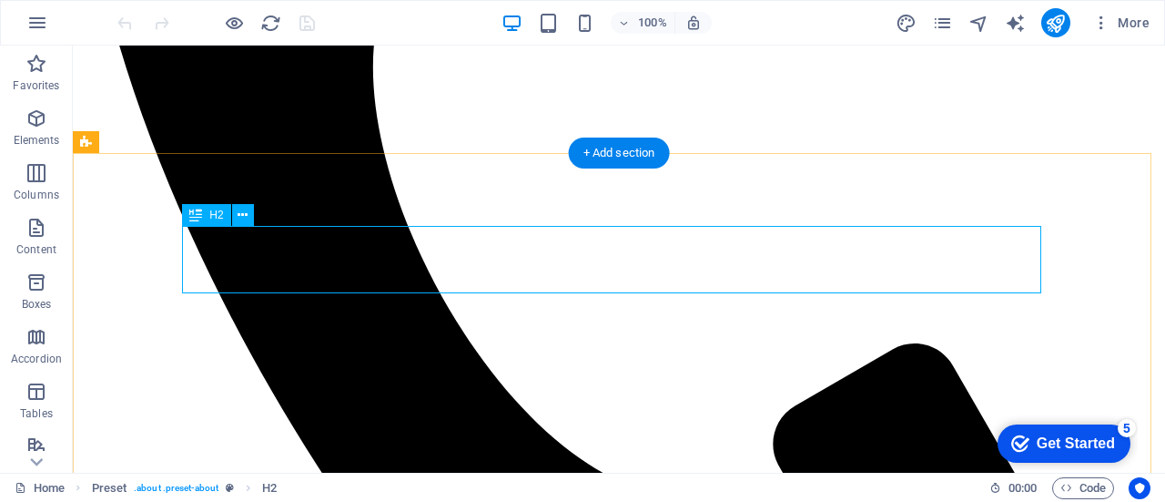
scroll to position [3768, 0]
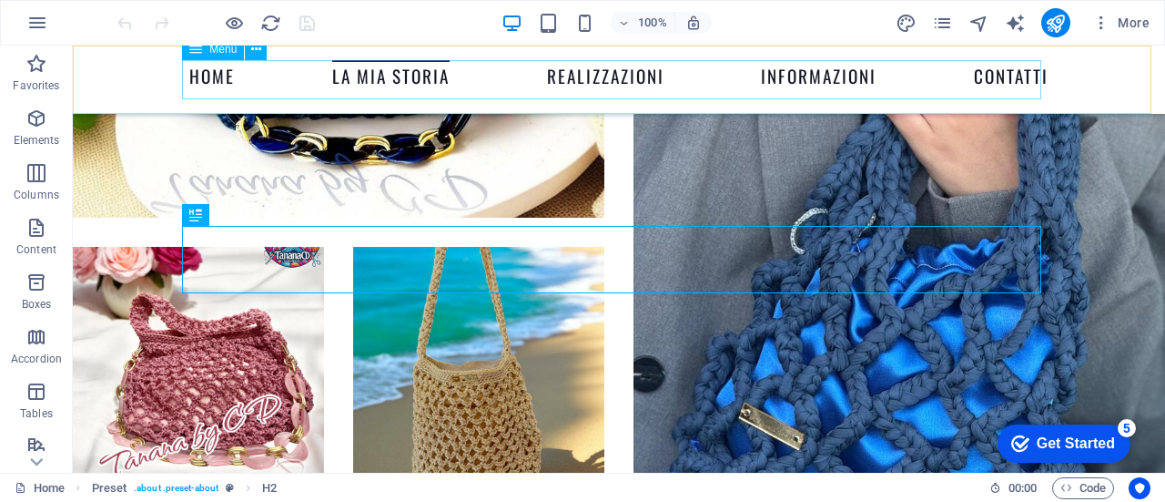
click at [605, 75] on nav "Home La Mia Storia Realizzazioni Informazioni Contatti" at bounding box center [619, 79] width 860 height 39
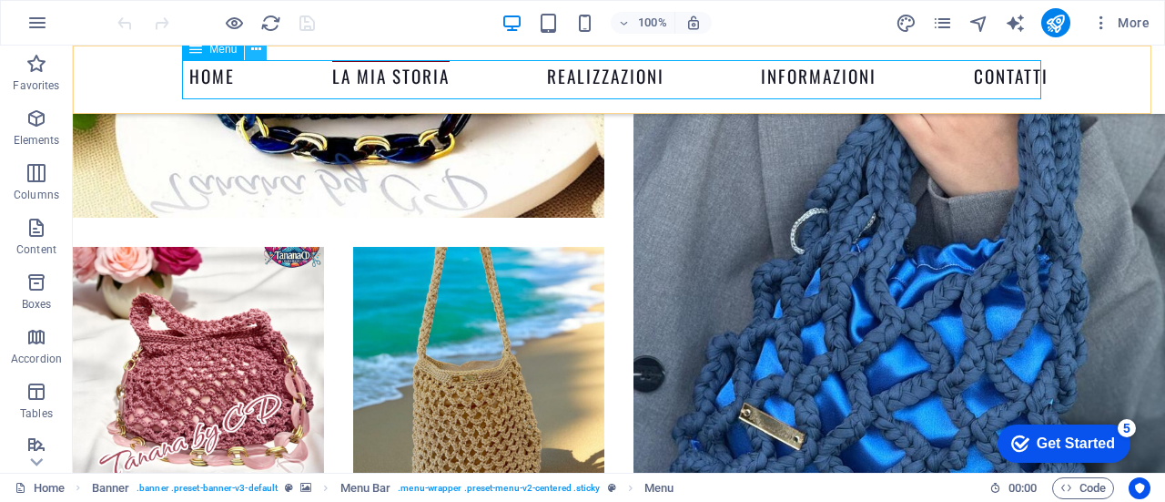
click at [259, 54] on icon at bounding box center [256, 49] width 10 height 19
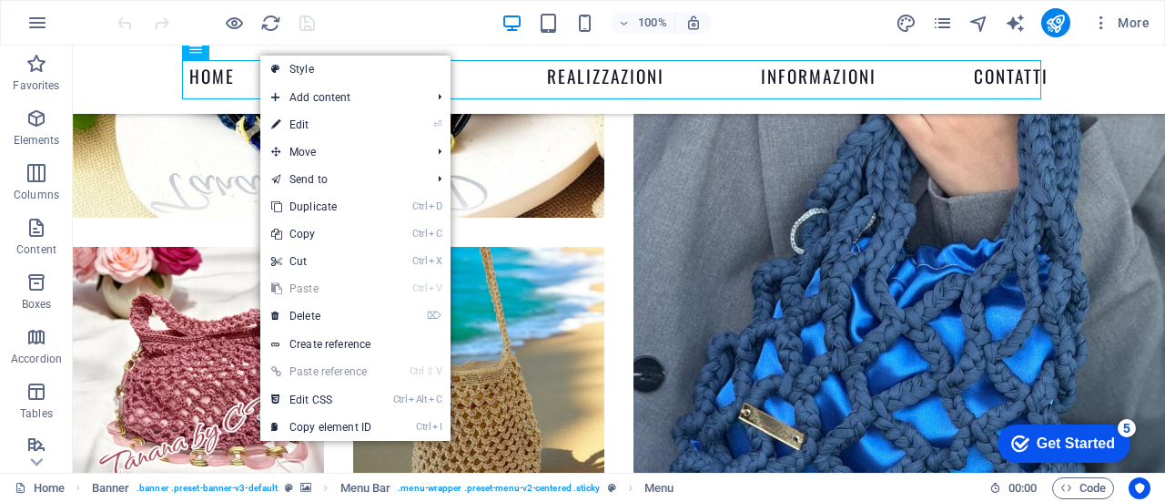
click at [1111, 453] on div "checkmark Get Started 5" at bounding box center [1064, 443] width 133 height 38
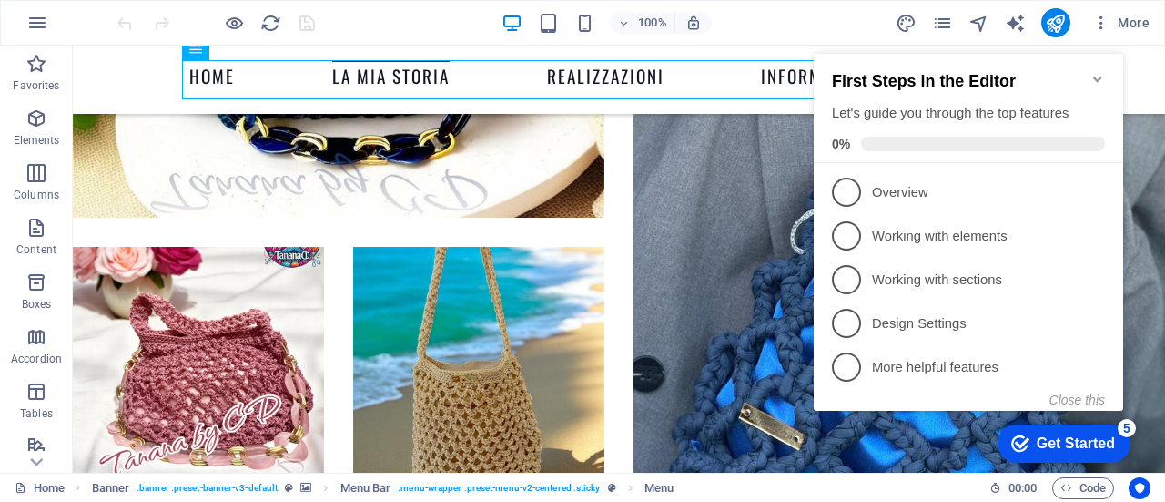
click at [1100, 75] on icon "Minimize checklist" at bounding box center [1098, 79] width 15 height 15
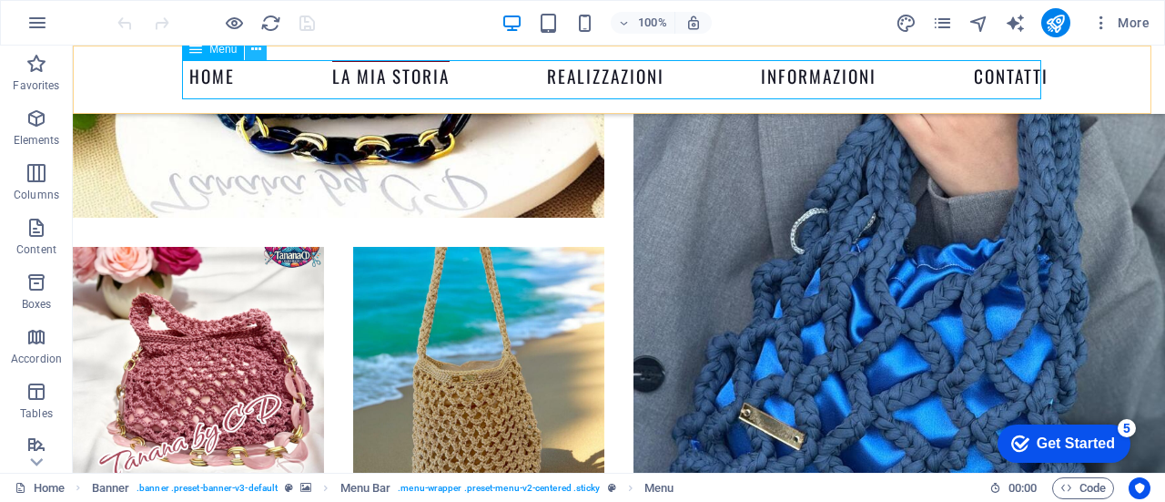
click at [259, 53] on icon at bounding box center [256, 49] width 10 height 19
click at [37, 114] on icon "button" at bounding box center [36, 118] width 22 height 22
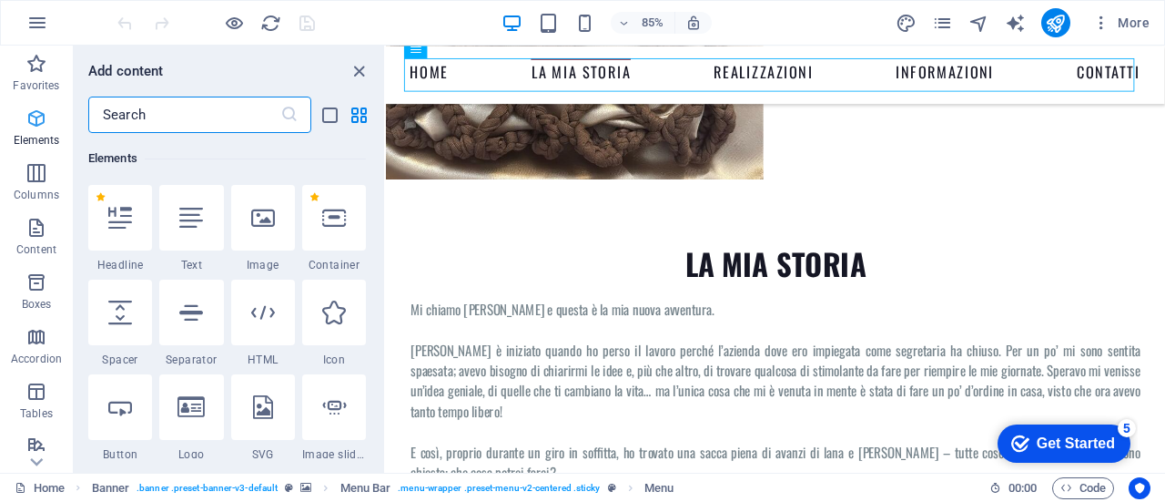
scroll to position [194, 0]
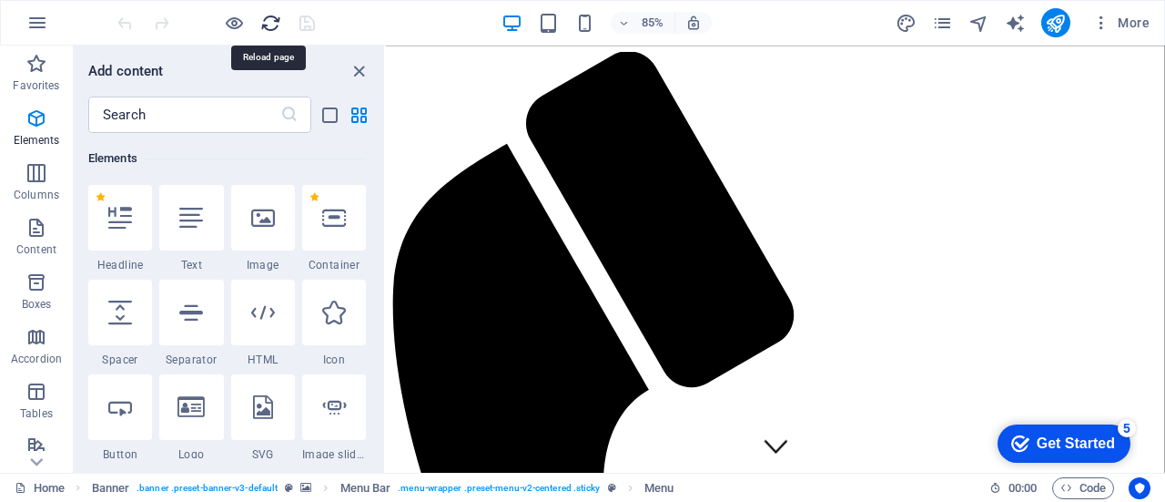
scroll to position [0, 0]
click at [354, 68] on icon "close panel" at bounding box center [359, 71] width 21 height 21
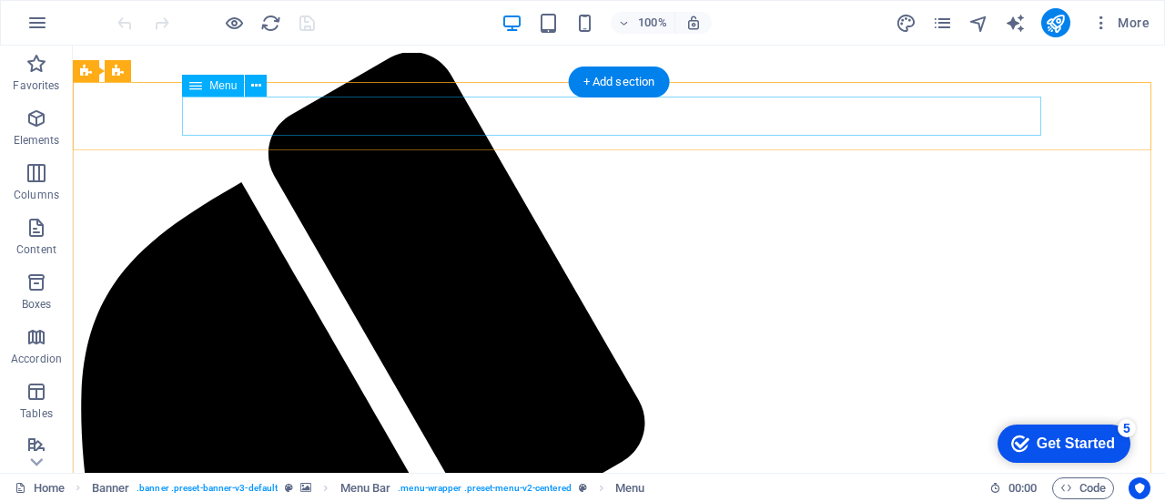
click at [260, 92] on icon at bounding box center [256, 85] width 10 height 19
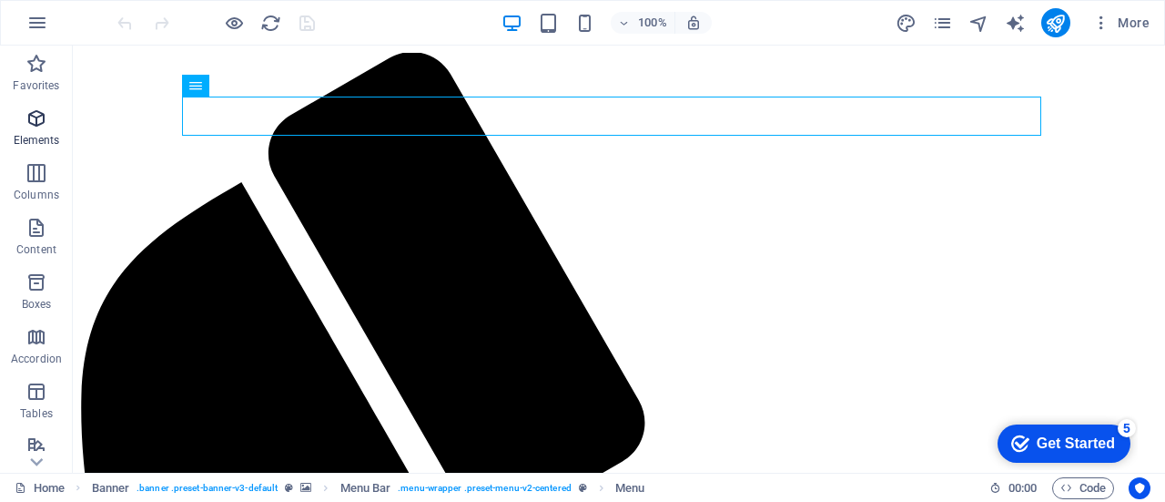
click at [38, 126] on icon "button" at bounding box center [36, 118] width 22 height 22
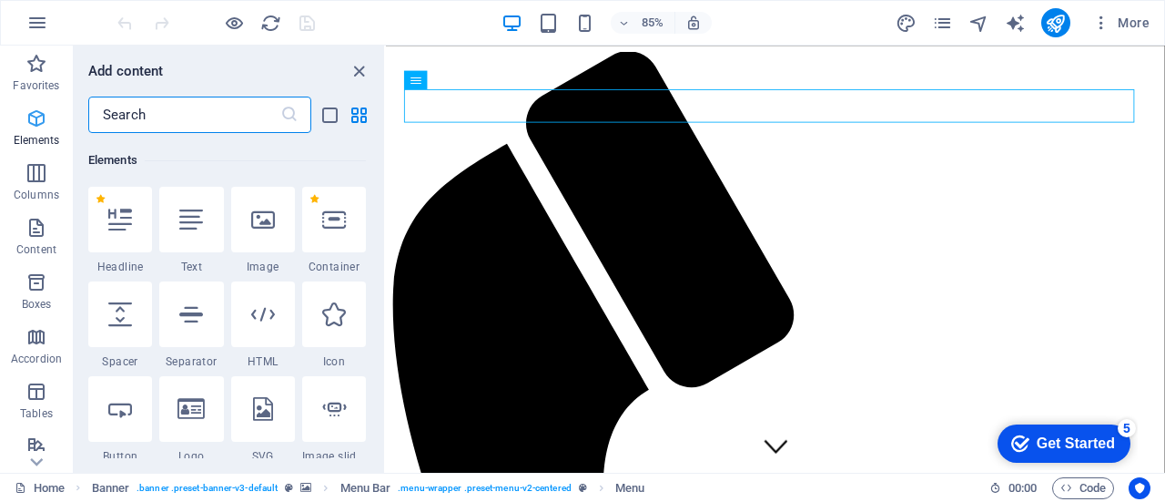
scroll to position [194, 0]
click at [369, 80] on icon "close panel" at bounding box center [359, 71] width 21 height 21
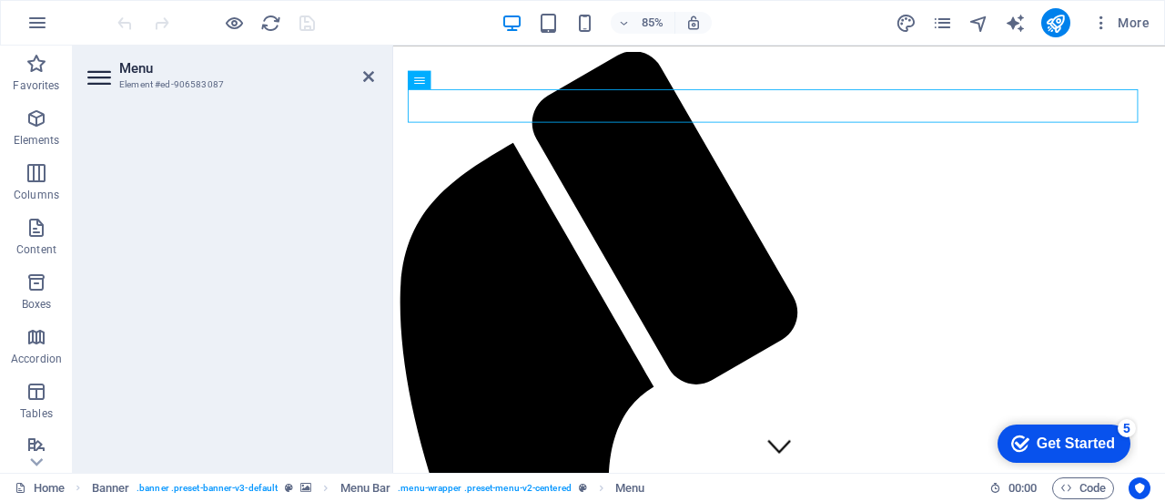
click at [102, 80] on icon at bounding box center [100, 77] width 27 height 29
click at [368, 69] on icon at bounding box center [368, 76] width 11 height 15
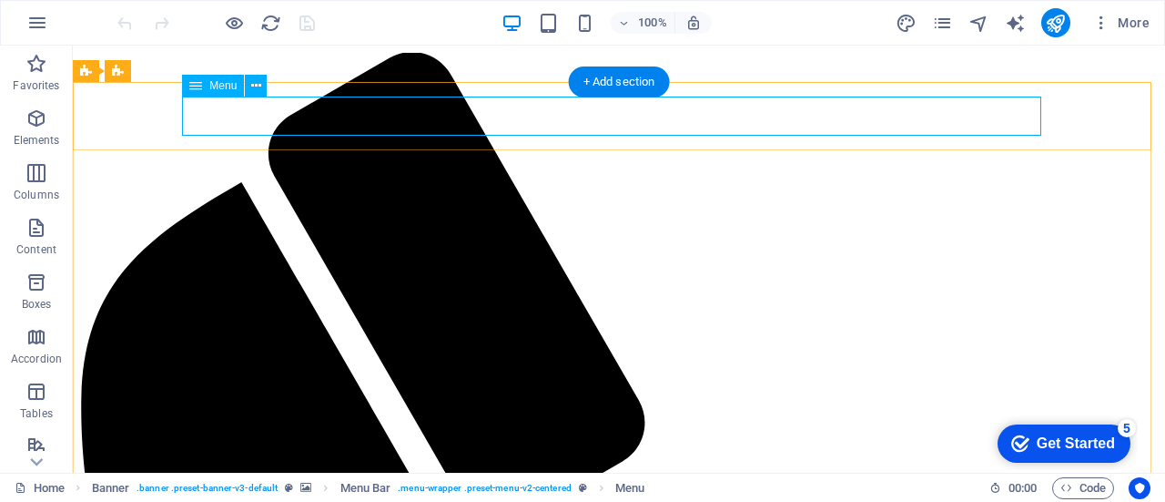
click at [588, 79] on div "+ Add section" at bounding box center [619, 81] width 101 height 31
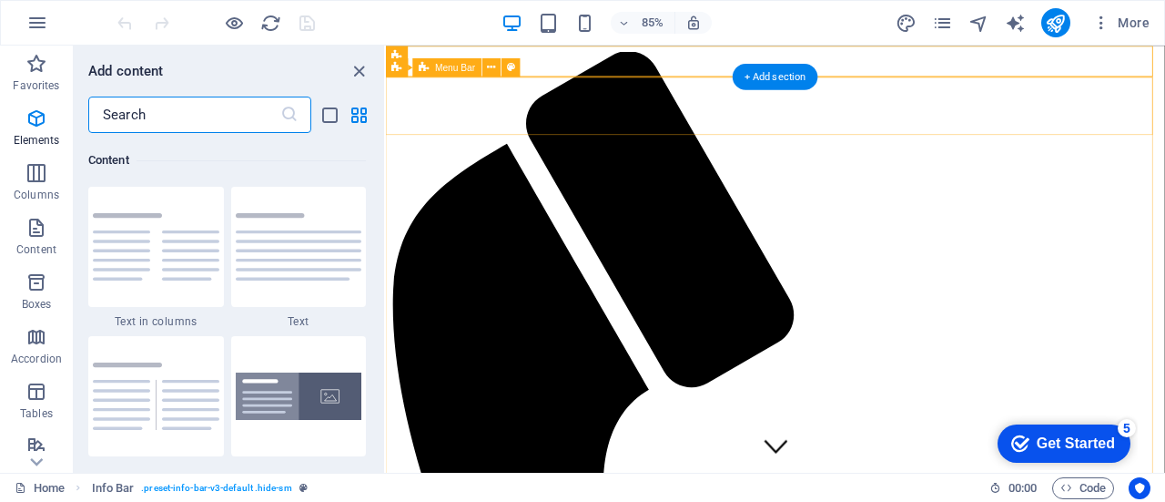
scroll to position [3186, 0]
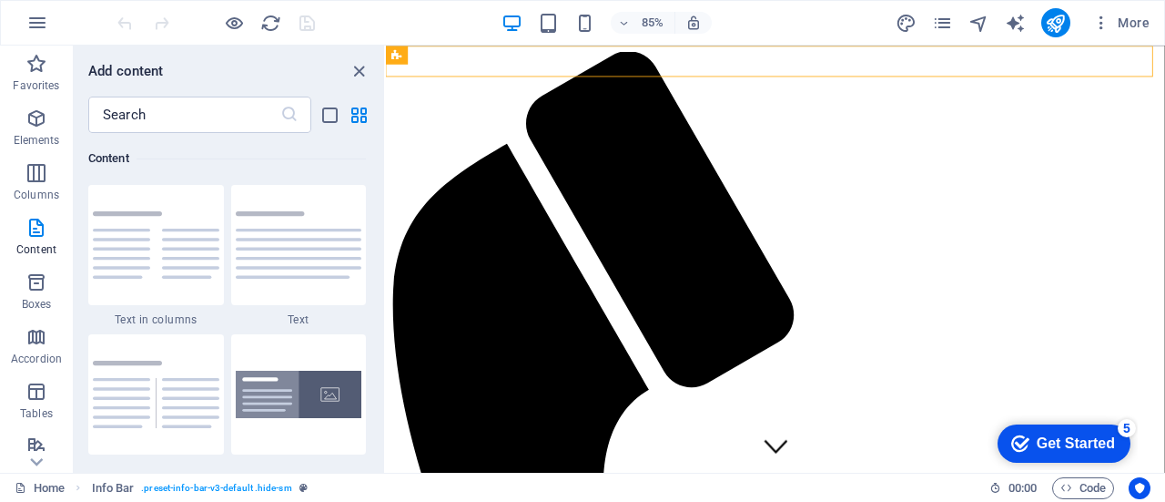
drag, startPoint x: 373, startPoint y: 217, endPoint x: 377, endPoint y: 300, distance: 83.8
click at [377, 300] on div "Favorites 1 Star Headline 1 Star Container Elements 1 Star Headline 1 Star Text…" at bounding box center [229, 295] width 310 height 325
click at [359, 72] on icon "close panel" at bounding box center [359, 71] width 21 height 21
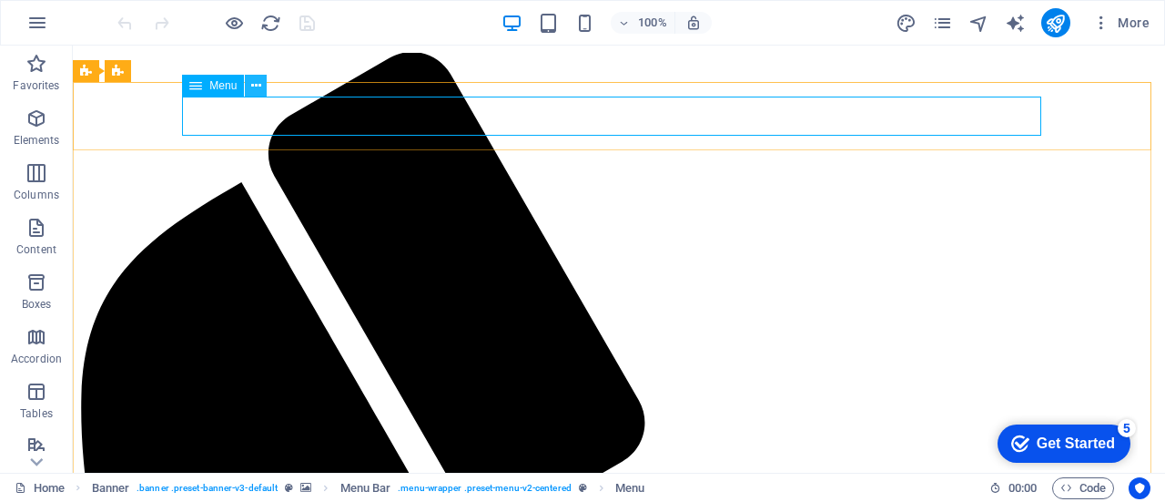
click at [255, 89] on icon at bounding box center [256, 85] width 10 height 19
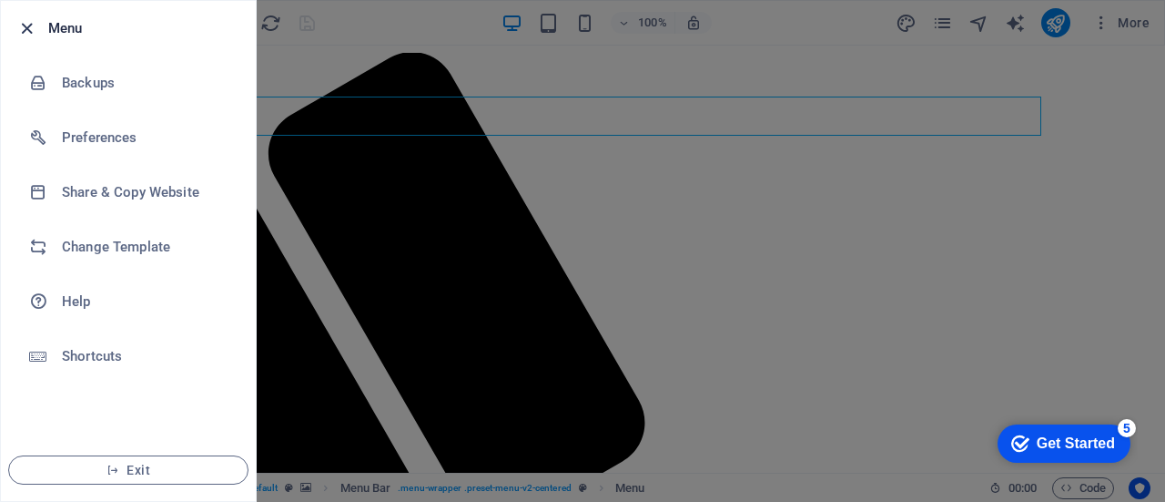
click at [27, 26] on icon "button" at bounding box center [26, 28] width 21 height 21
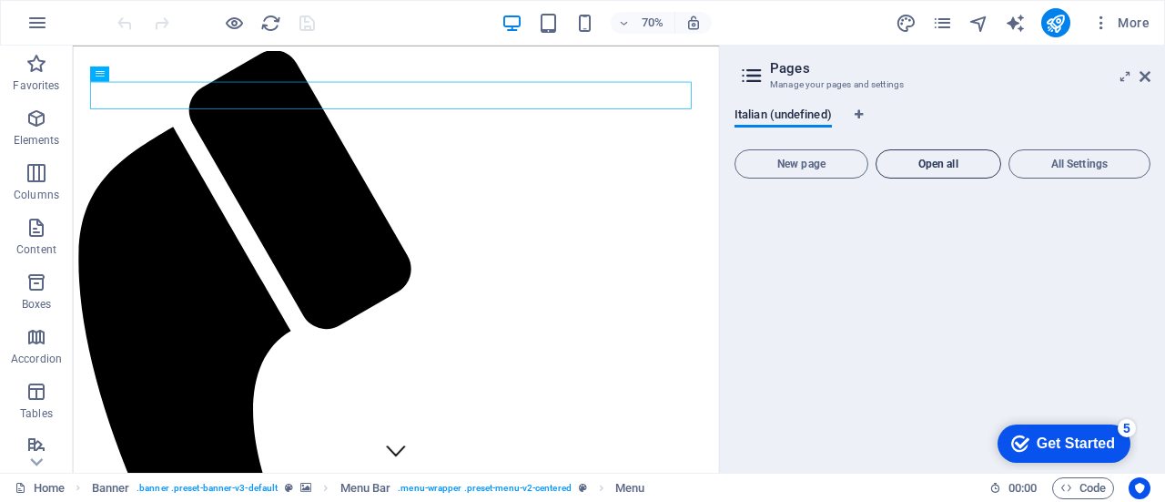
click at [930, 164] on span "Open all" at bounding box center [938, 163] width 109 height 11
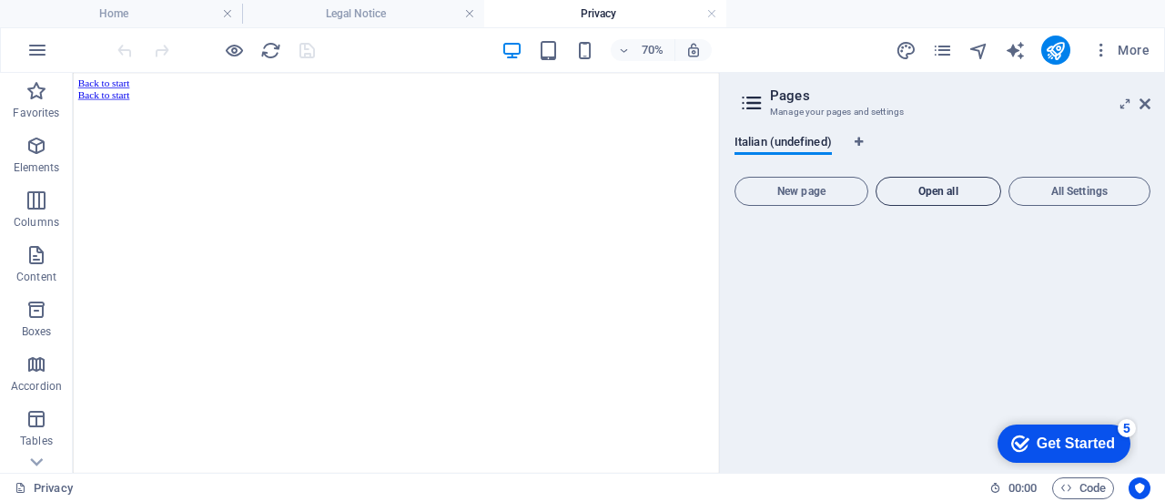
scroll to position [0, 0]
